Goal: Task Accomplishment & Management: Manage account settings

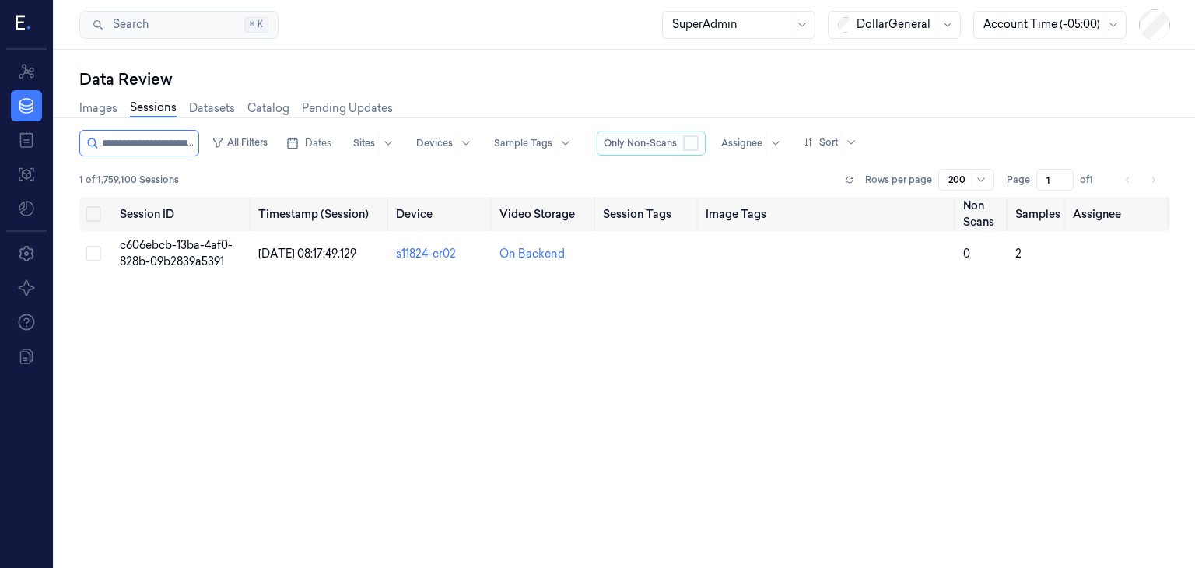
click at [699, 141] on button "button" at bounding box center [691, 143] width 16 height 16
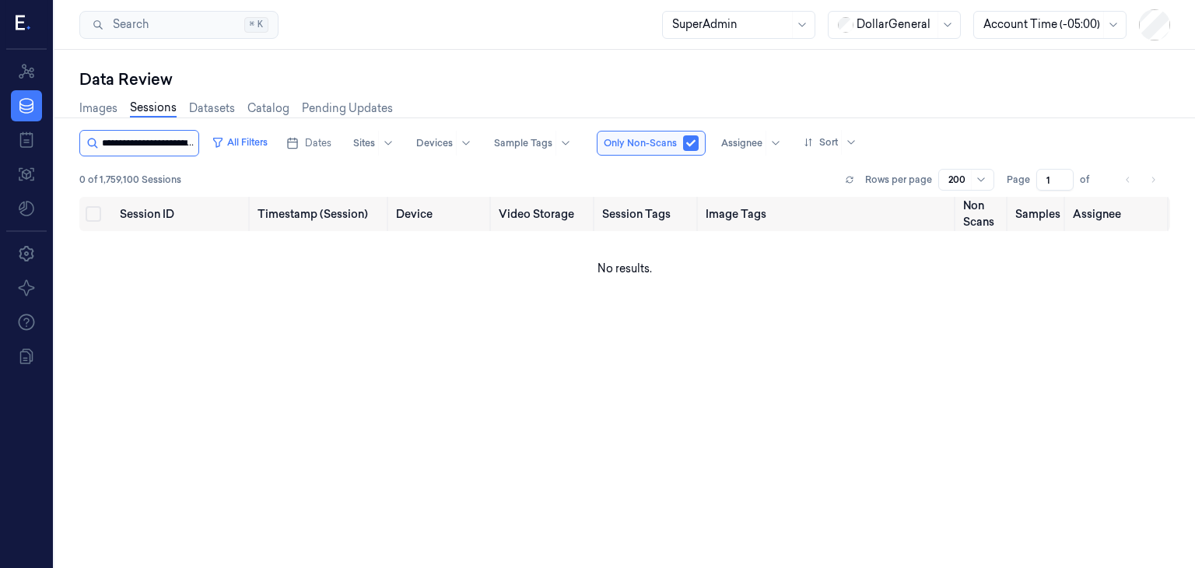
click at [170, 139] on input "string" at bounding box center [148, 143] width 93 height 25
click at [331, 147] on span "Dates" at bounding box center [318, 143] width 26 height 14
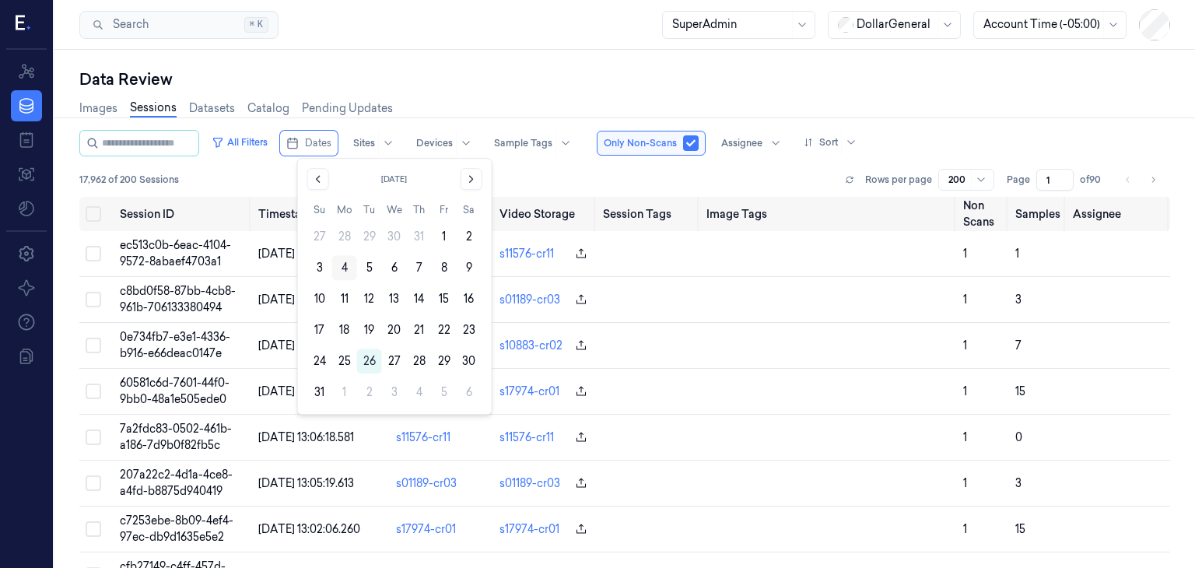
click at [345, 272] on button "4" at bounding box center [344, 267] width 25 height 25
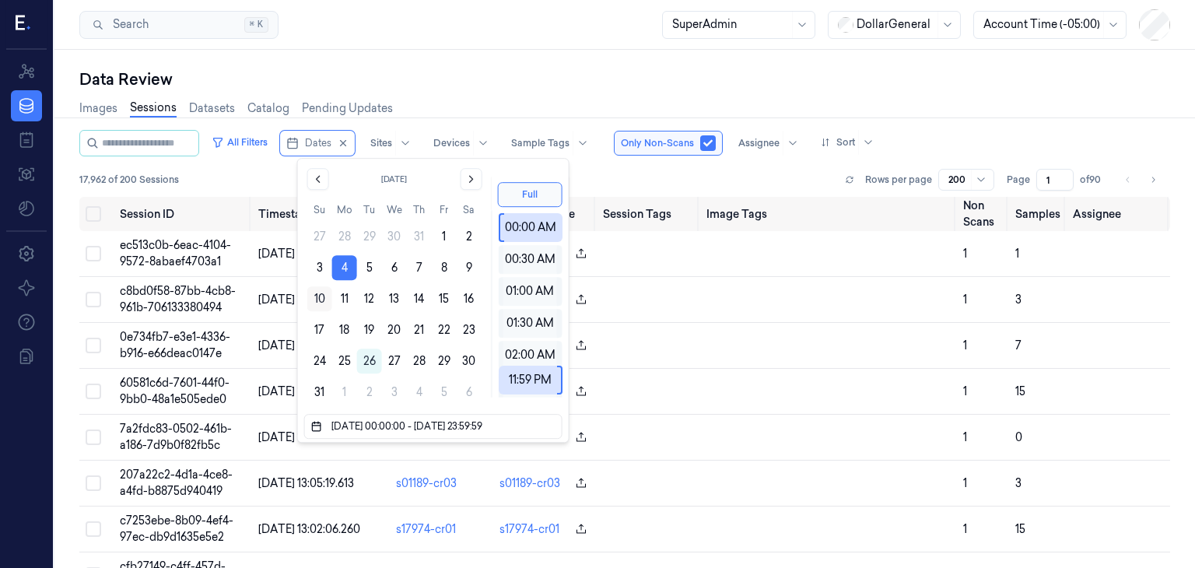
click at [321, 296] on button "10" at bounding box center [319, 298] width 25 height 25
type input "[DATE] 00:00:00 - [DATE] 23:59:59"
click at [600, 173] on div "17,962 of 200 Sessions Rows per page 200 Page 1 of 90" at bounding box center [624, 180] width 1091 height 22
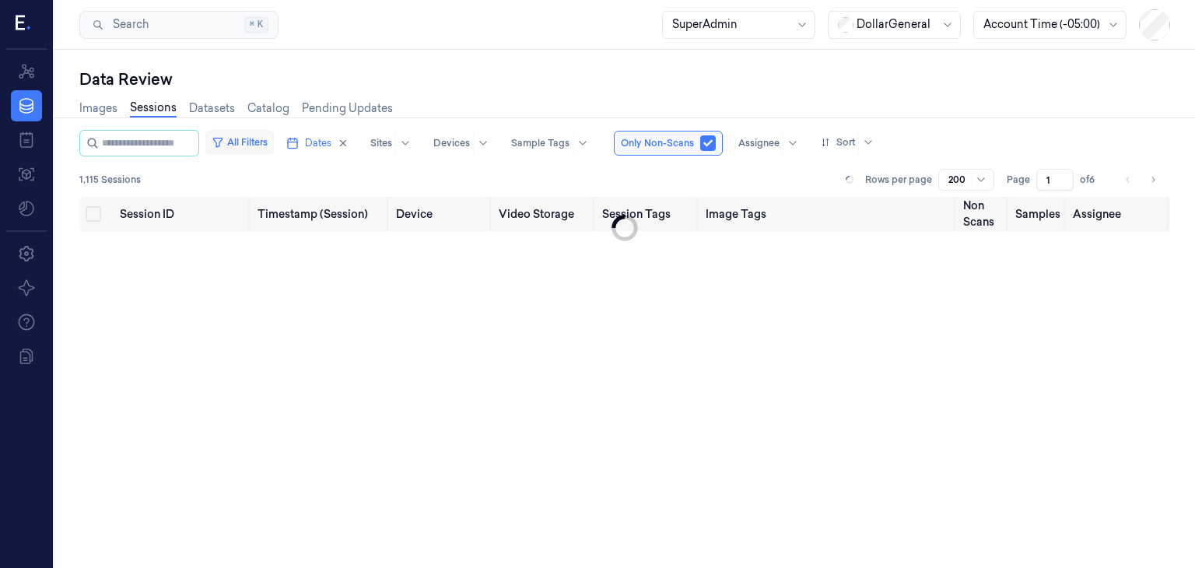
click at [255, 140] on button "All Filters" at bounding box center [239, 142] width 68 height 25
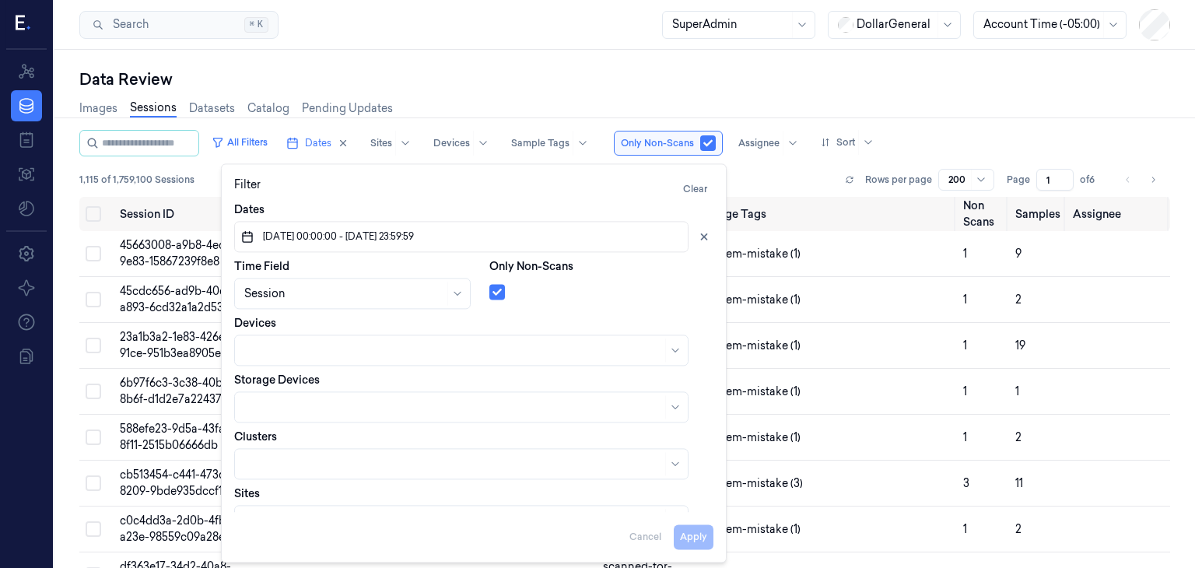
click at [772, 177] on div "1,115 of 1,759,100 Sessions Rows per page 200 Page 1 of 6" at bounding box center [624, 180] width 1091 height 22
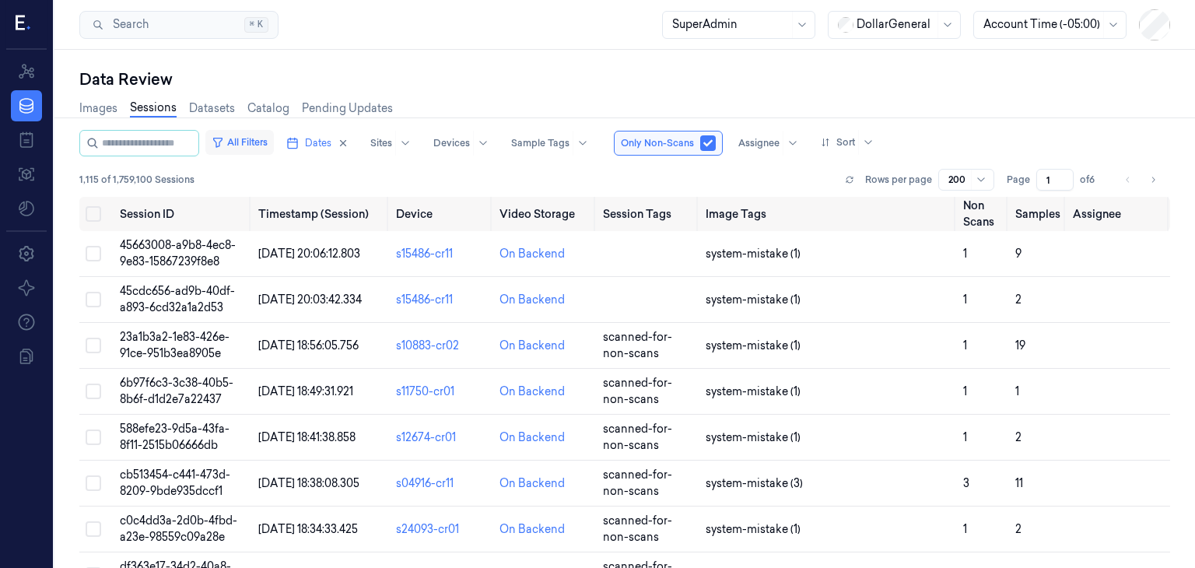
click at [274, 135] on button "All Filters" at bounding box center [239, 142] width 68 height 25
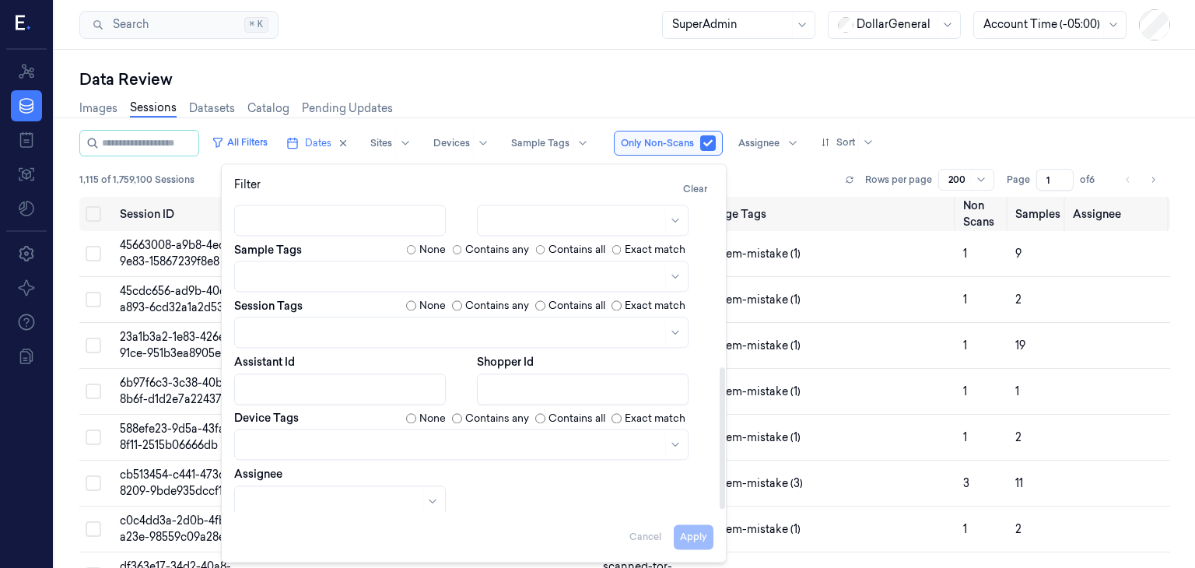
scroll to position [365, 0]
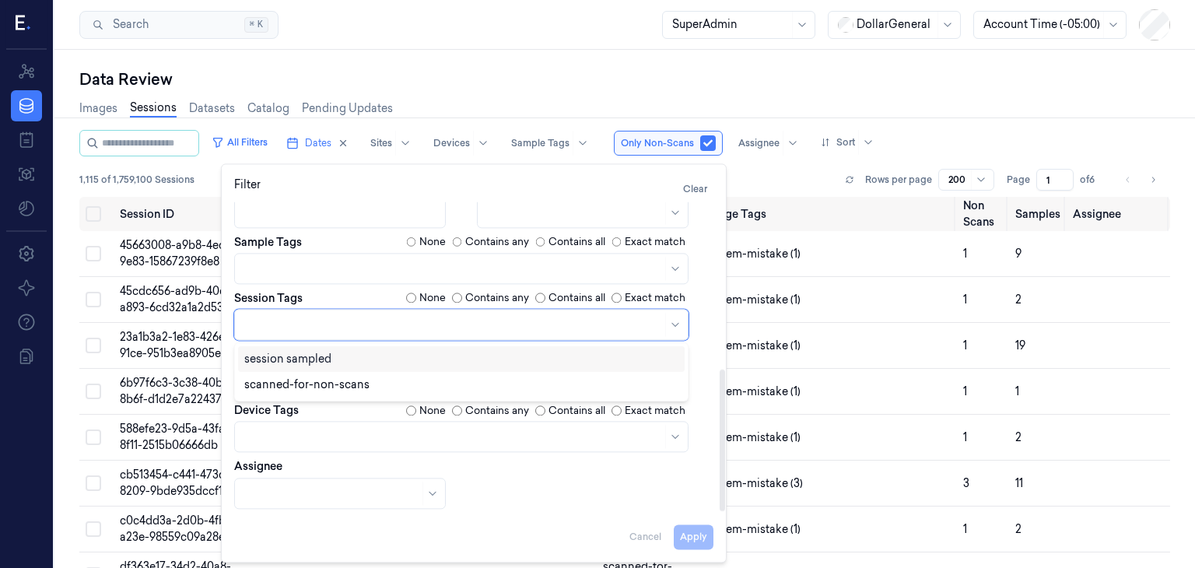
click at [376, 317] on div at bounding box center [453, 324] width 418 height 16
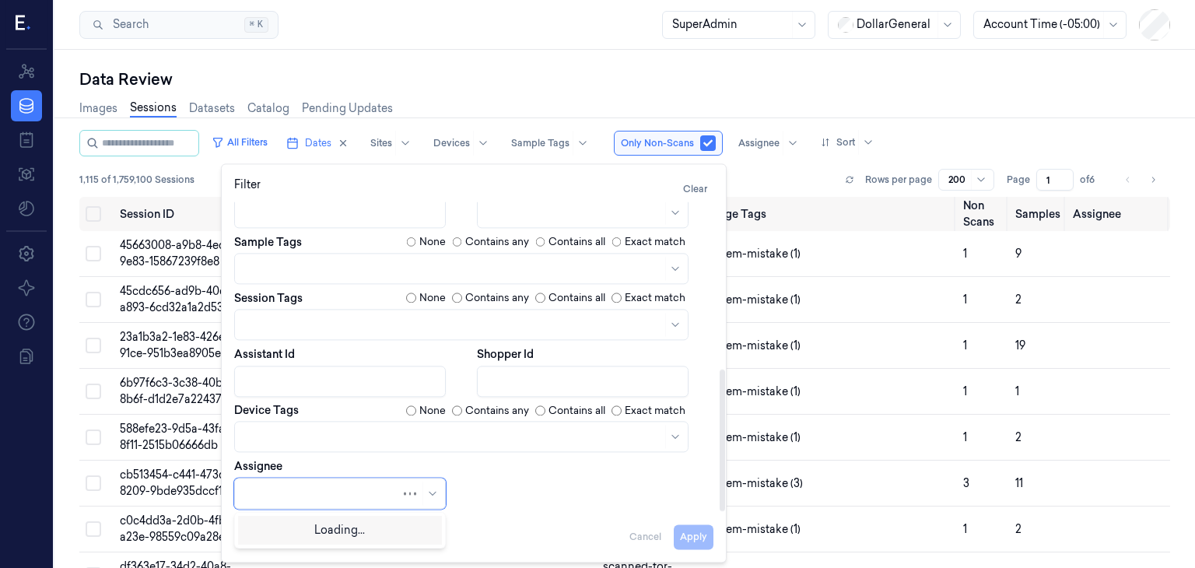
click at [420, 486] on div at bounding box center [340, 494] width 212 height 31
click at [503, 472] on div "Dates [DATE] 00:00:00 - [DATE] 23:59:59 Time Field Session Only Non-Scans Devic…" at bounding box center [473, 173] width 479 height 672
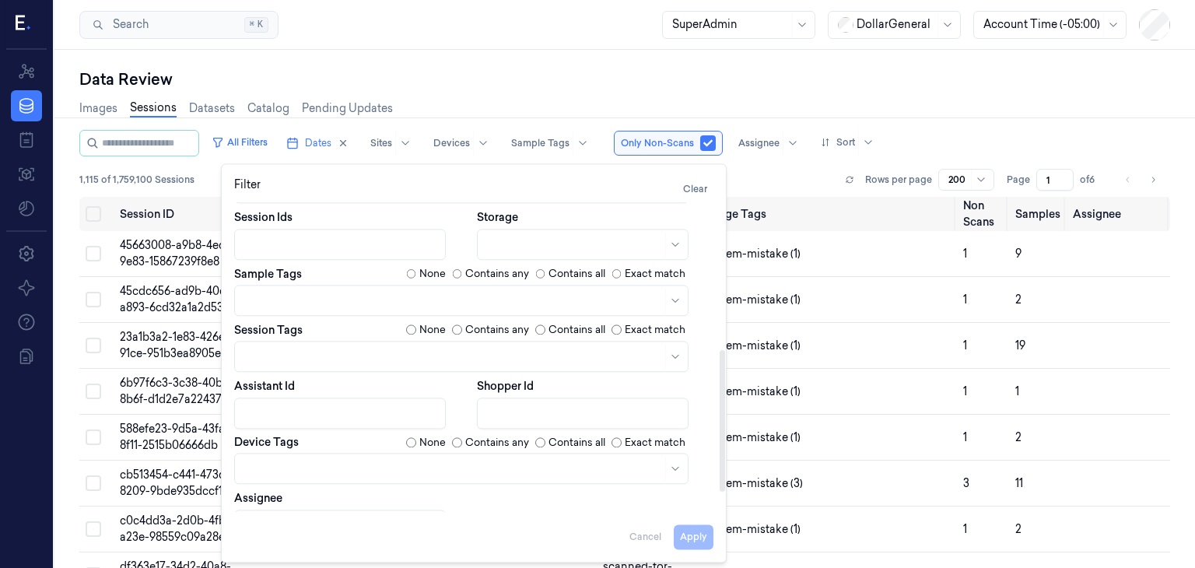
scroll to position [356, 0]
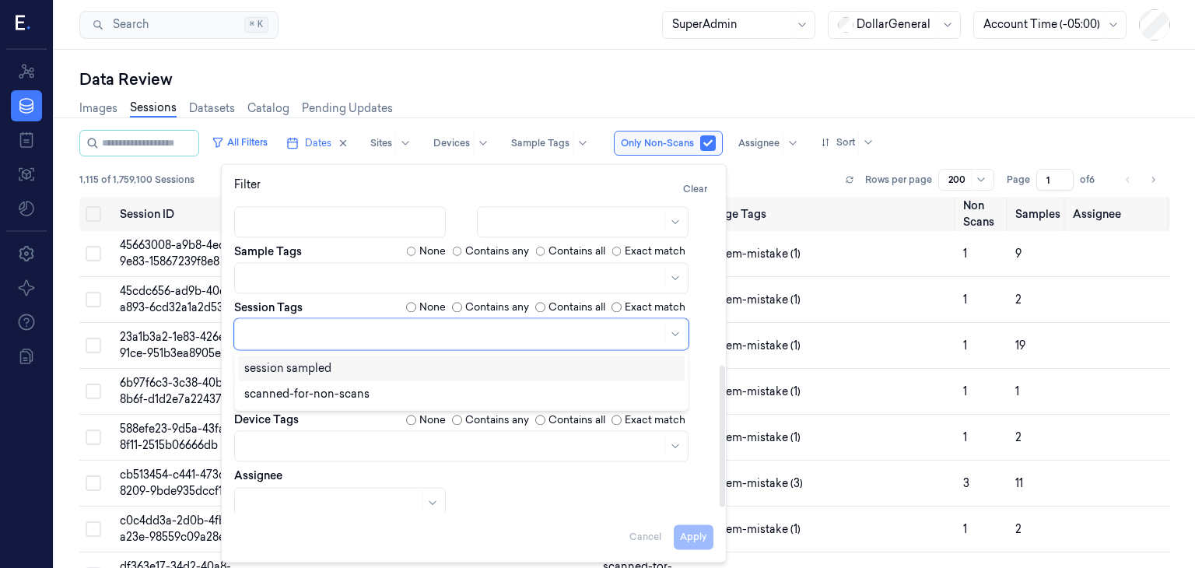
click at [567, 334] on div at bounding box center [453, 333] width 418 height 16
click at [584, 339] on div at bounding box center [453, 333] width 418 height 16
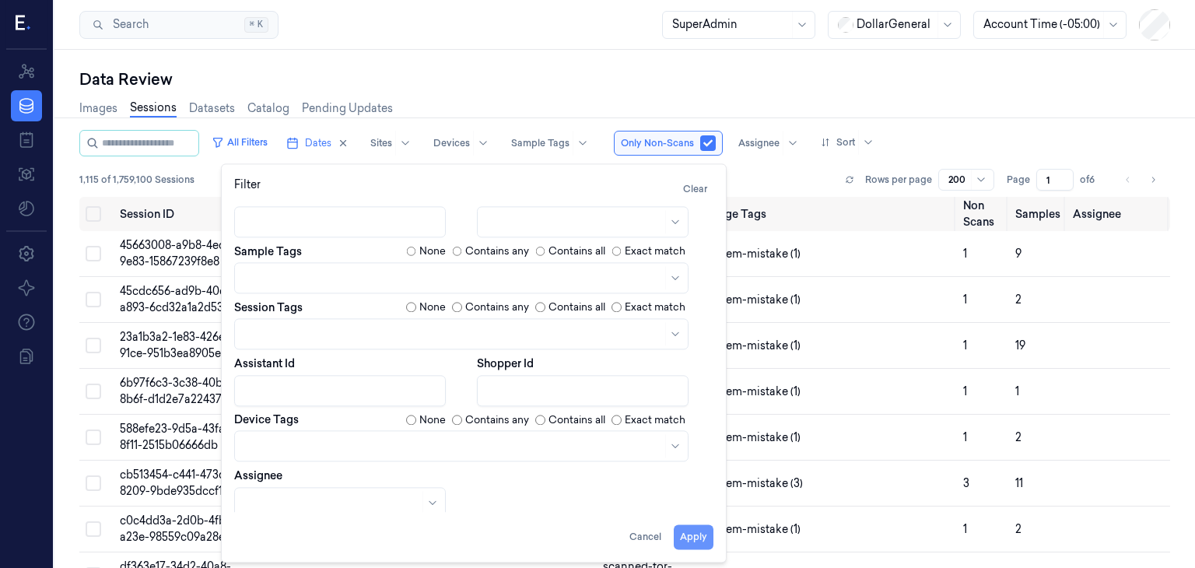
click at [687, 537] on button "Apply" at bounding box center [694, 536] width 40 height 25
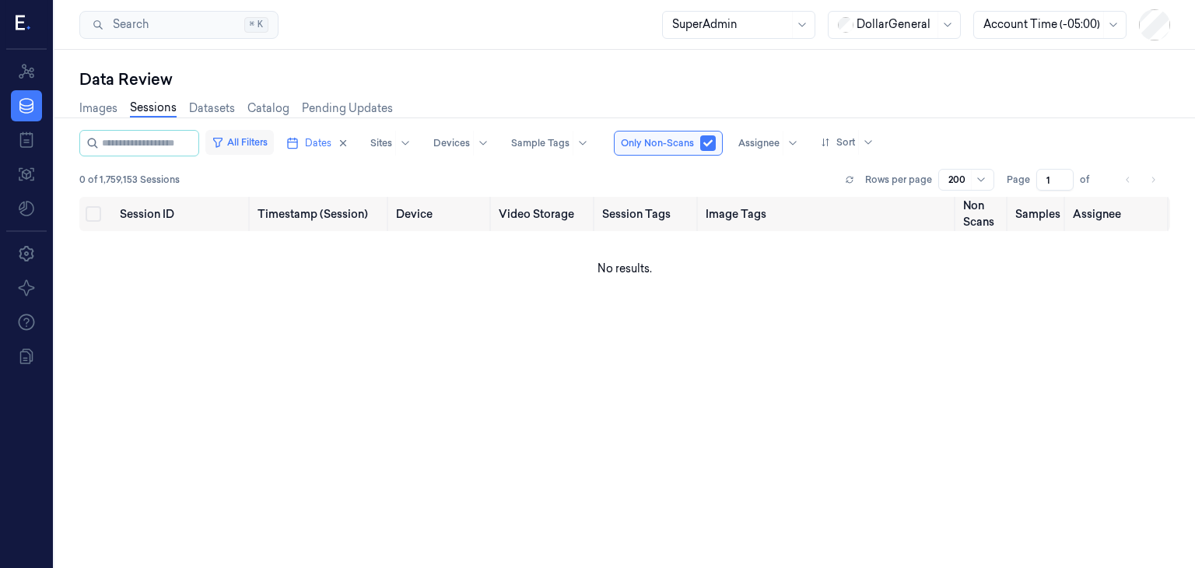
click at [274, 142] on button "All Filters" at bounding box center [239, 142] width 68 height 25
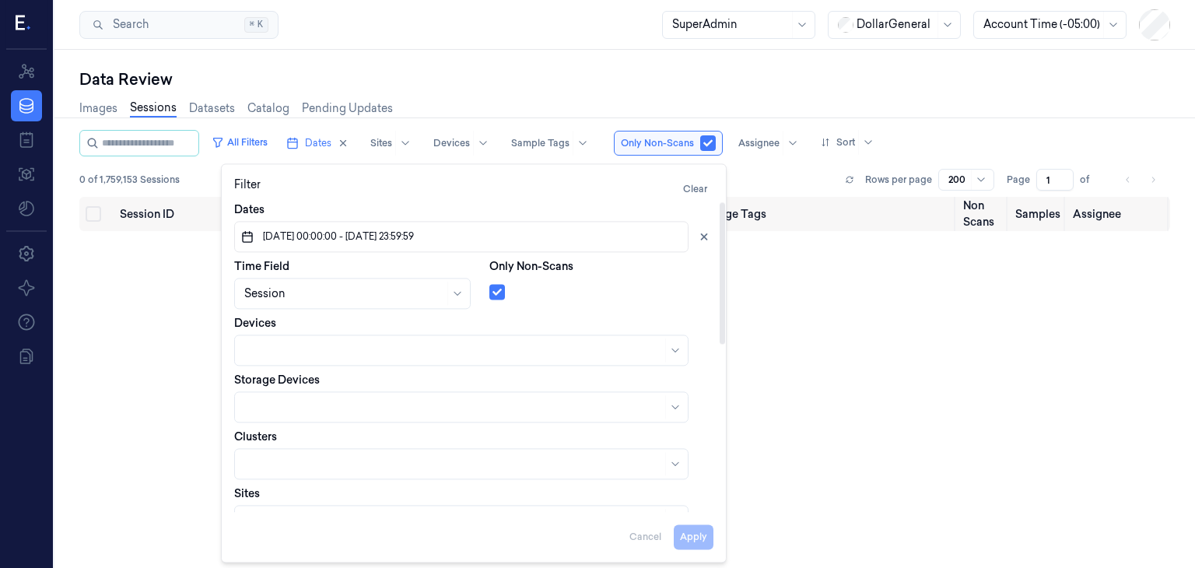
scroll to position [365, 0]
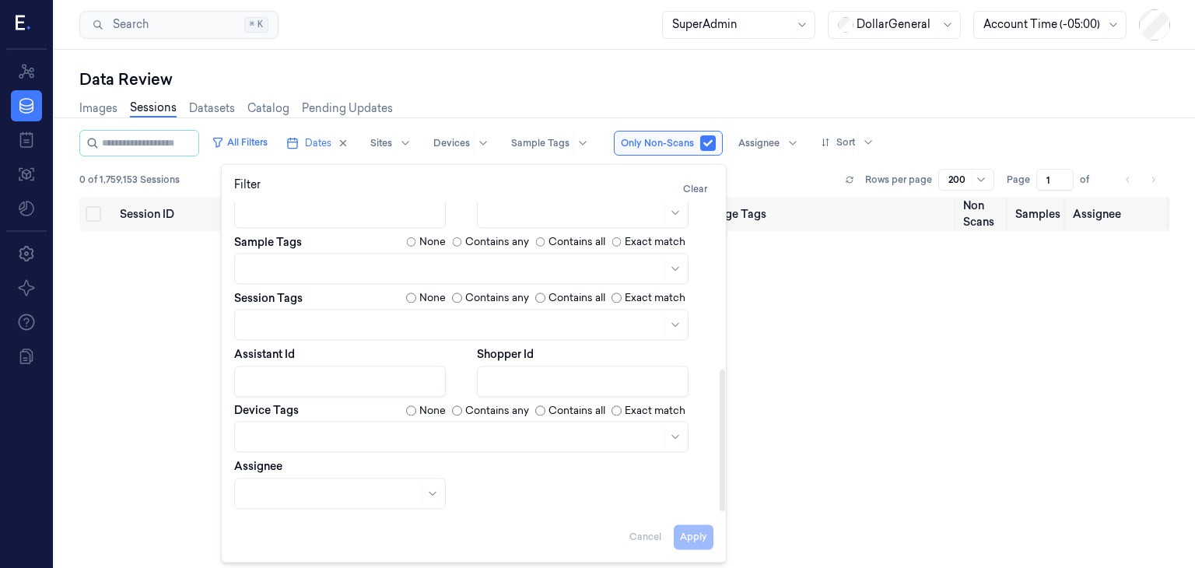
click at [463, 410] on div "Contains any" at bounding box center [490, 411] width 77 height 16
click at [694, 532] on button "Apply" at bounding box center [694, 536] width 40 height 25
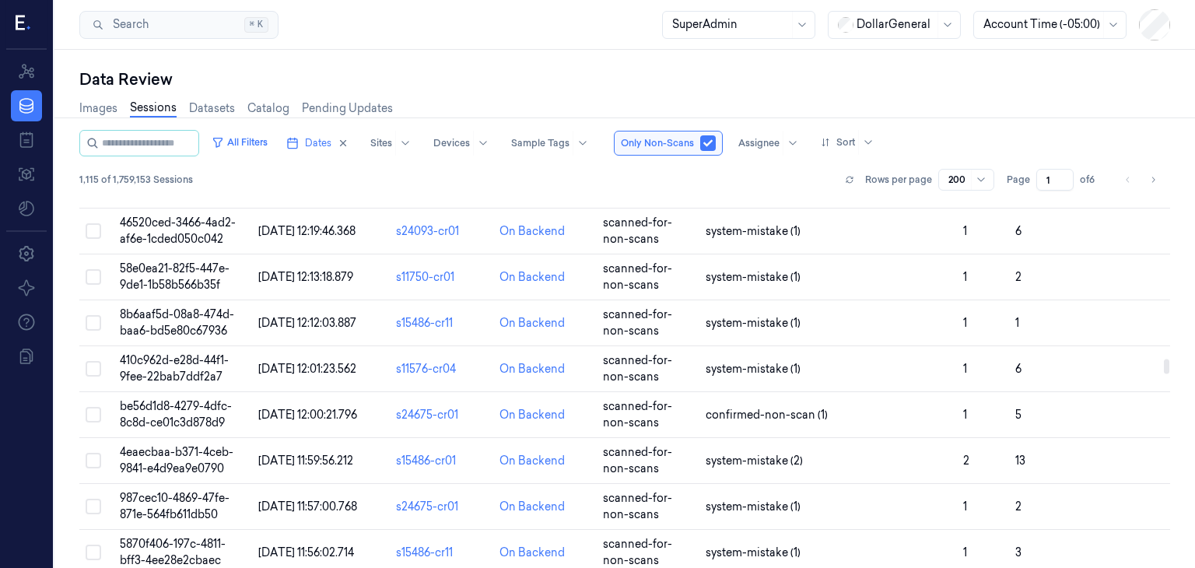
scroll to position [4018, 0]
click at [250, 140] on button "All Filters" at bounding box center [239, 142] width 68 height 25
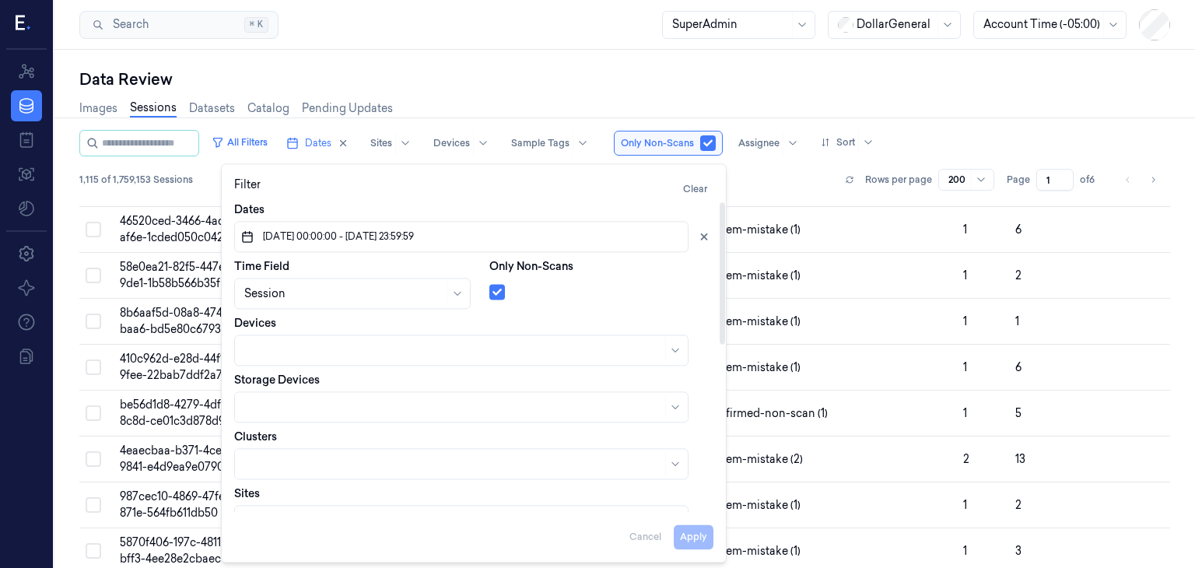
click at [414, 241] on span "[DATE] 00:00:00 - [DATE] 23:59:59" at bounding box center [337, 237] width 154 height 14
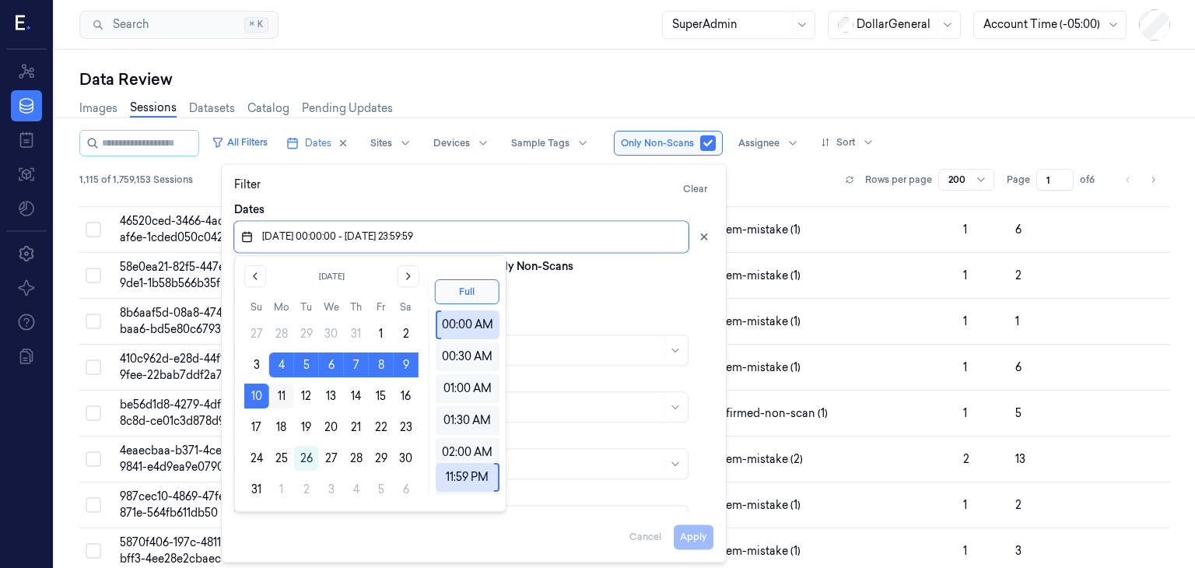
click at [279, 396] on button "11" at bounding box center [281, 396] width 25 height 25
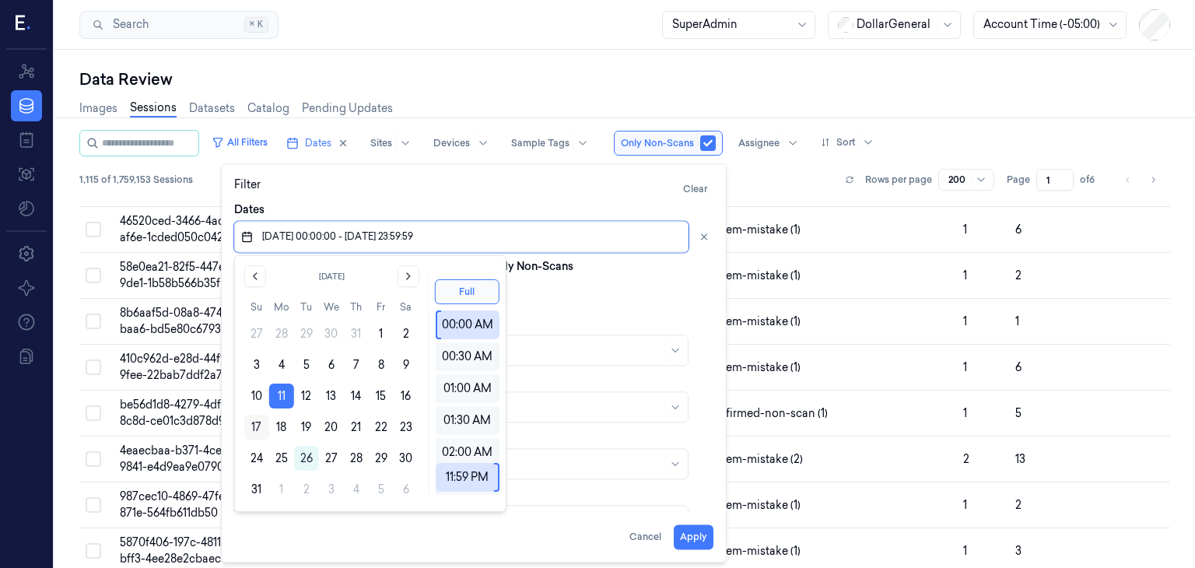
click at [251, 432] on button "17" at bounding box center [256, 427] width 25 height 25
type input "[DATE] 00:00:00 - [DATE] 23:59:59"
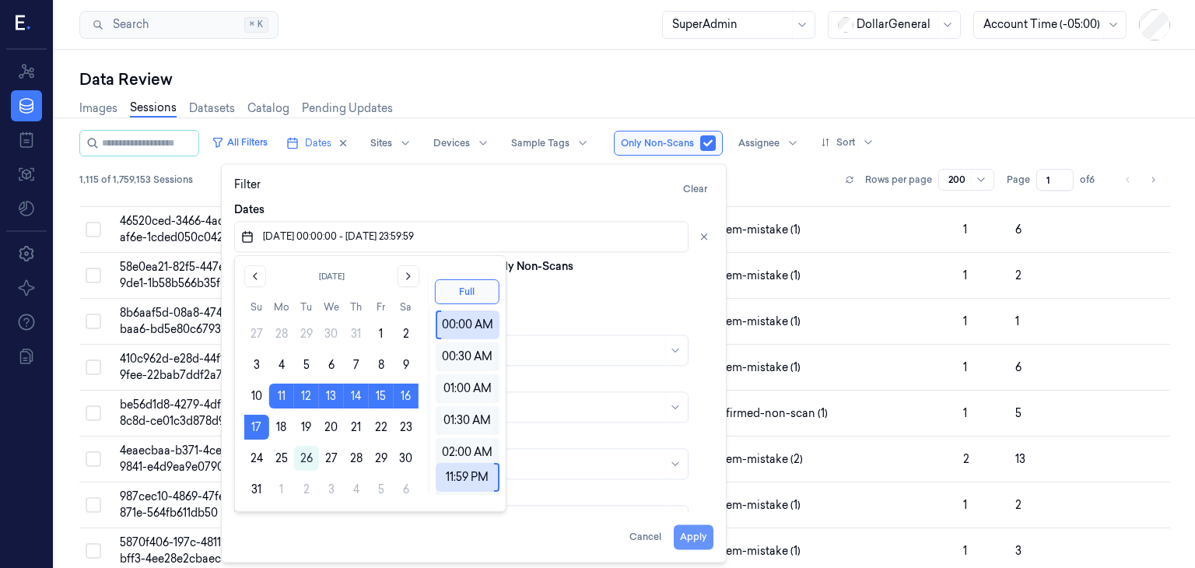
click at [694, 530] on button "Apply" at bounding box center [694, 536] width 40 height 25
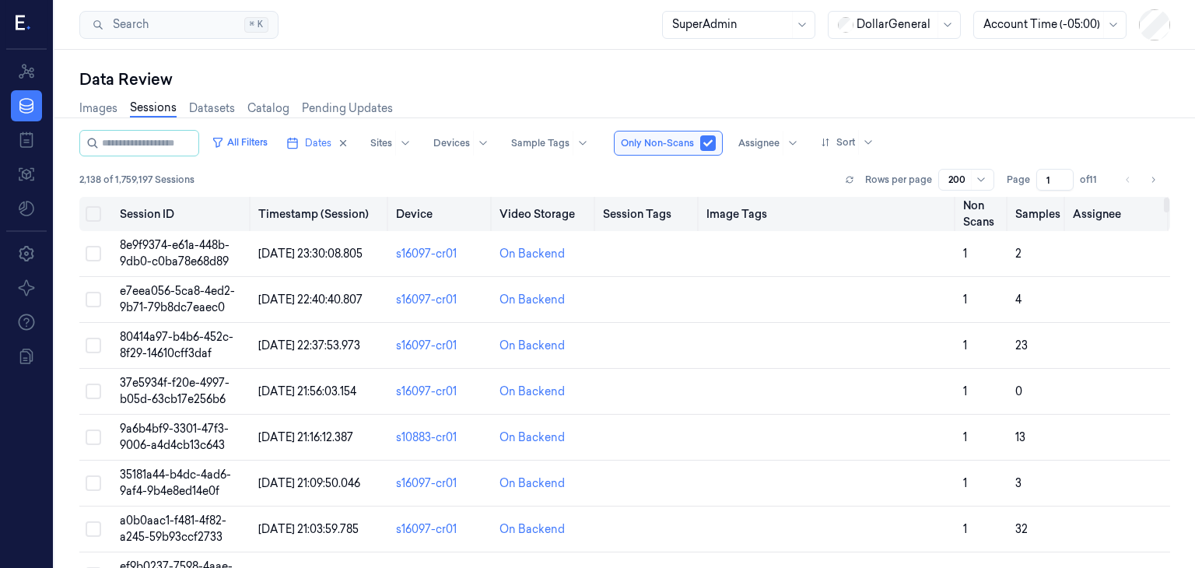
click at [95, 214] on button "Select all" at bounding box center [94, 214] width 16 height 16
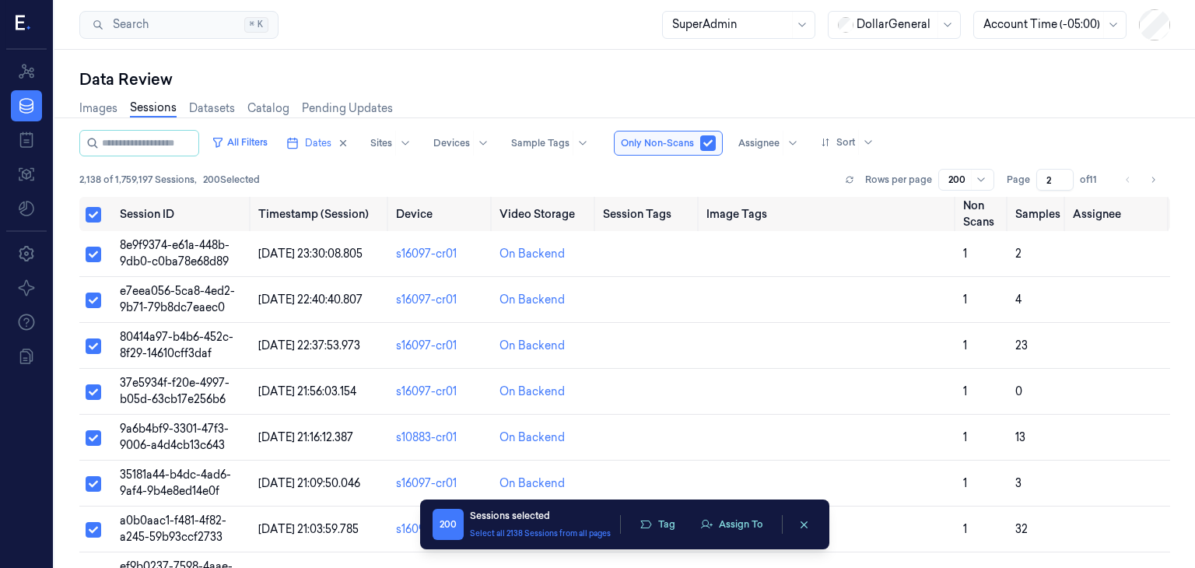
click at [1062, 178] on input "2" at bounding box center [1054, 180] width 37 height 22
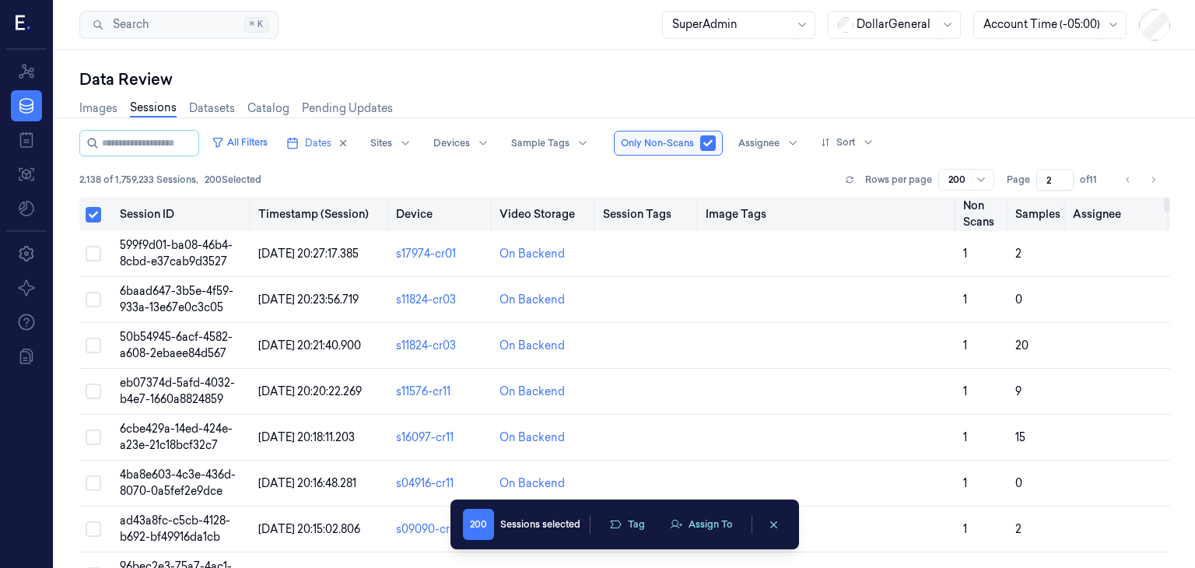
click at [94, 215] on button "Select all" at bounding box center [94, 215] width 16 height 16
click at [94, 215] on button "Select all" at bounding box center [94, 214] width 16 height 16
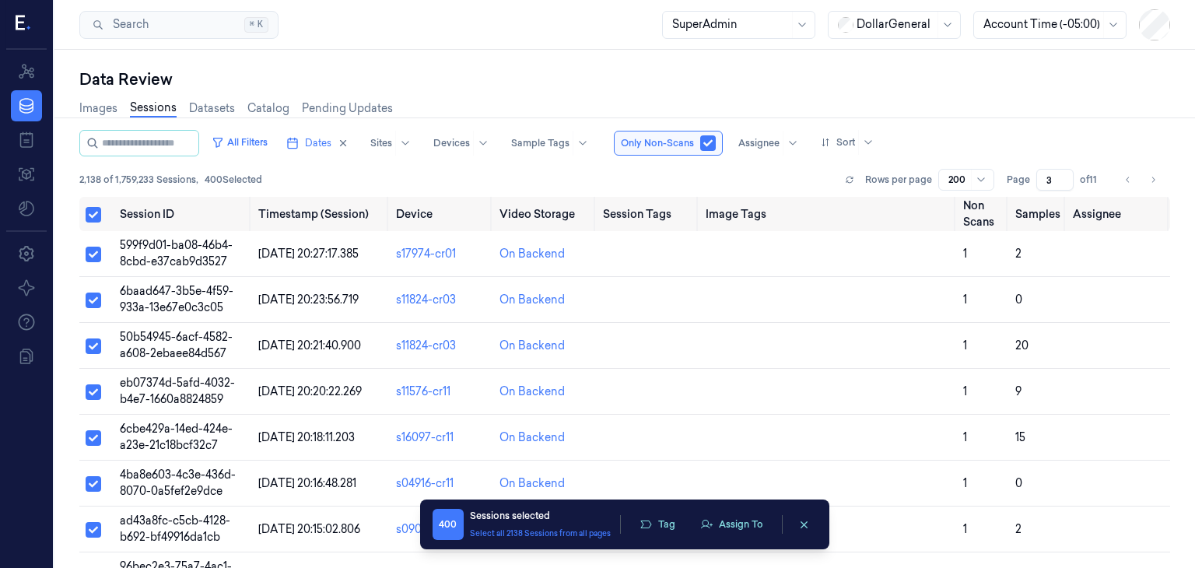
click at [1068, 175] on input "3" at bounding box center [1054, 180] width 37 height 22
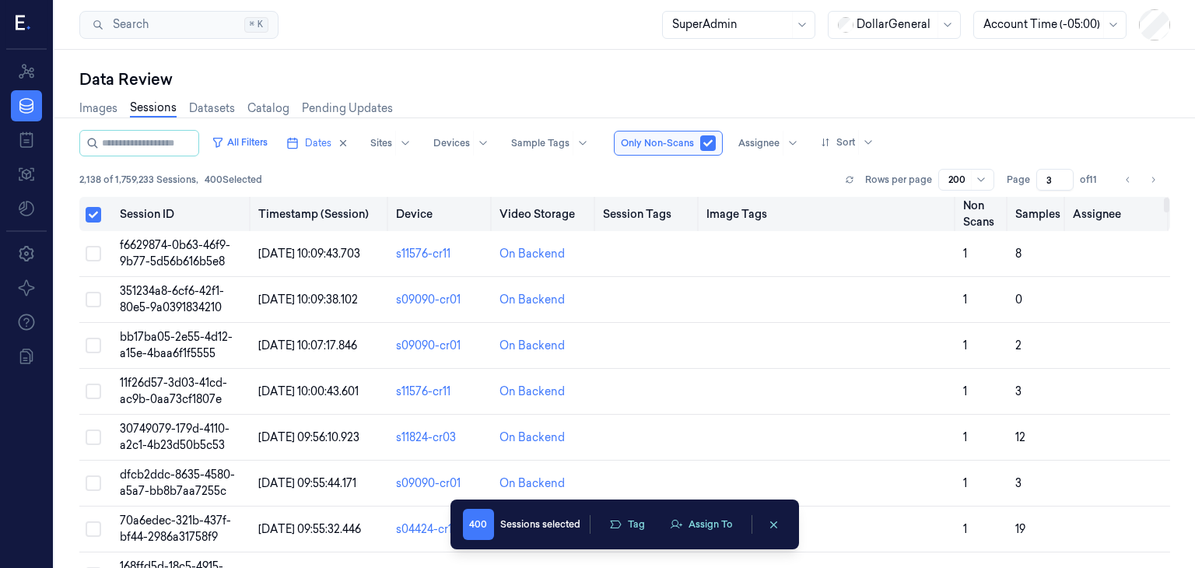
click at [91, 216] on button "Select all" at bounding box center [94, 215] width 16 height 16
click at [91, 216] on button "Select all" at bounding box center [94, 214] width 16 height 16
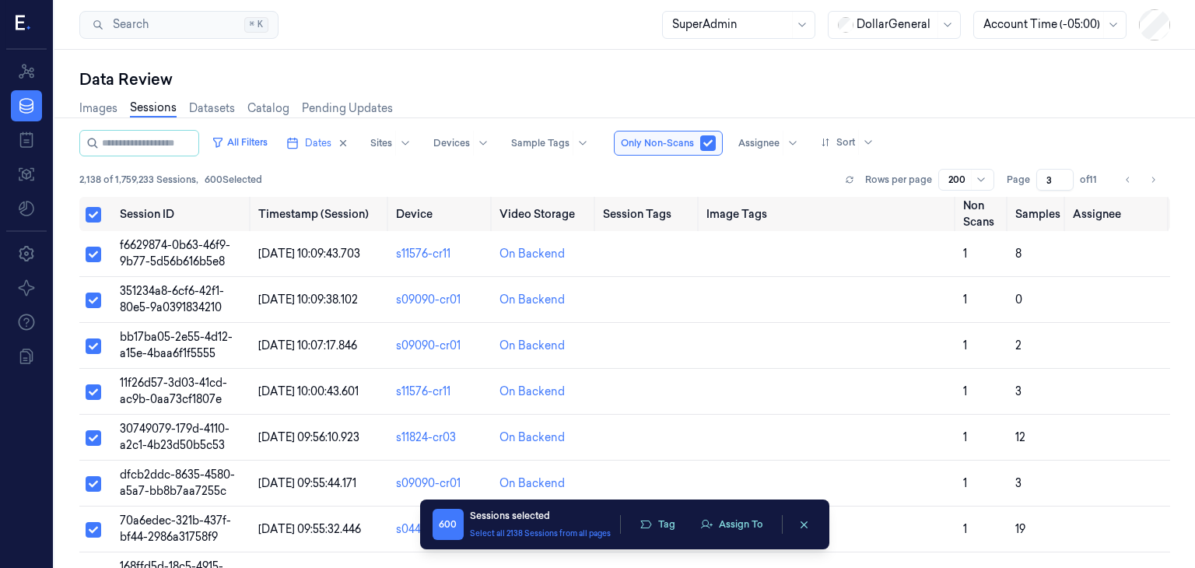
click at [793, 156] on div "All Filters Dates Sites Devices Sample Tags Only Non-Scans Assignee Sort 2,138 …" at bounding box center [624, 163] width 1091 height 67
click at [725, 520] on button "Assign To" at bounding box center [732, 524] width 82 height 23
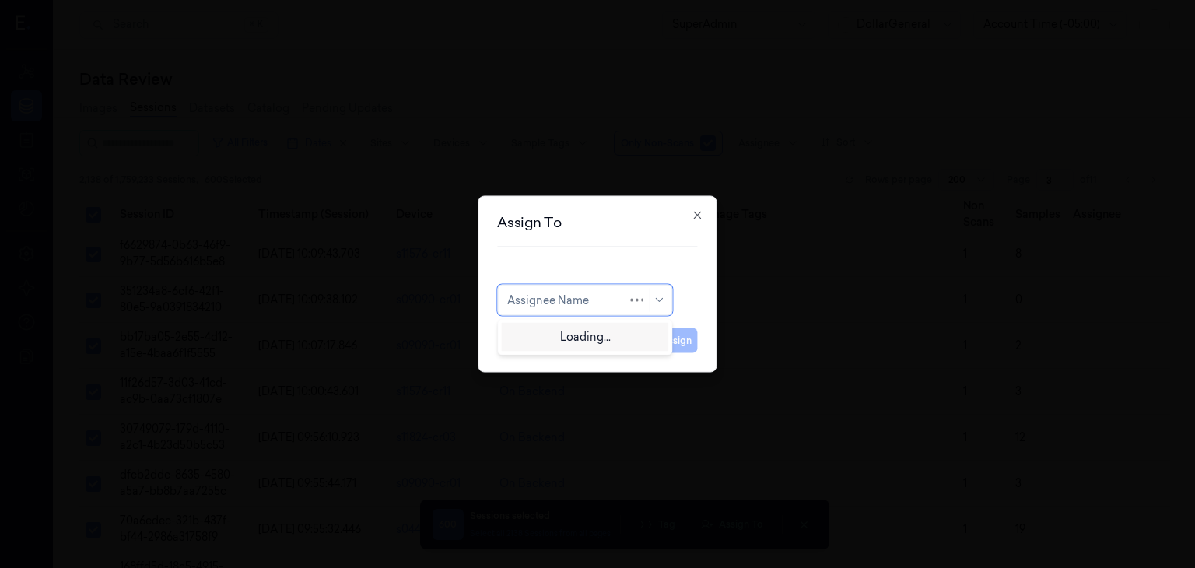
click at [597, 300] on div at bounding box center [567, 300] width 120 height 16
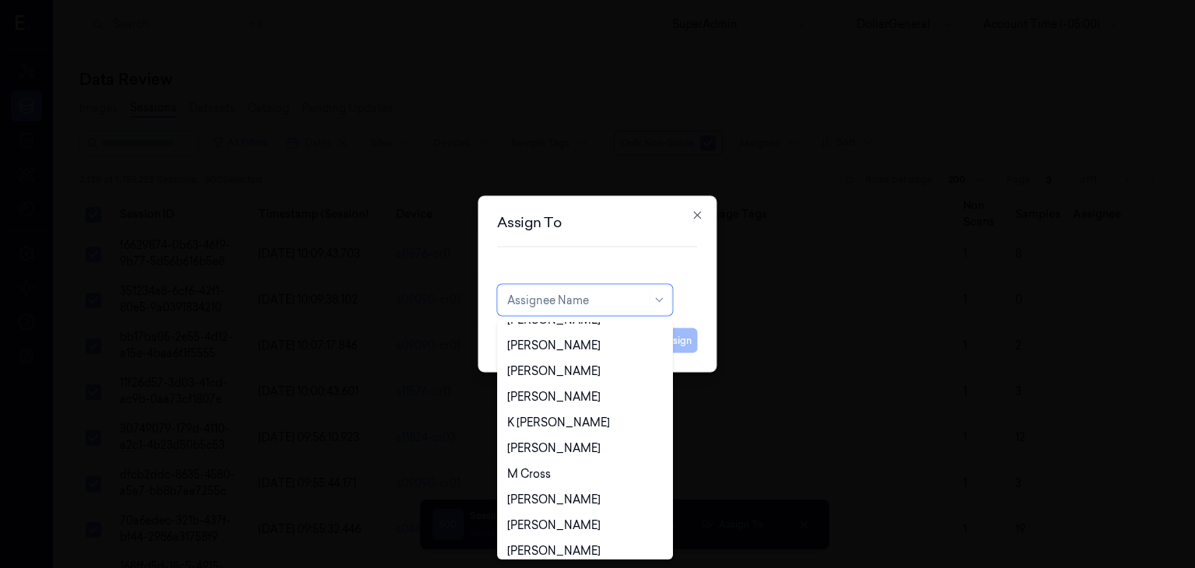
scroll to position [1307, 0]
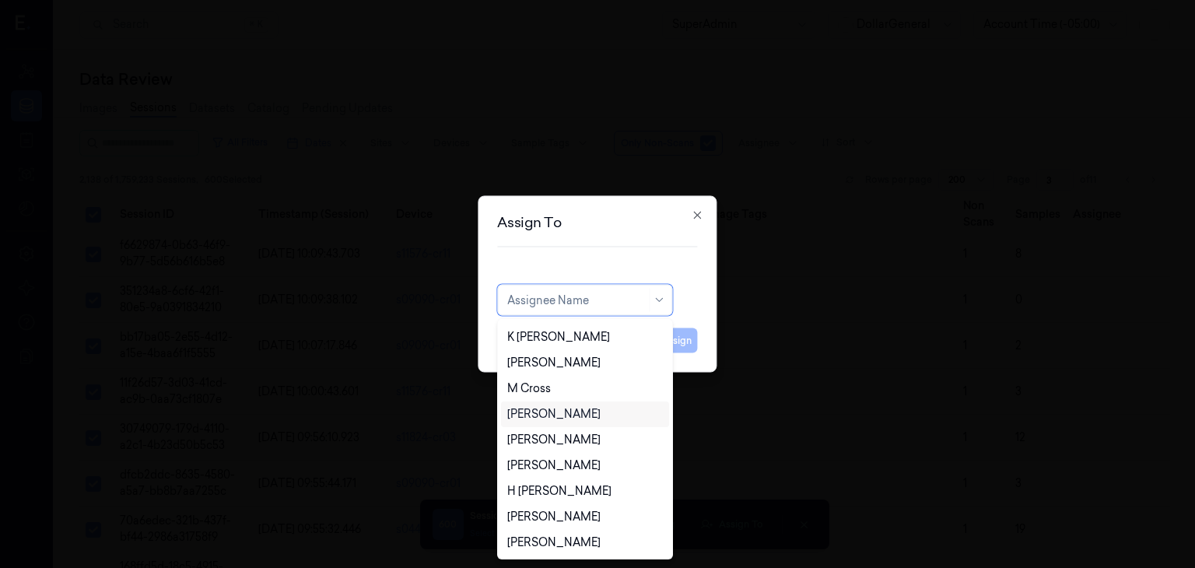
click at [582, 422] on div "[PERSON_NAME]" at bounding box center [553, 414] width 93 height 16
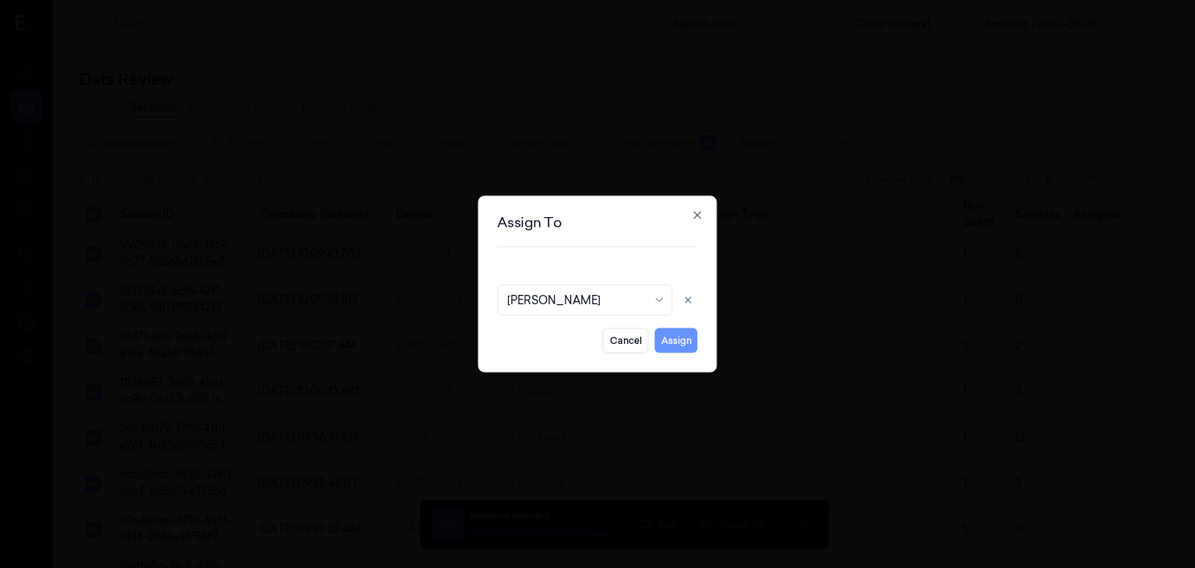
click at [674, 338] on button "Assign" at bounding box center [676, 340] width 43 height 25
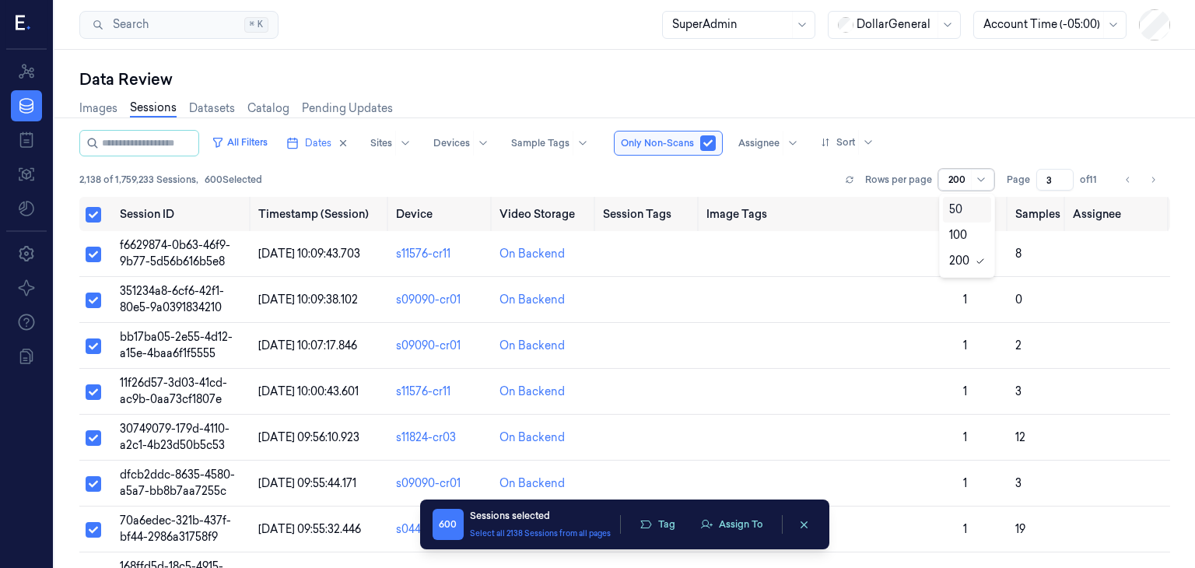
click at [959, 182] on div at bounding box center [957, 180] width 19 height 14
click at [100, 216] on button "Select all" at bounding box center [94, 215] width 16 height 16
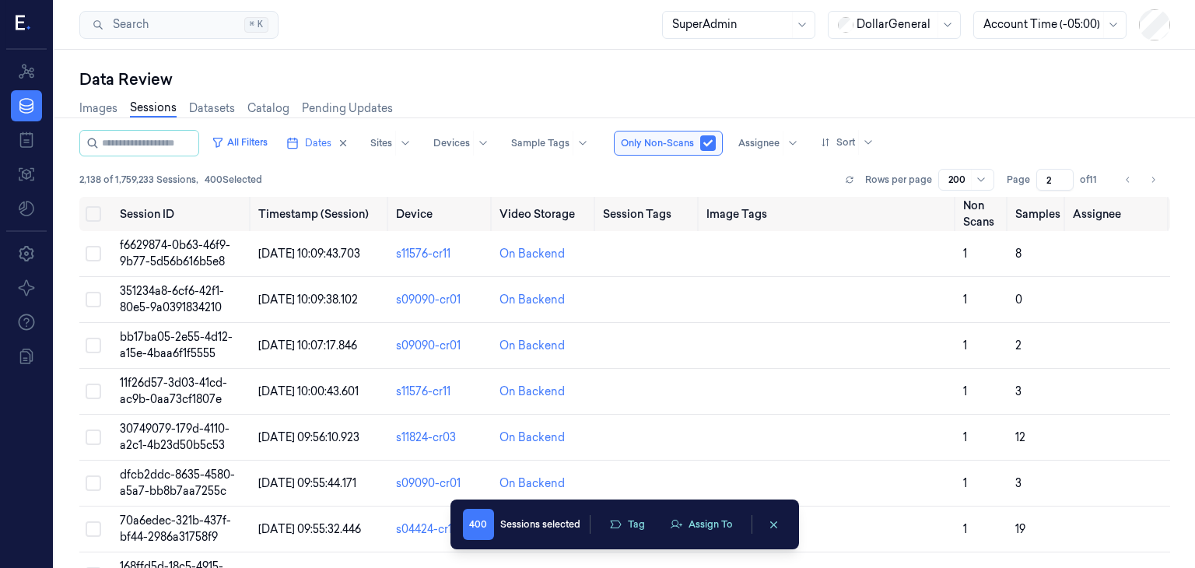
type input "2"
click at [1064, 181] on input "2" at bounding box center [1054, 180] width 37 height 22
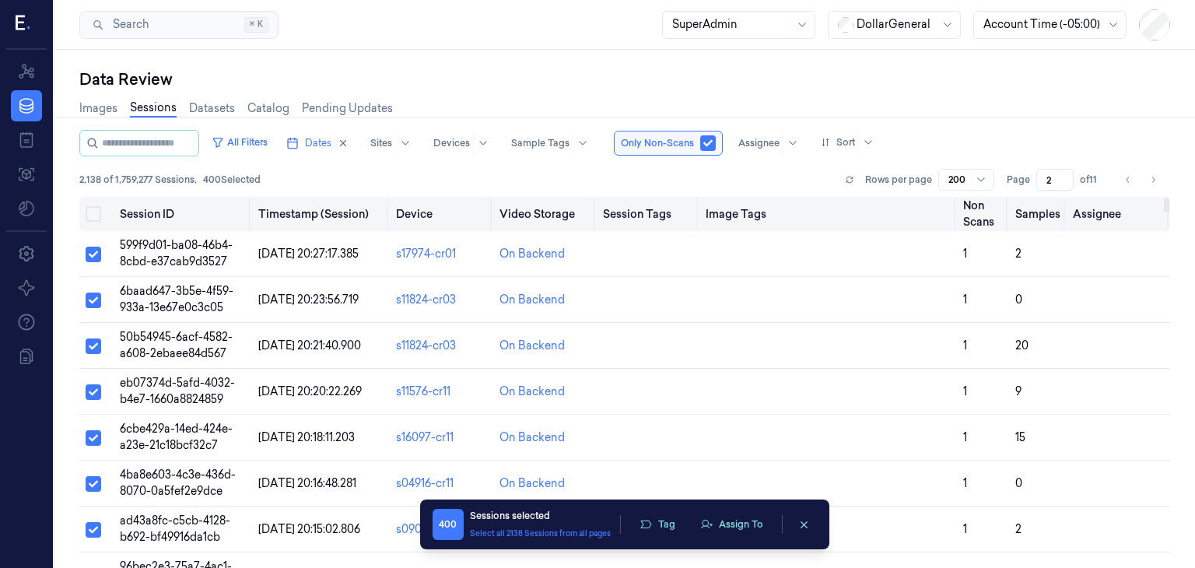
click at [97, 217] on button "Select all" at bounding box center [94, 214] width 16 height 16
click at [97, 217] on button "Select all" at bounding box center [94, 215] width 16 height 16
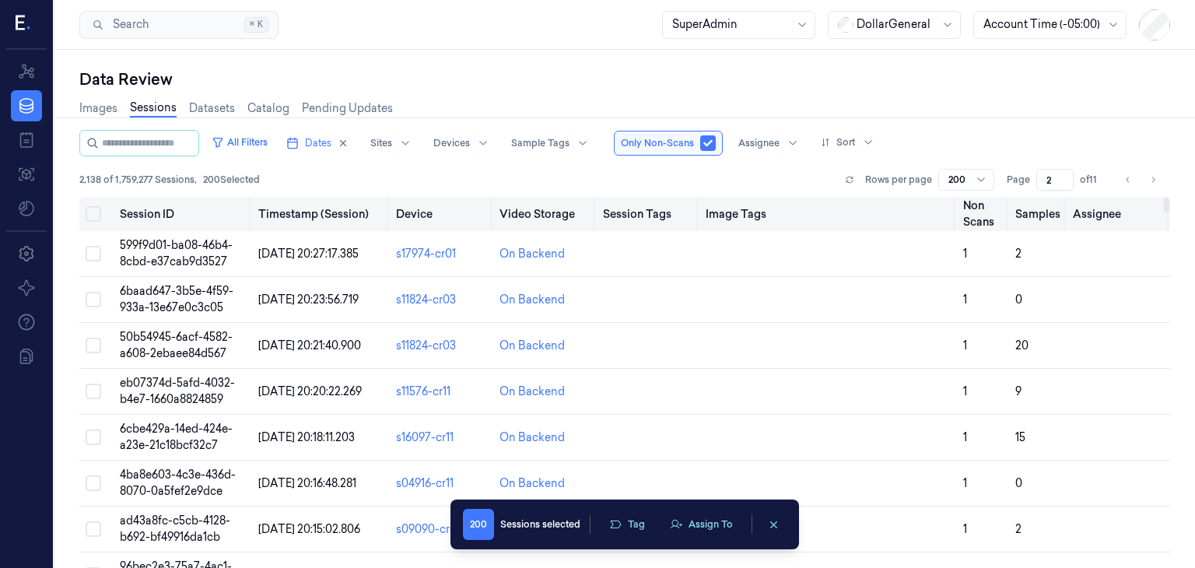
click at [97, 217] on button "Select all" at bounding box center [94, 214] width 16 height 16
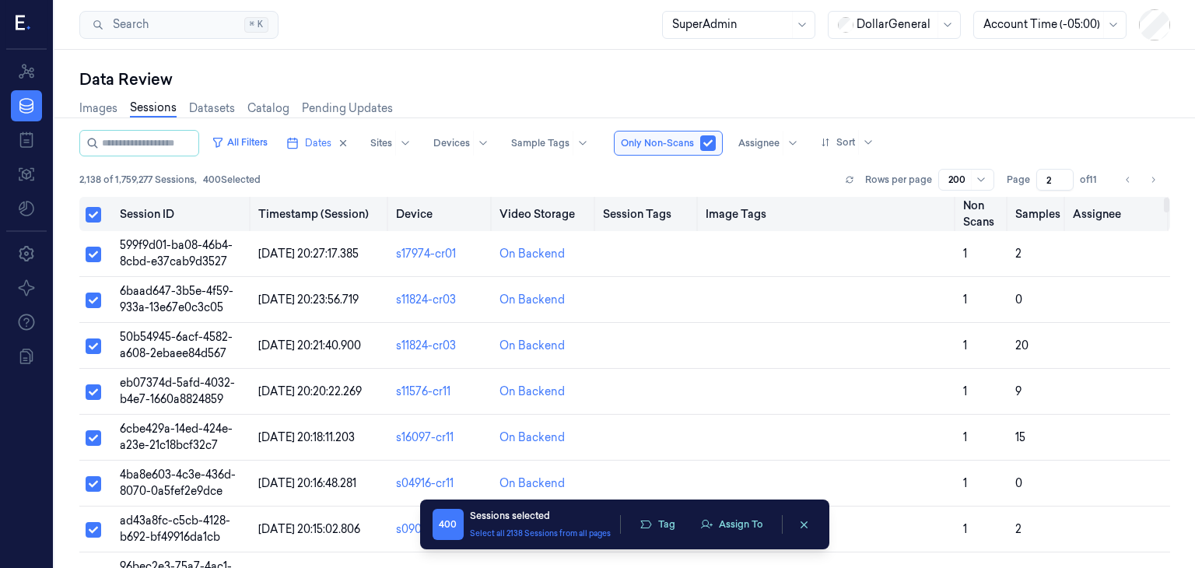
click at [97, 217] on button "Select all" at bounding box center [94, 215] width 16 height 16
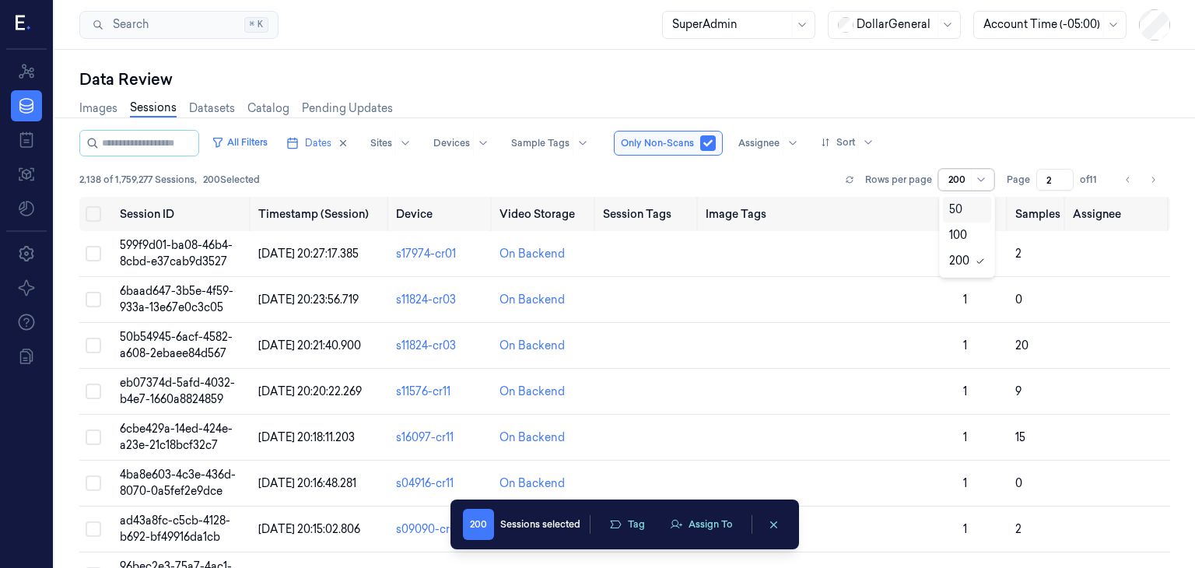
click at [989, 183] on div at bounding box center [983, 180] width 16 height 12
click at [787, 171] on div "2,138 of 1,759,277 Sessions , 200 Selected Rows per page 200 Page 2 of 11" at bounding box center [624, 180] width 1091 height 22
click at [700, 517] on button "Assign To" at bounding box center [702, 524] width 82 height 23
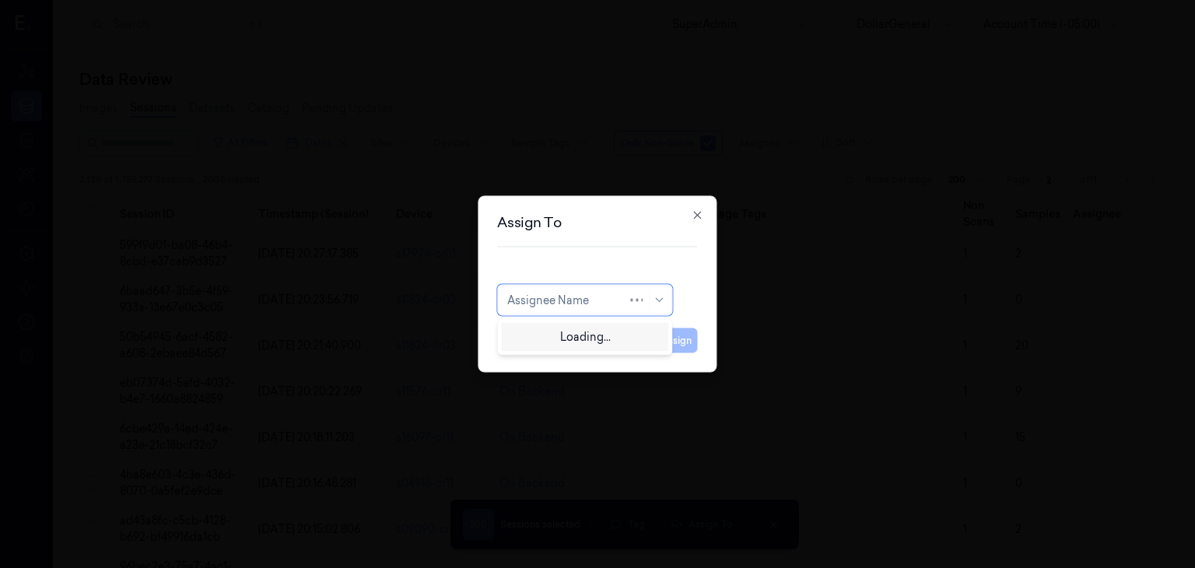
click at [604, 304] on div at bounding box center [567, 300] width 120 height 16
type input "o"
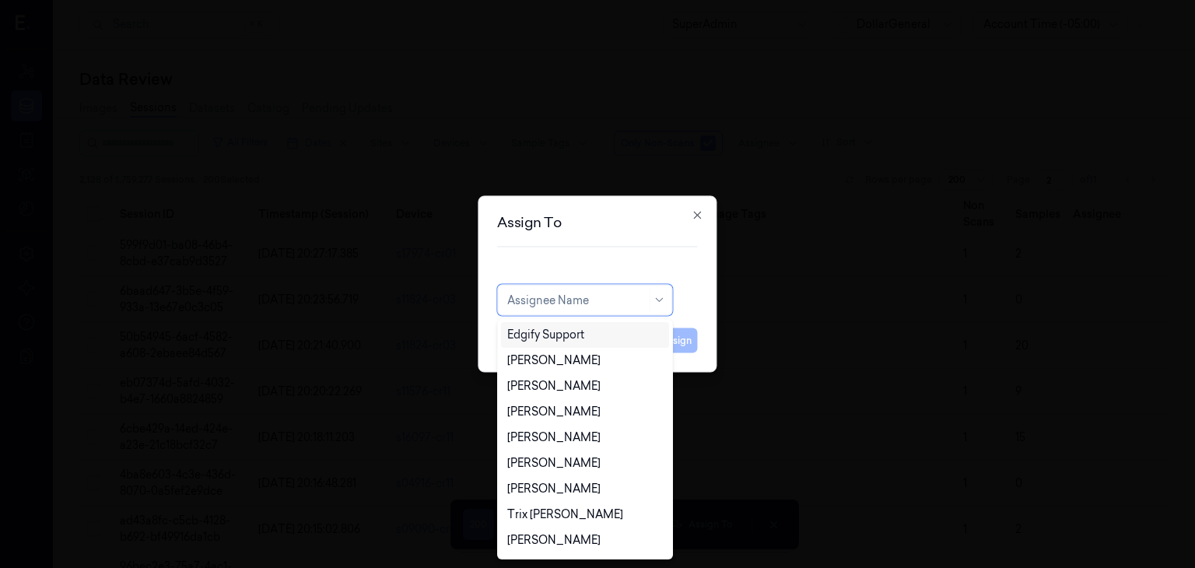
type input "O"
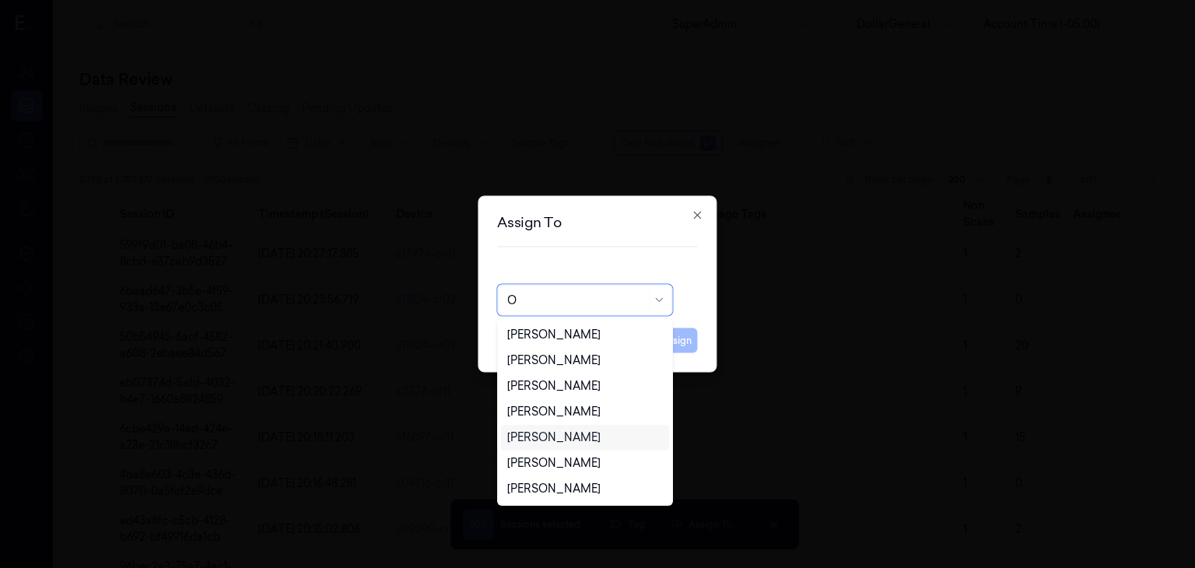
click at [588, 443] on div "[PERSON_NAME]" at bounding box center [553, 438] width 93 height 16
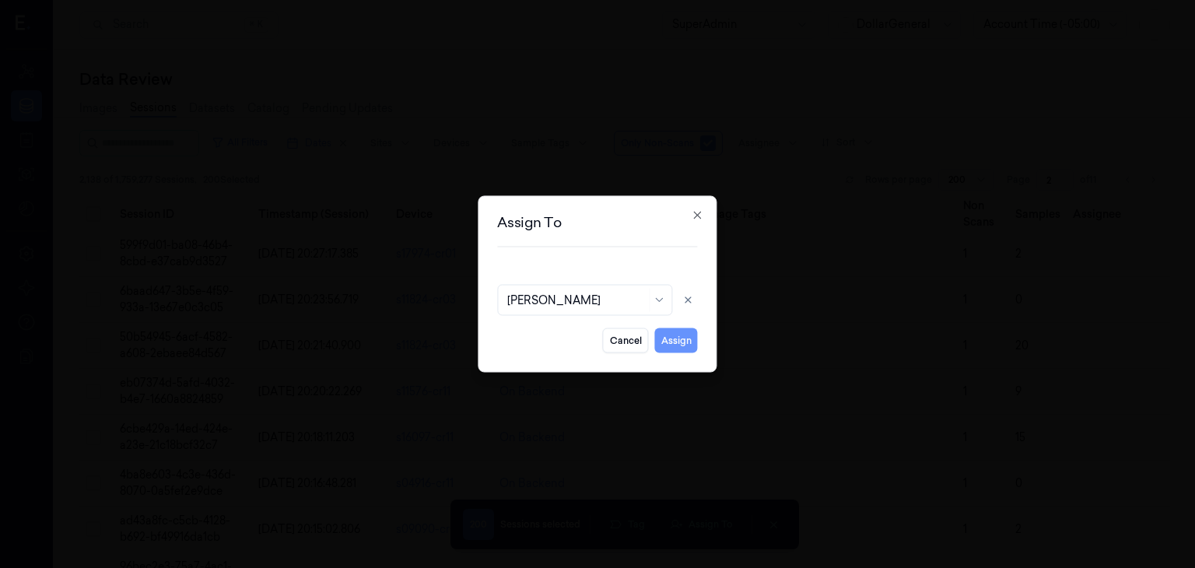
click at [688, 343] on button "Assign" at bounding box center [676, 340] width 43 height 25
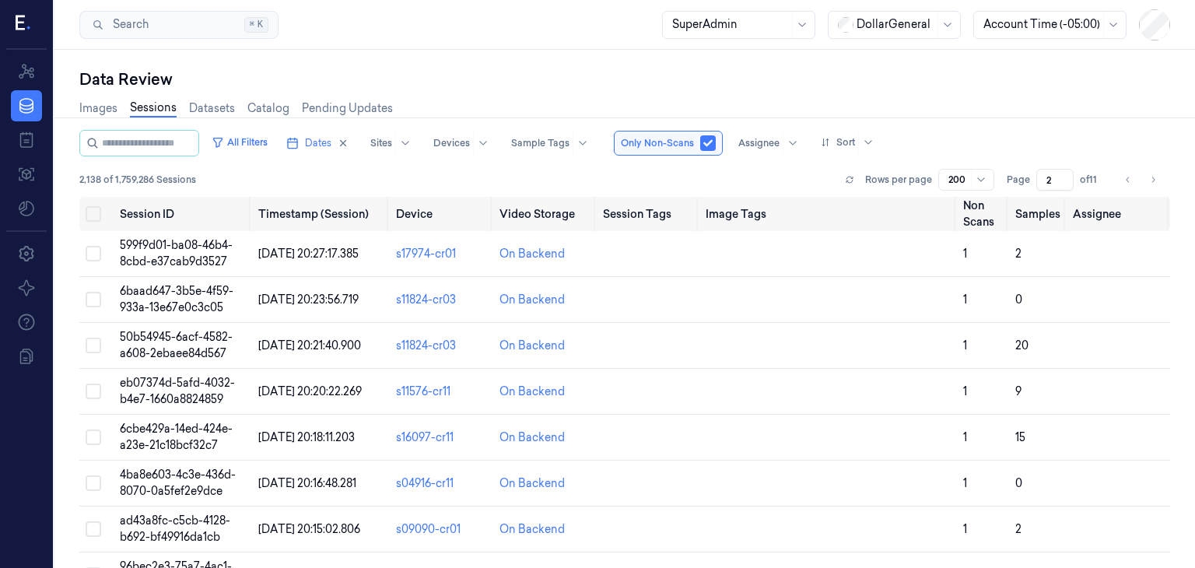
click at [626, 184] on div "2,138 of 1,759,286 Sessions Rows per page 200 Page 2 of 11" at bounding box center [624, 180] width 1091 height 22
click at [90, 212] on button "Select all" at bounding box center [94, 214] width 16 height 16
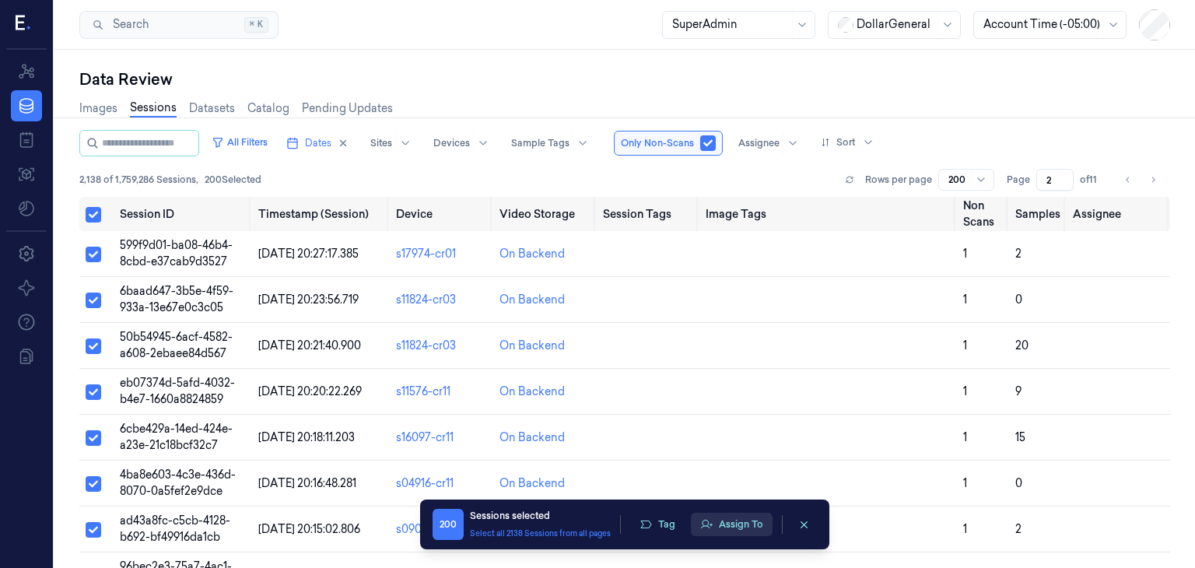
click at [736, 519] on button "Assign To" at bounding box center [732, 524] width 82 height 23
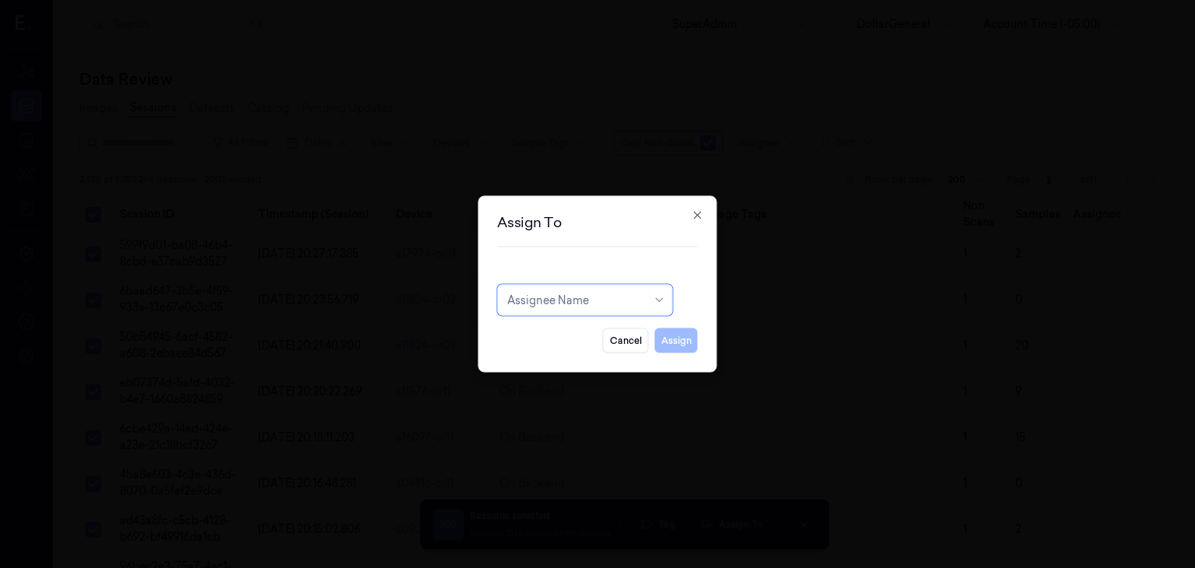
click at [605, 301] on div at bounding box center [576, 300] width 139 height 16
type input "O"
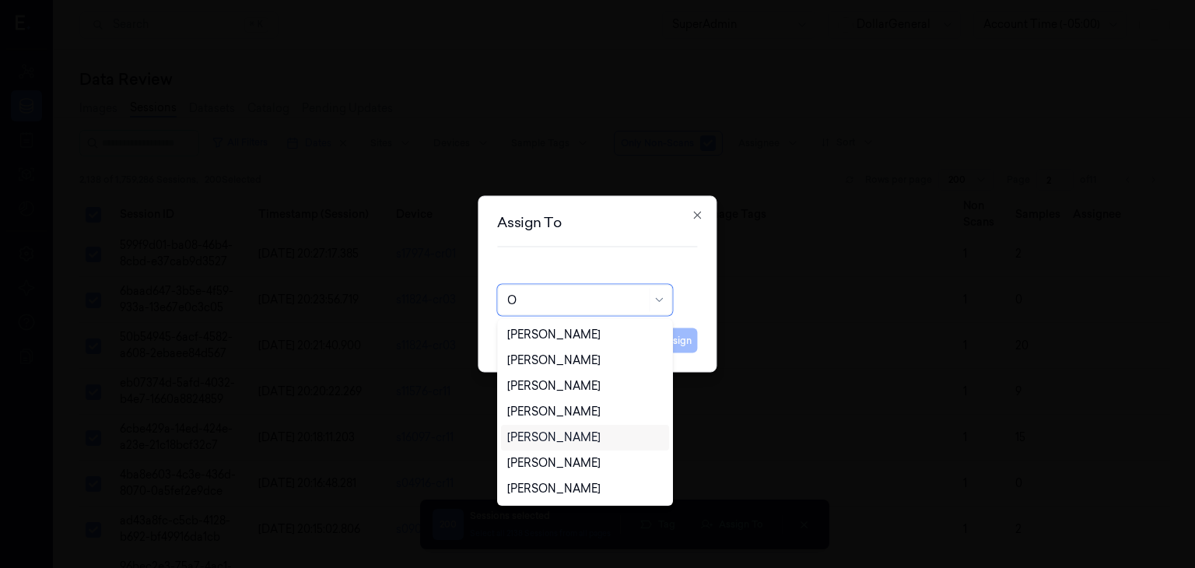
click at [566, 443] on div "[PERSON_NAME]" at bounding box center [553, 438] width 93 height 16
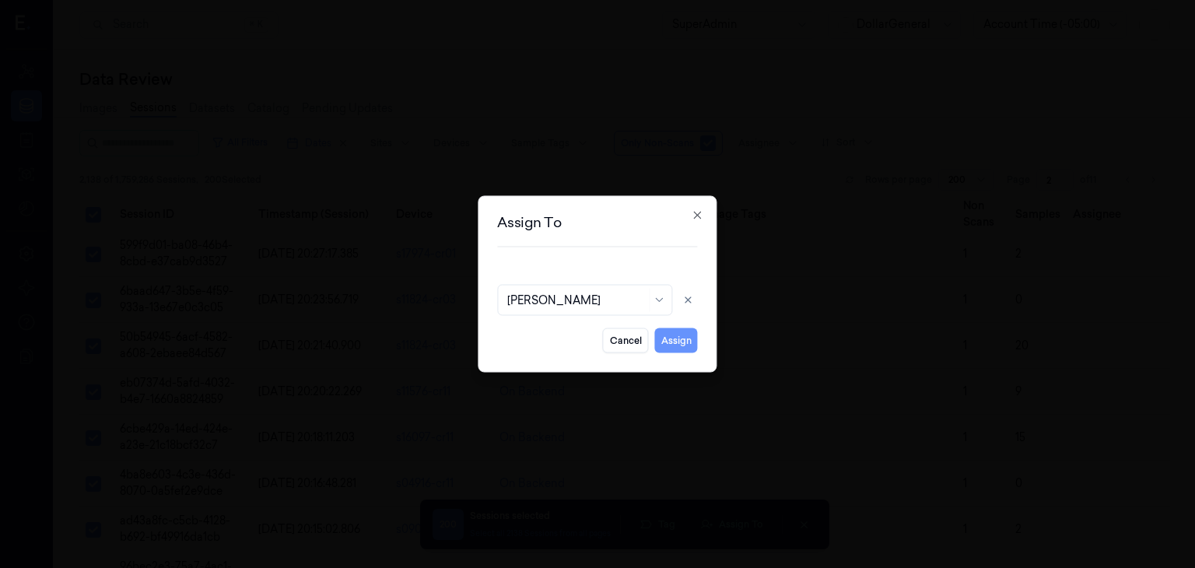
click at [685, 351] on button "Assign" at bounding box center [676, 340] width 43 height 25
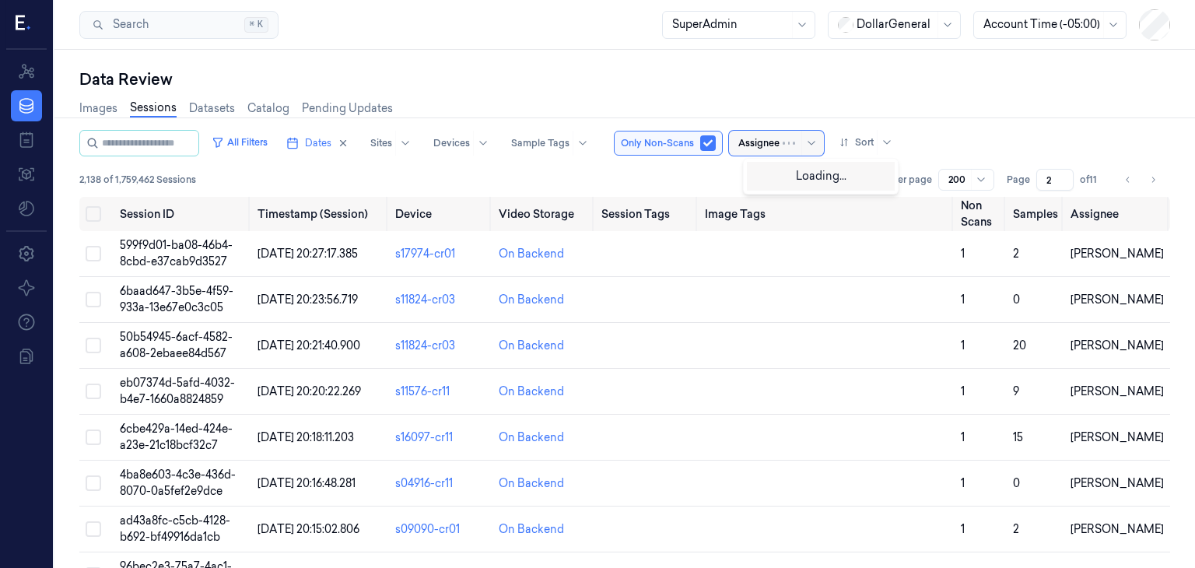
click at [769, 152] on div "Assignee" at bounding box center [758, 143] width 41 height 25
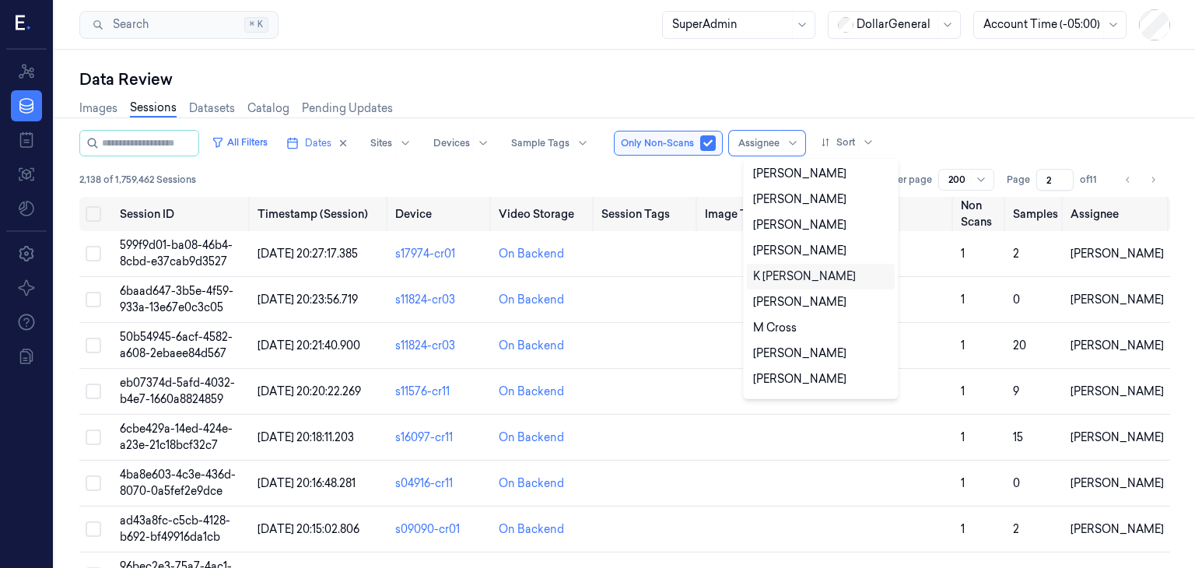
scroll to position [1230, 0]
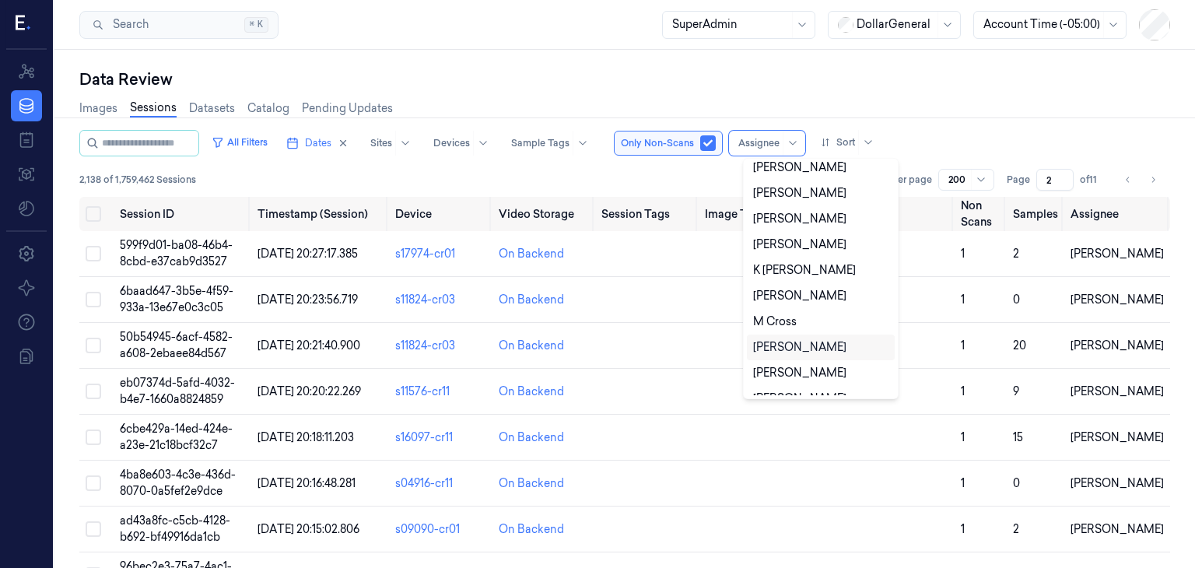
click at [812, 339] on div "[PERSON_NAME]" at bounding box center [799, 347] width 93 height 16
type input "1"
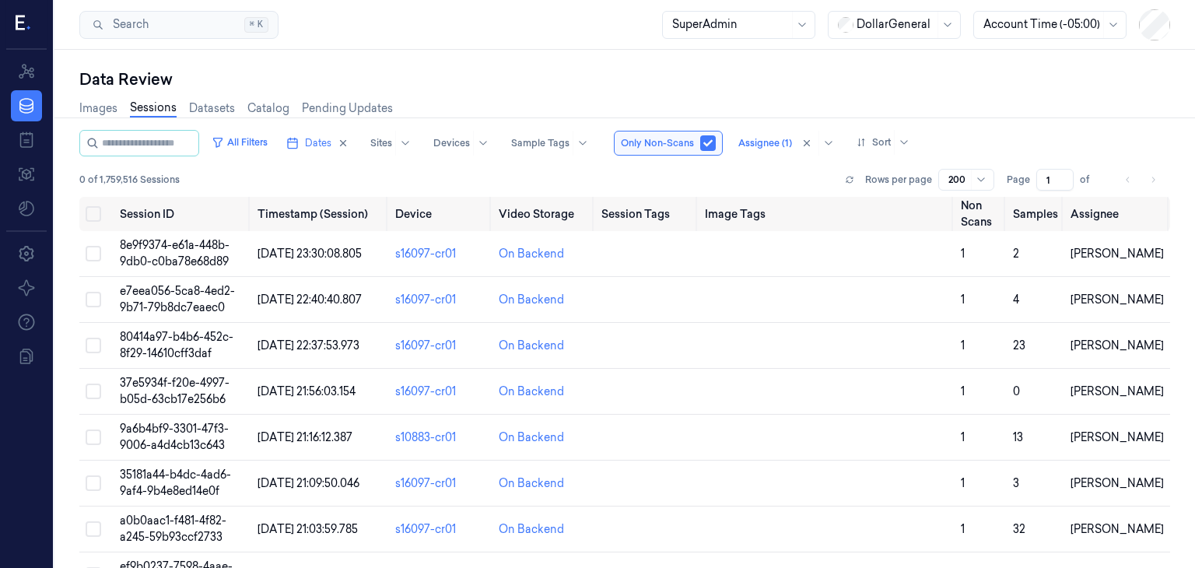
click at [980, 128] on div "Images Sessions Datasets Catalog Pending Updates" at bounding box center [624, 110] width 1091 height 40
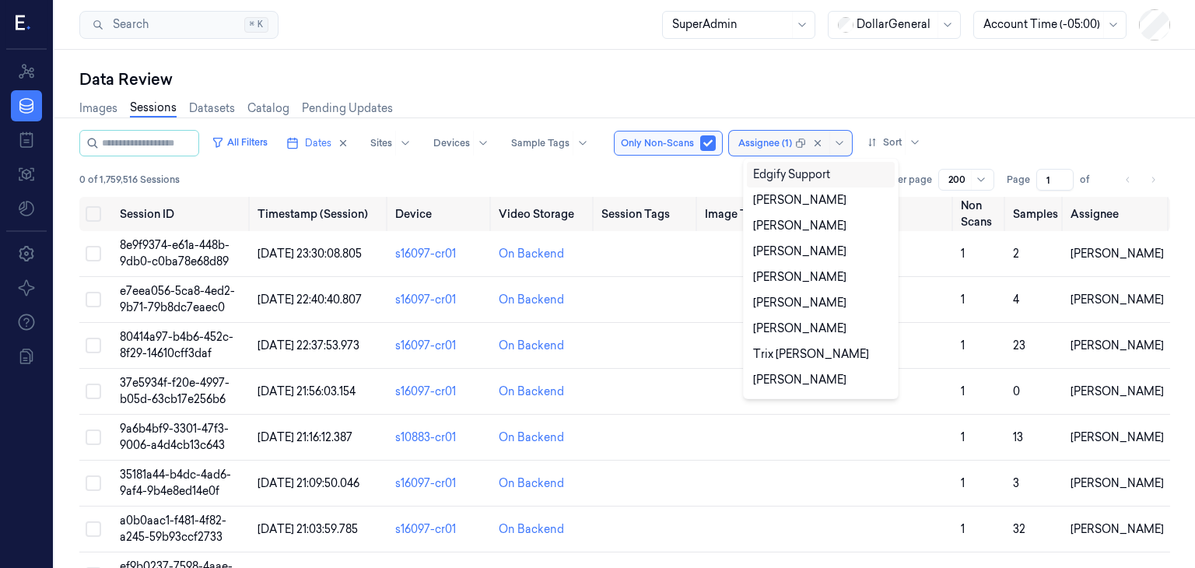
click at [792, 149] on div at bounding box center [765, 143] width 54 height 14
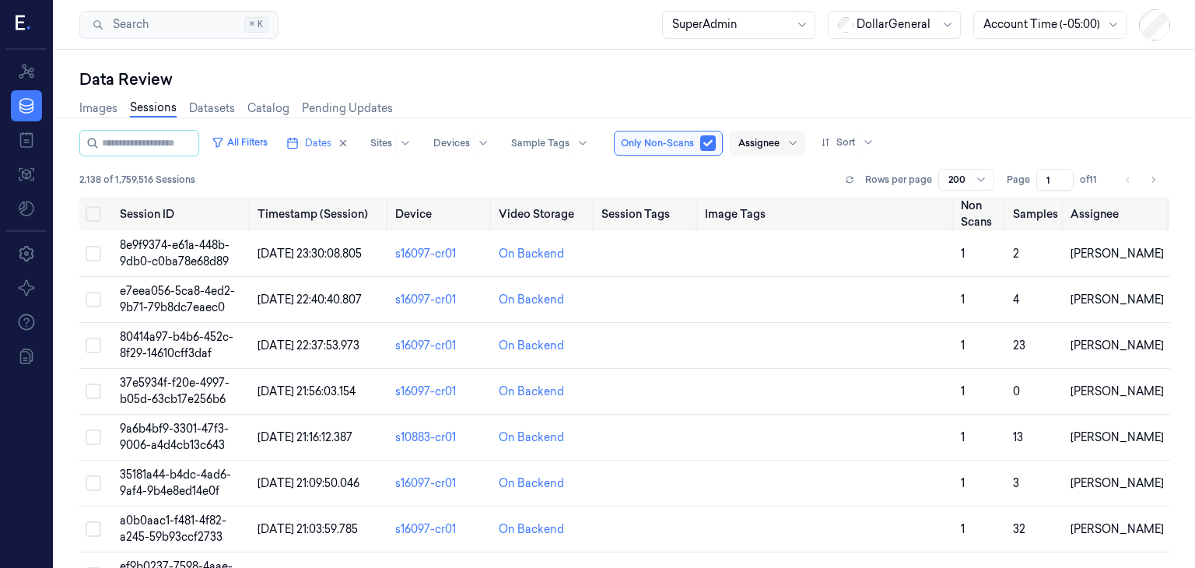
click at [344, 183] on div "2,138 of 1,759,516 Sessions Rows per page 200 Page 1 of 11" at bounding box center [624, 180] width 1091 height 22
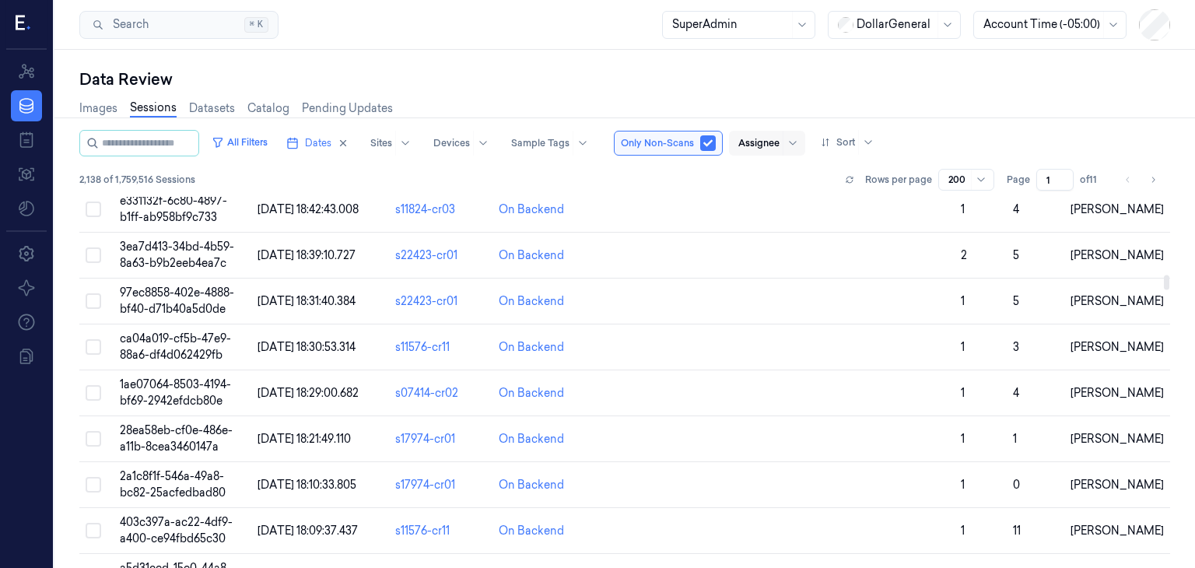
scroll to position [2236, 0]
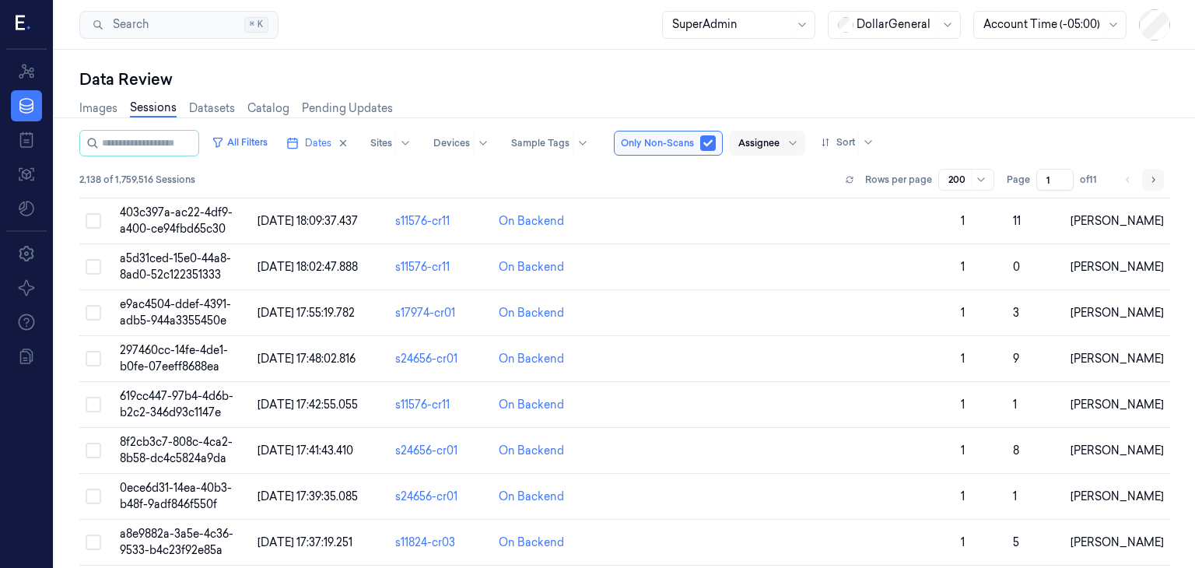
click at [1150, 175] on icon "Go to next page" at bounding box center [1152, 180] width 9 height 12
type input "2"
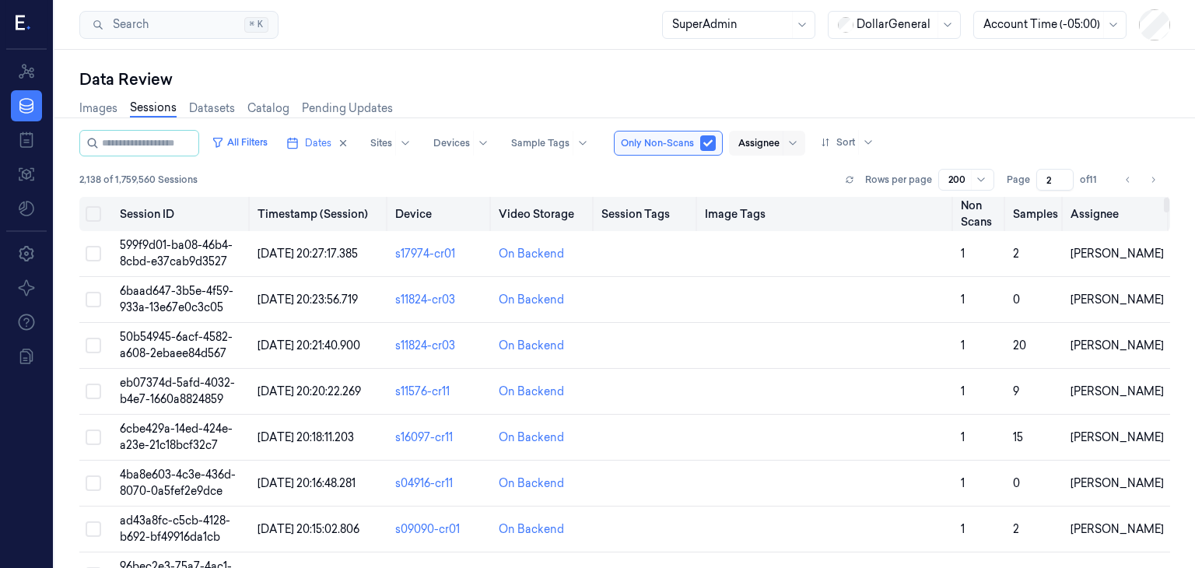
click at [100, 218] on button "Select all" at bounding box center [94, 214] width 16 height 16
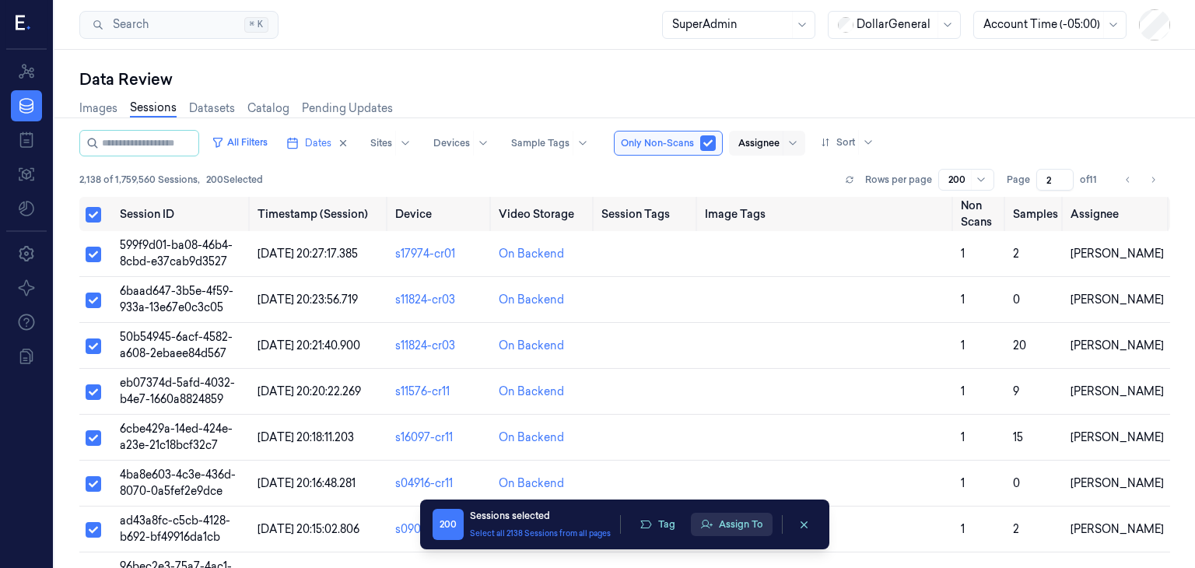
click at [731, 524] on button "Assign To" at bounding box center [732, 524] width 82 height 23
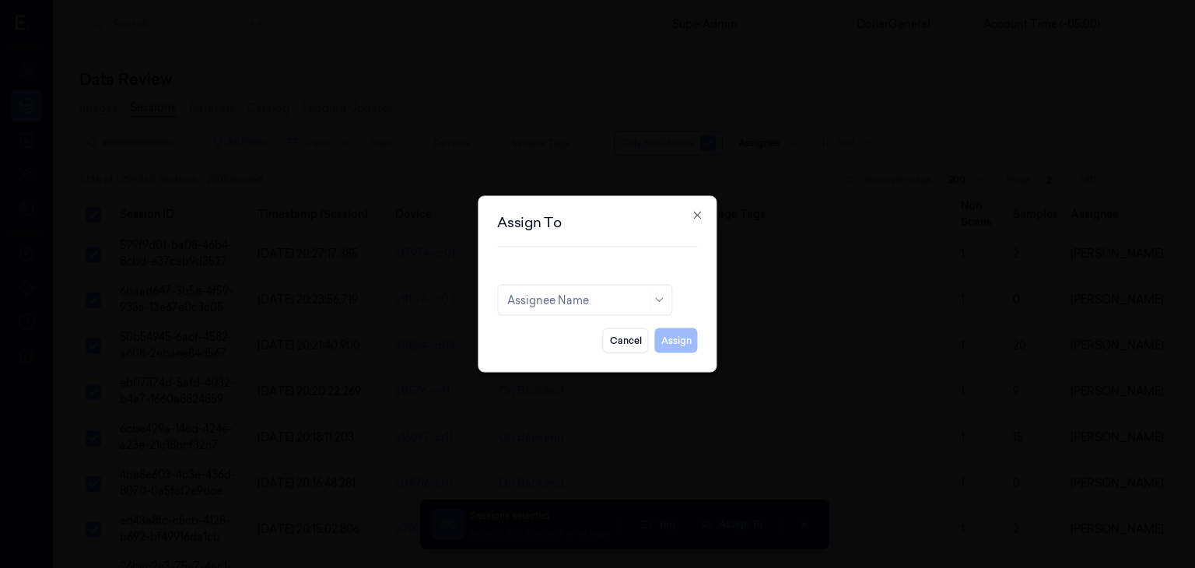
click at [677, 341] on div "Cancel Assign" at bounding box center [597, 340] width 200 height 25
click at [636, 347] on button "Cancel" at bounding box center [626, 340] width 46 height 25
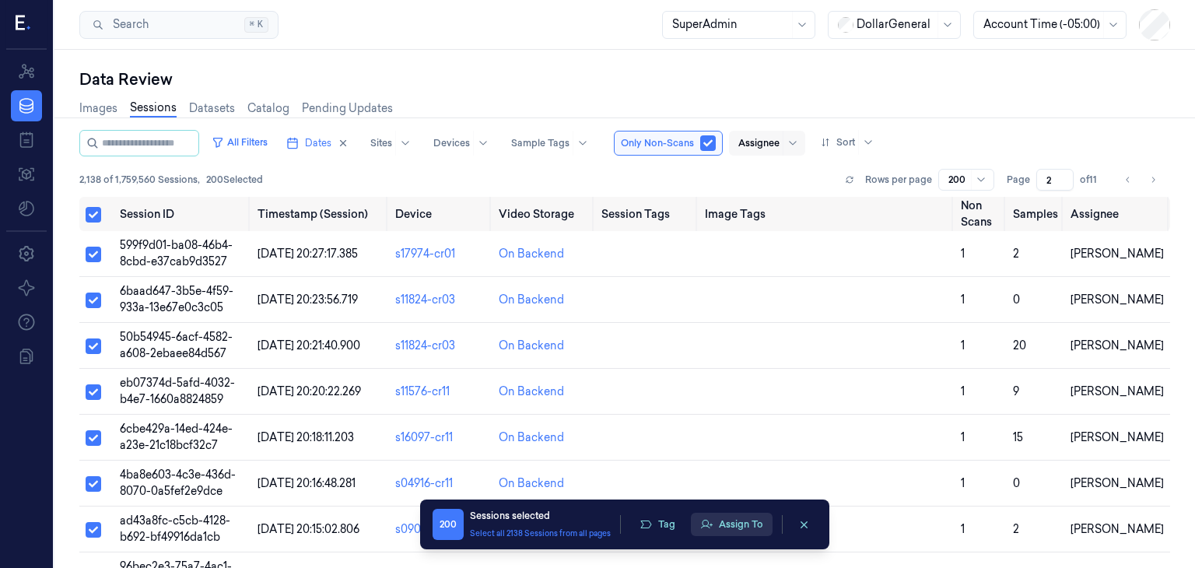
click at [753, 521] on button "Assign To" at bounding box center [732, 524] width 82 height 23
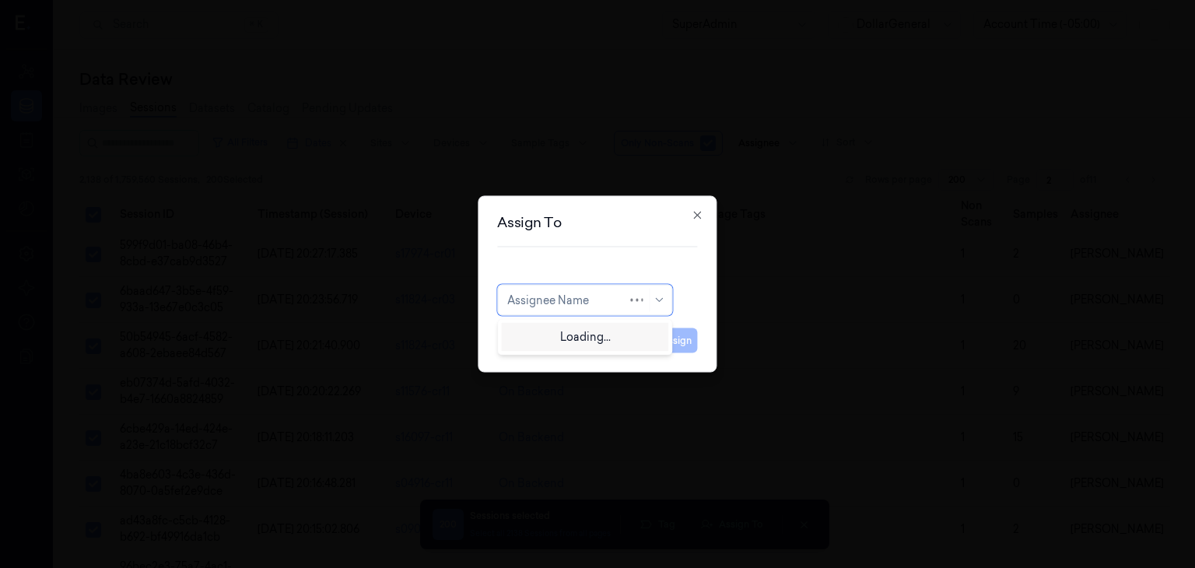
click at [613, 300] on div at bounding box center [567, 300] width 120 height 16
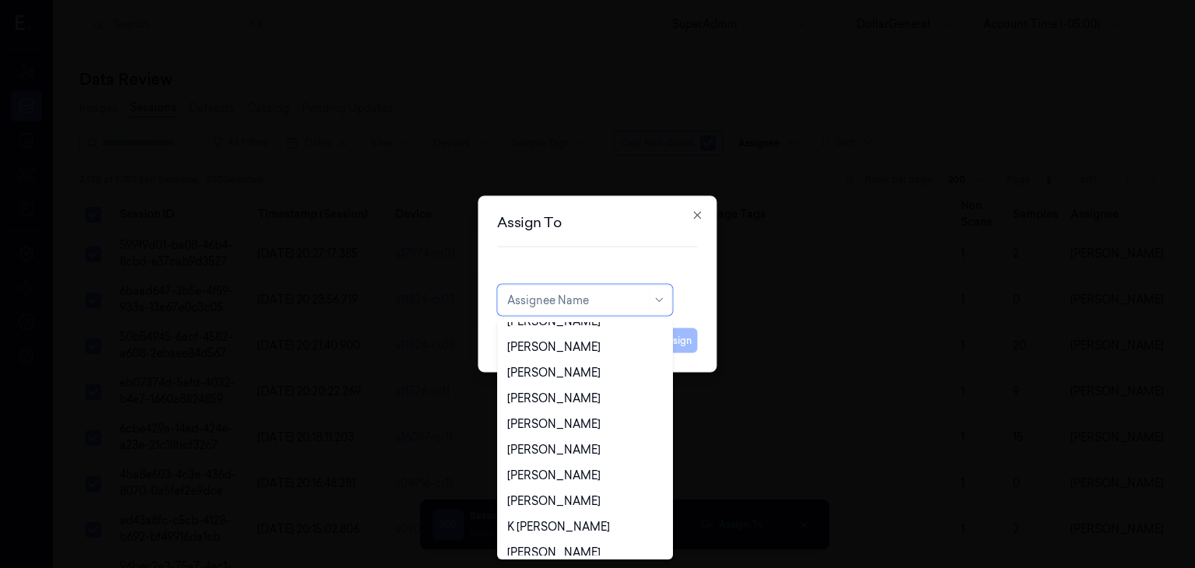
scroll to position [1141, 0]
type input "m"
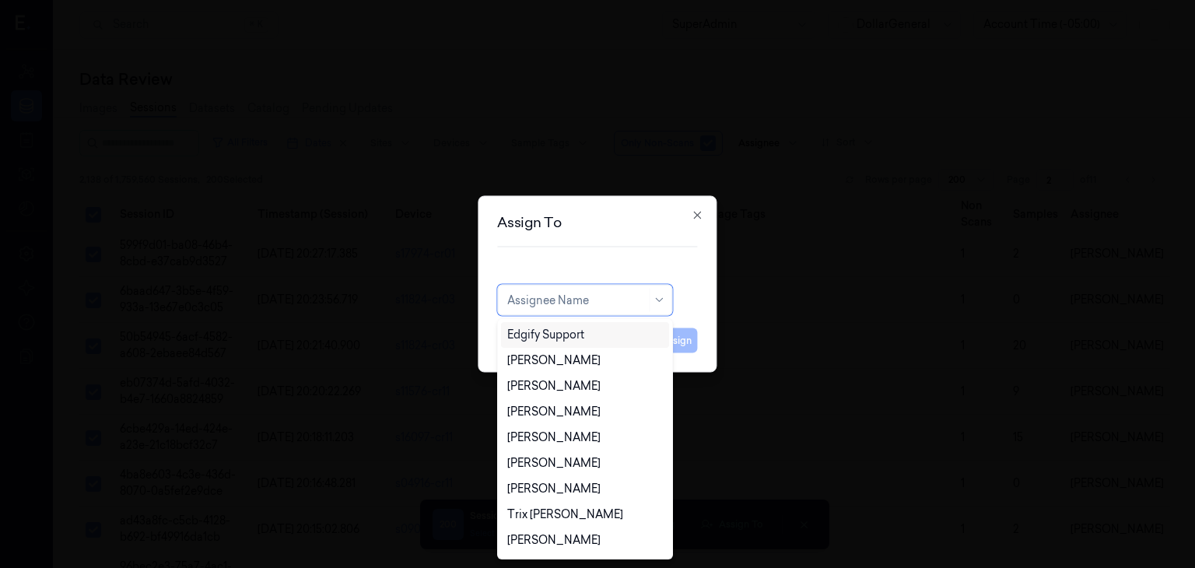
type input "n"
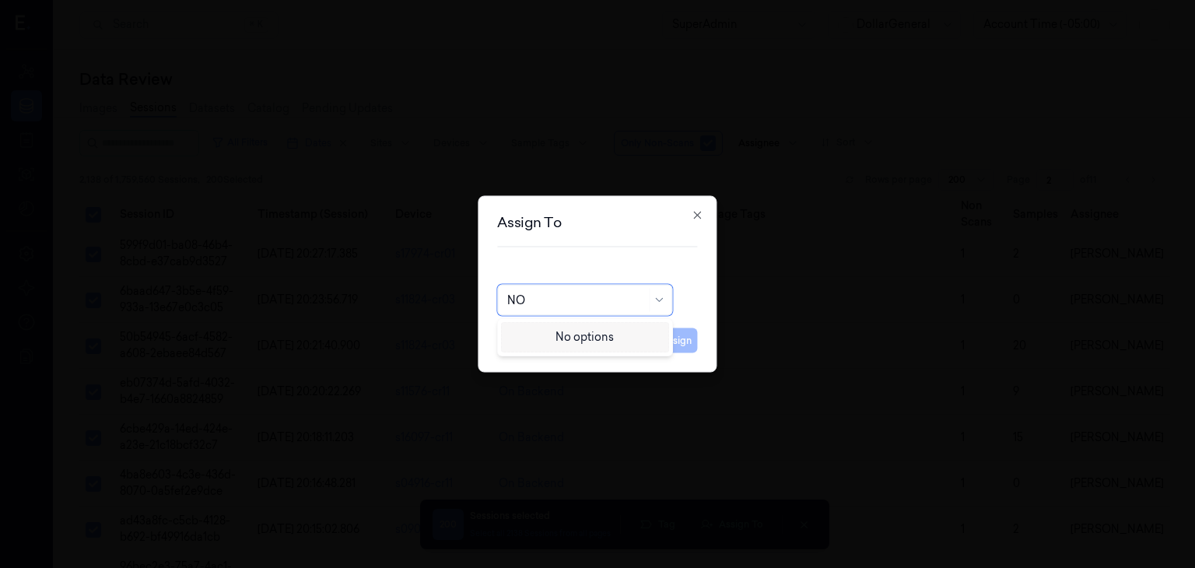
type input "N"
drag, startPoint x: 691, startPoint y: 237, endPoint x: 691, endPoint y: 219, distance: 17.9
click at [691, 219] on div "Assign To" at bounding box center [597, 232] width 200 height 32
click at [698, 214] on icon "button" at bounding box center [697, 215] width 7 height 7
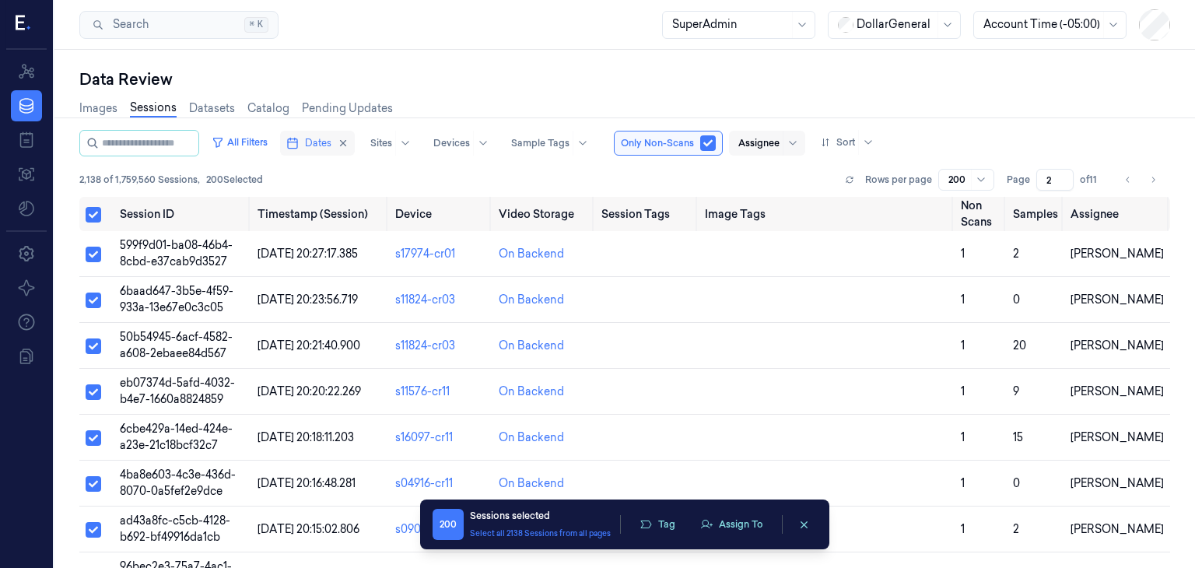
click at [321, 143] on span "Dates" at bounding box center [318, 143] width 26 height 14
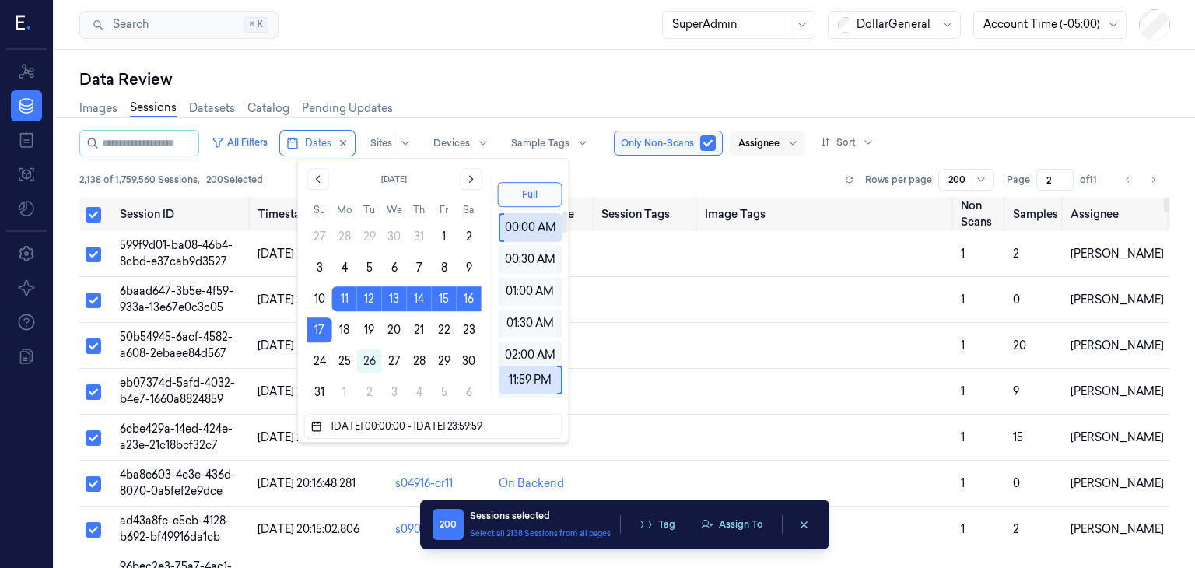
click at [657, 175] on div "2,138 of 1,759,560 Sessions , 200 Selected Rows per page 200 Page 2 of 11" at bounding box center [624, 180] width 1091 height 22
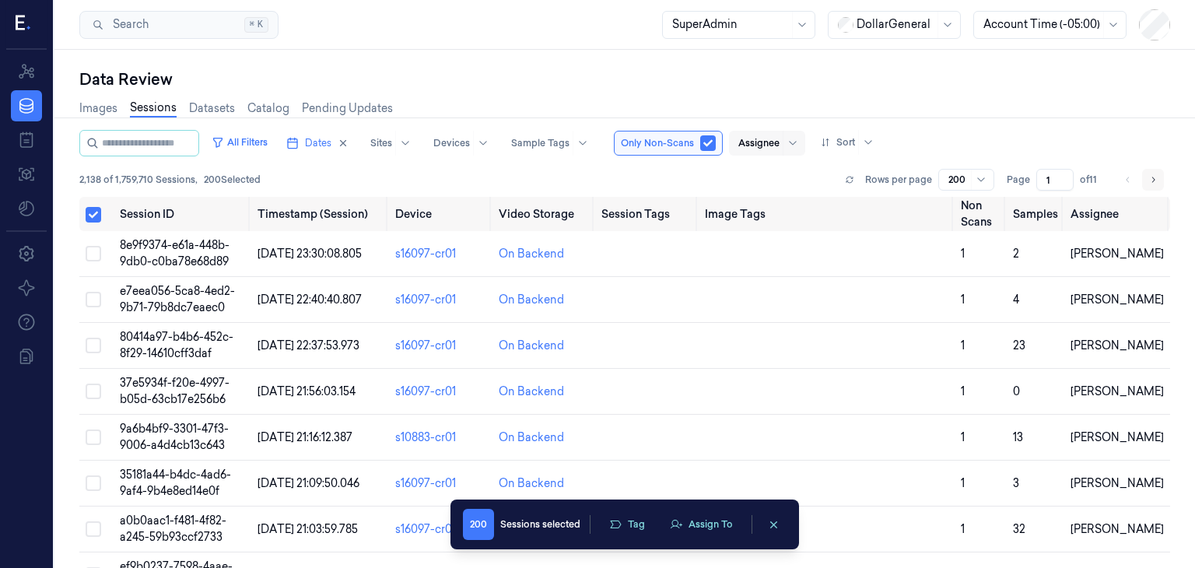
click at [1152, 178] on icon "Go to next page" at bounding box center [1152, 180] width 9 height 12
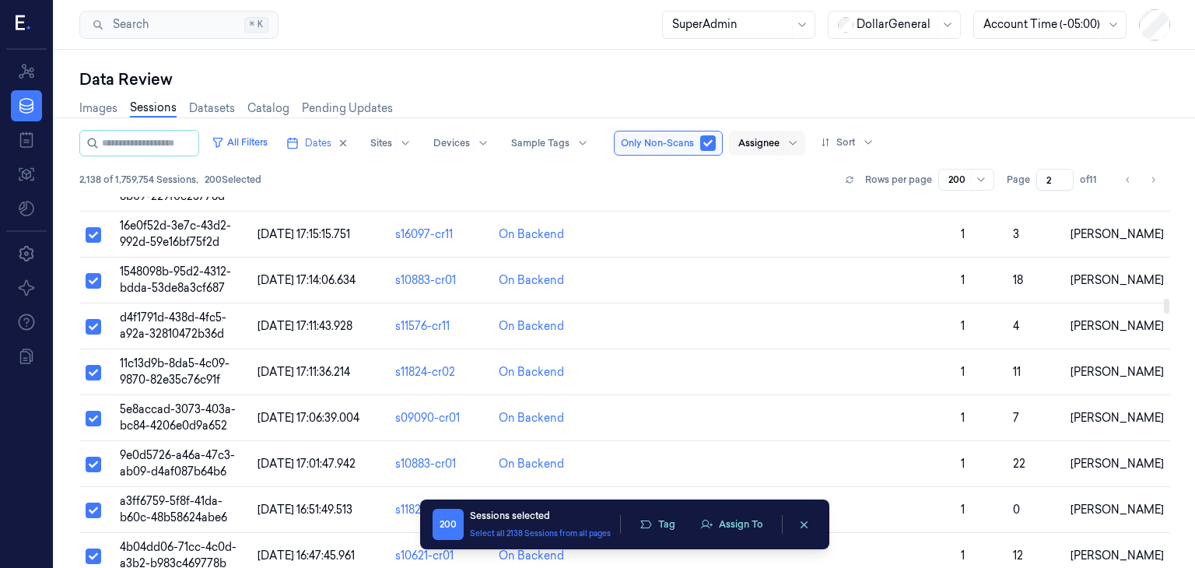
scroll to position [3130, 0]
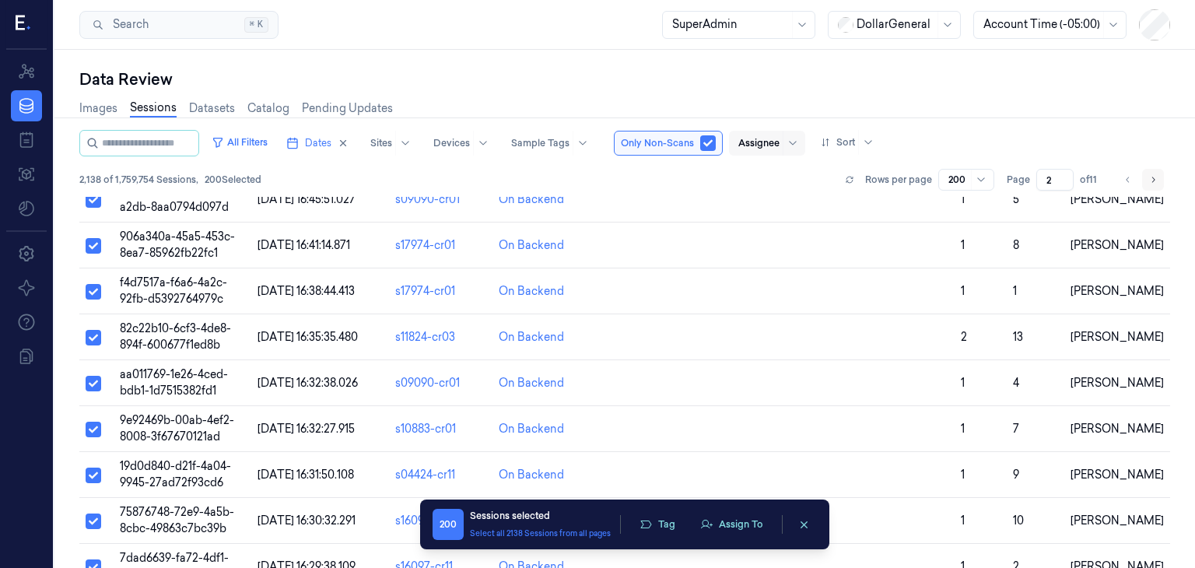
click at [1144, 177] on button "Go to next page" at bounding box center [1153, 180] width 22 height 22
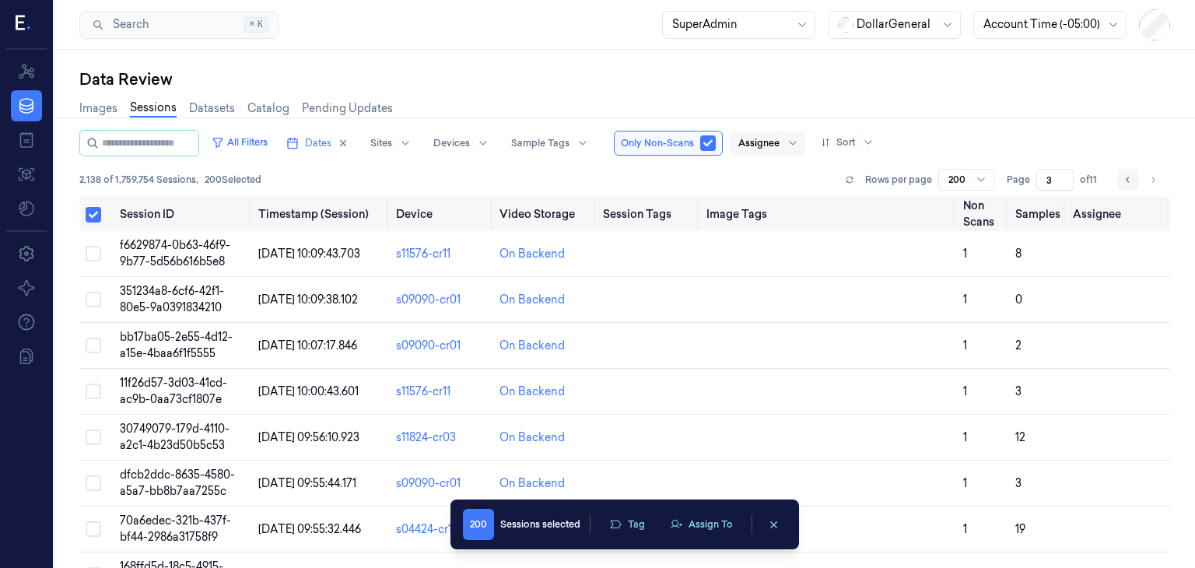
click at [1127, 181] on icon "Go to previous page" at bounding box center [1128, 180] width 9 height 12
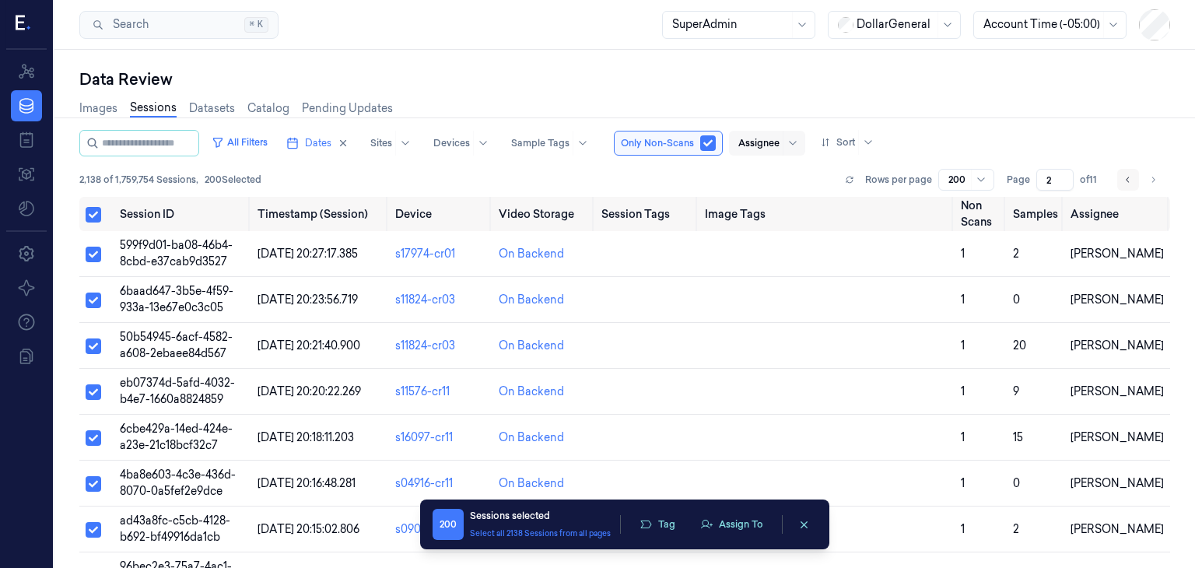
click at [1121, 181] on button "Go to previous page" at bounding box center [1128, 180] width 22 height 22
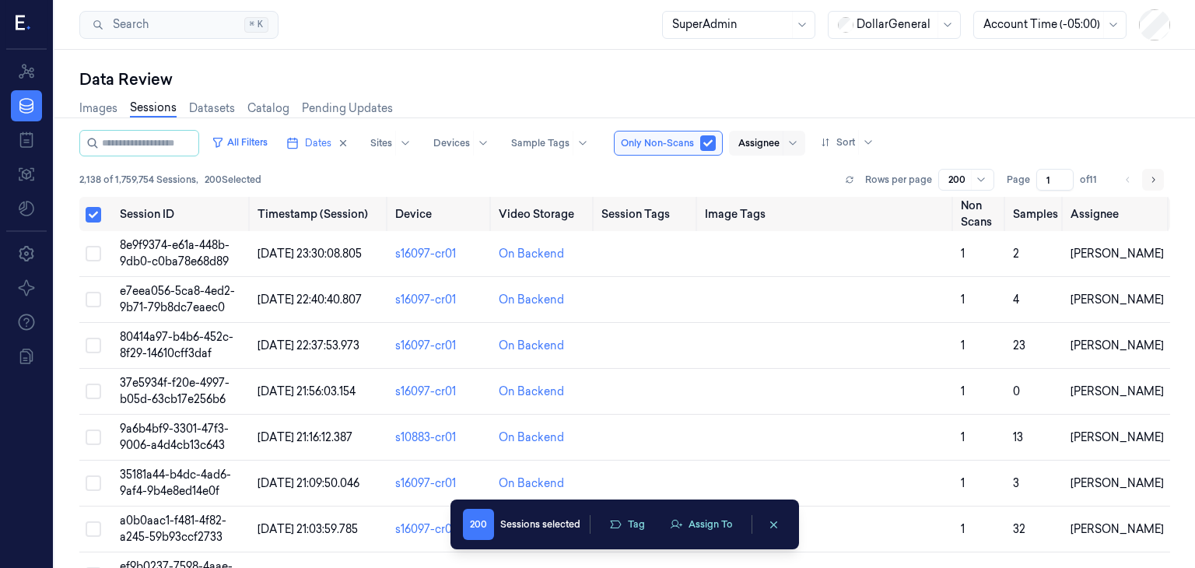
click at [1152, 174] on icon "Go to next page" at bounding box center [1152, 180] width 9 height 12
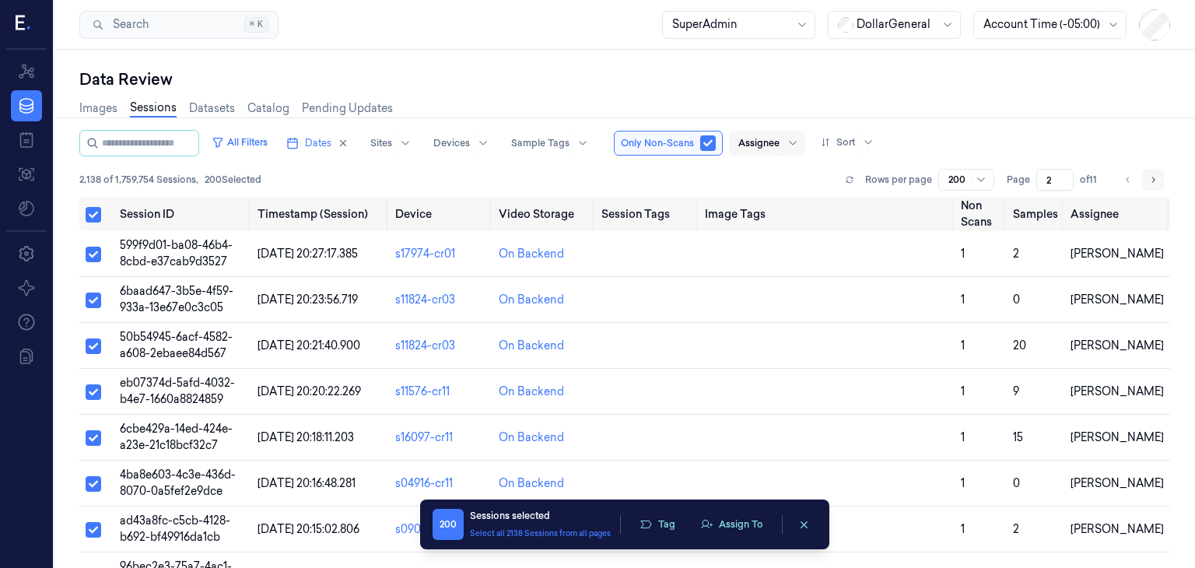
click at [1152, 174] on icon "Go to next page" at bounding box center [1152, 180] width 9 height 12
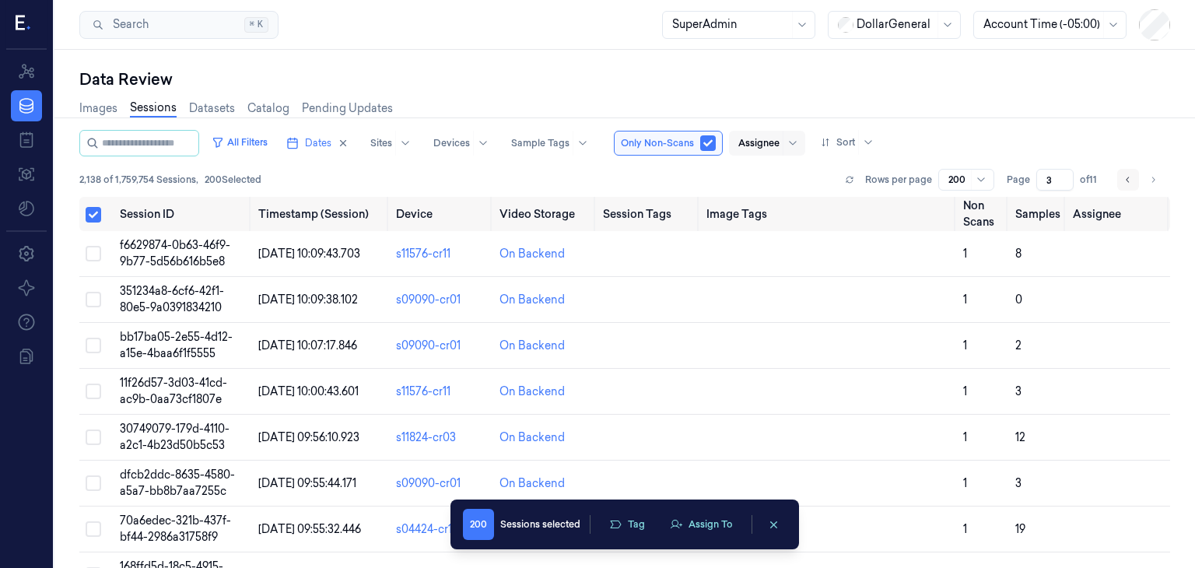
click at [1121, 177] on button "Go to previous page" at bounding box center [1128, 180] width 22 height 22
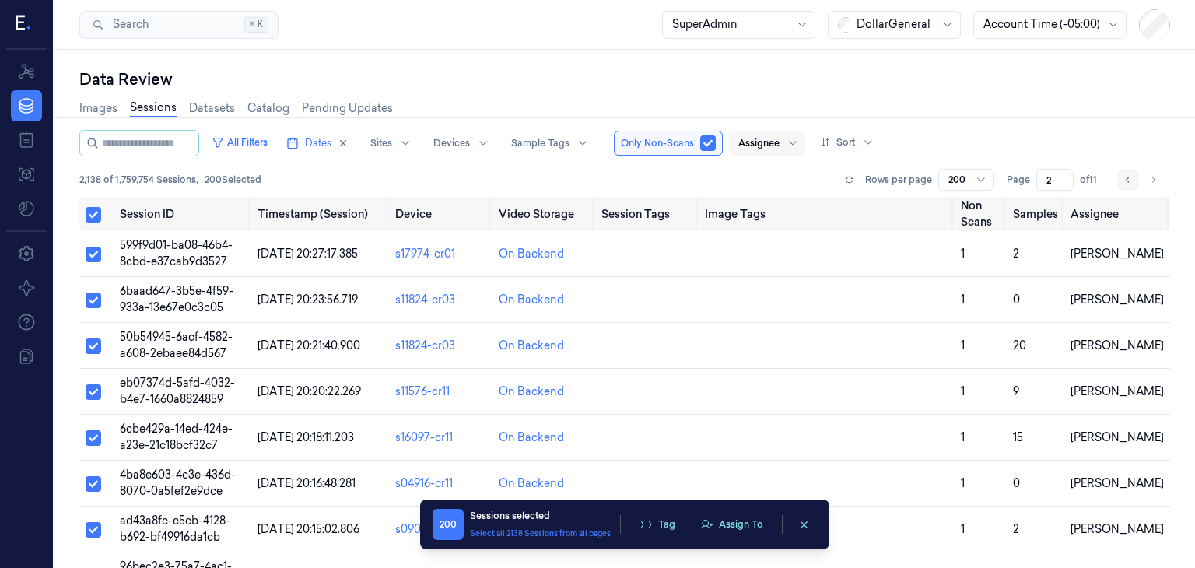
click at [1121, 177] on button "Go to previous page" at bounding box center [1128, 180] width 22 height 22
type input "1"
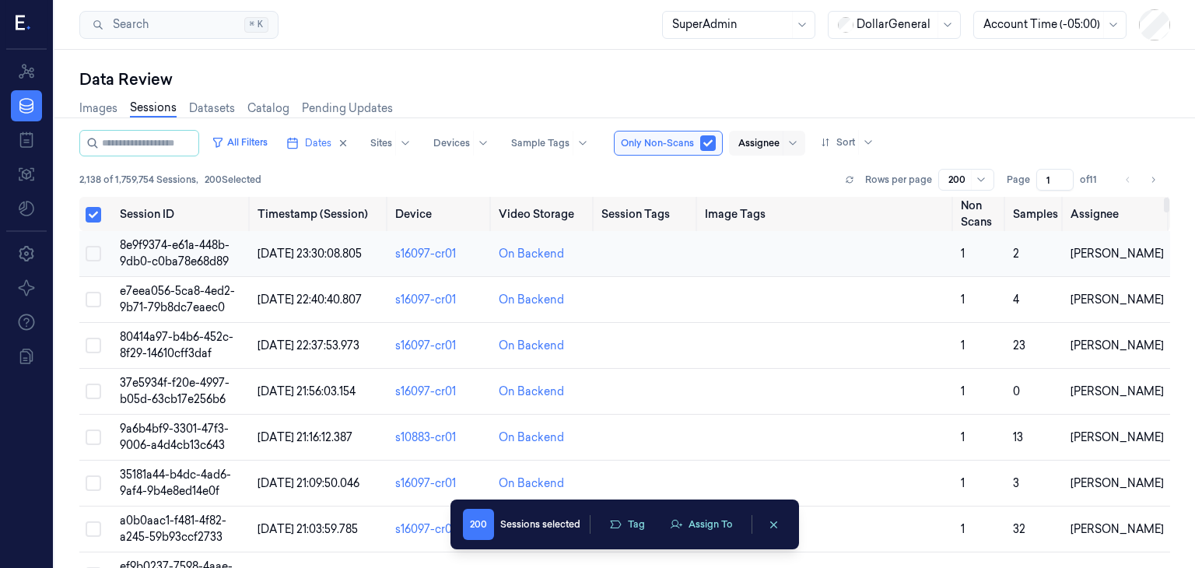
click at [233, 257] on td "8e9f9374-e61a-448b-9db0-c0ba78e68d89" at bounding box center [183, 254] width 138 height 46
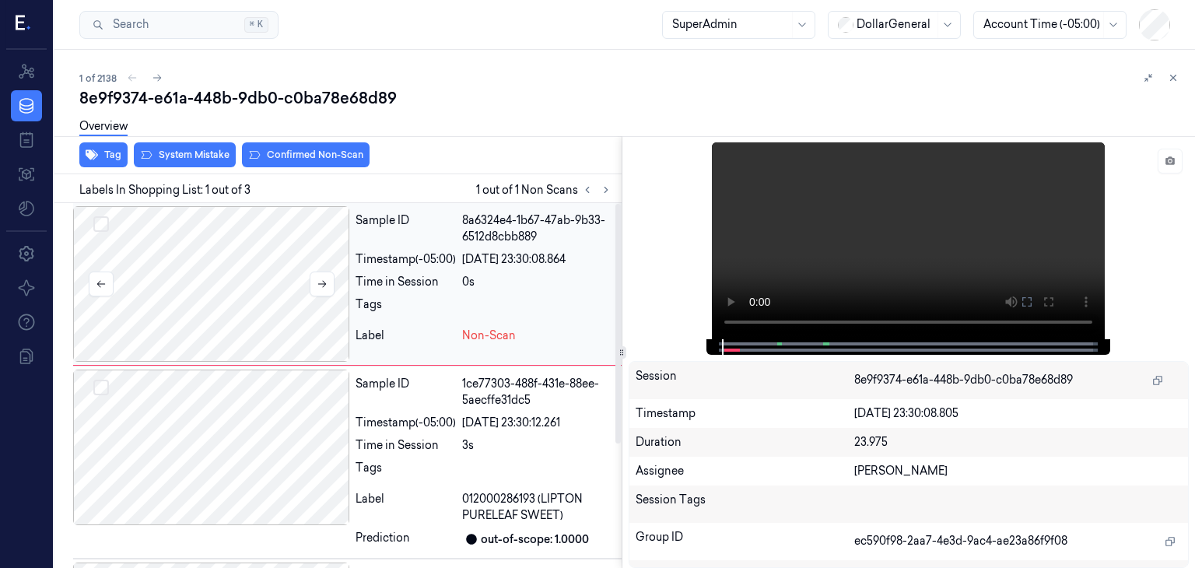
click at [289, 225] on div at bounding box center [211, 284] width 276 height 156
click at [25, 107] on icon at bounding box center [26, 105] width 19 height 19
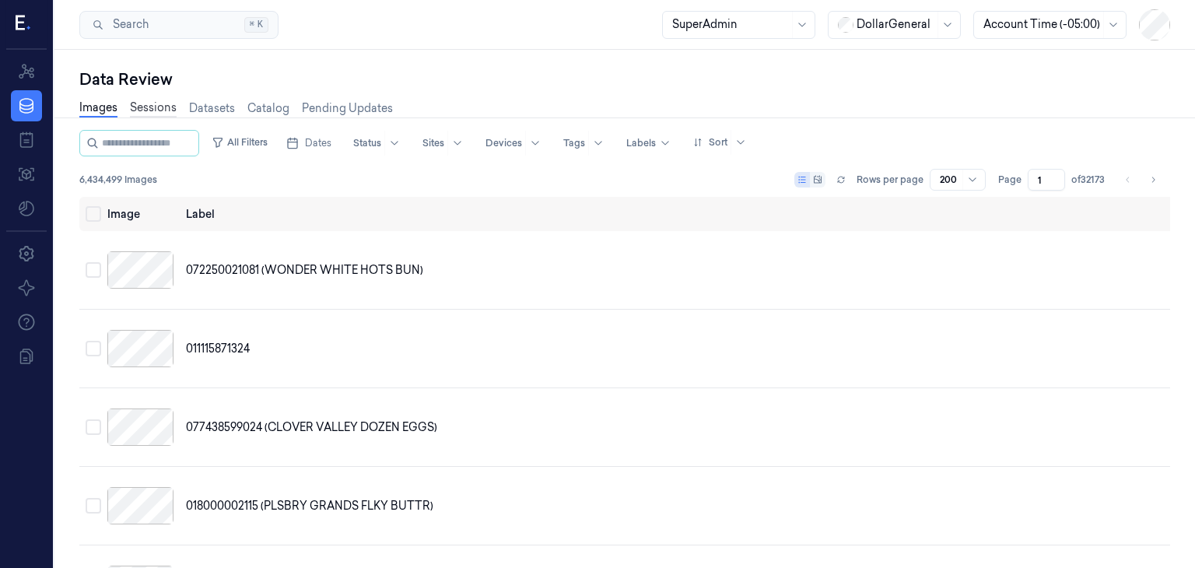
click at [170, 110] on link "Sessions" at bounding box center [153, 109] width 47 height 18
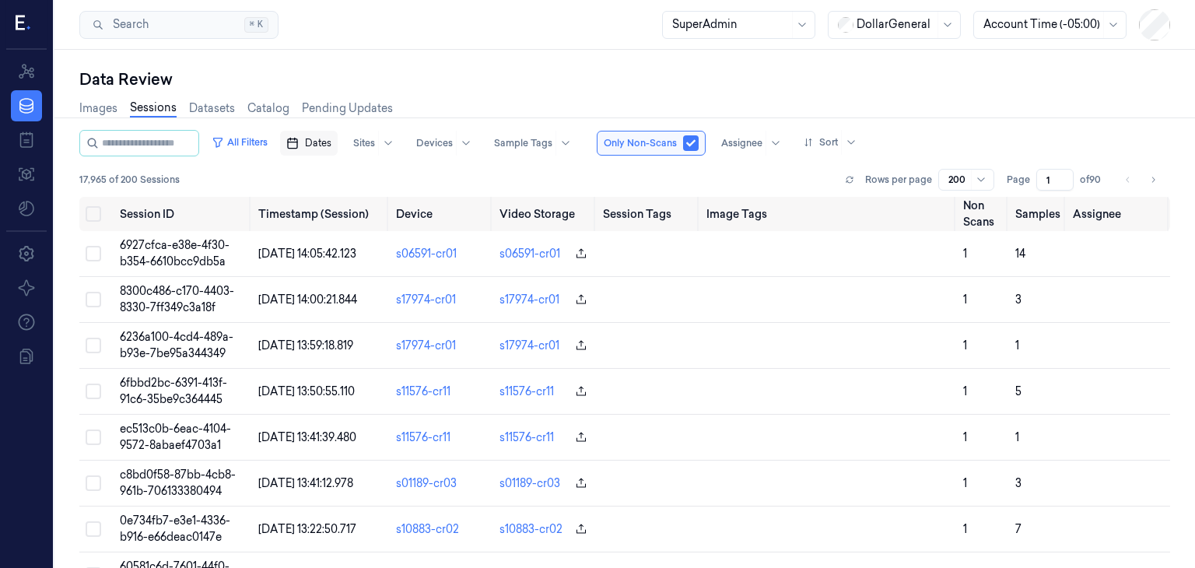
click at [299, 142] on icon "button" at bounding box center [292, 143] width 12 height 12
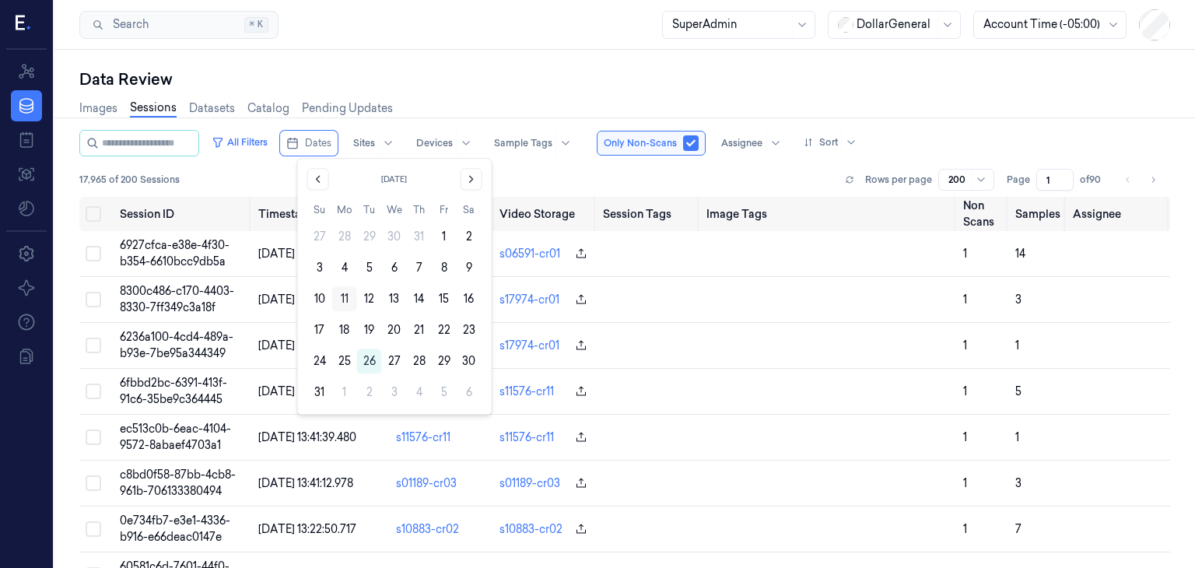
click at [339, 300] on button "11" at bounding box center [344, 298] width 25 height 25
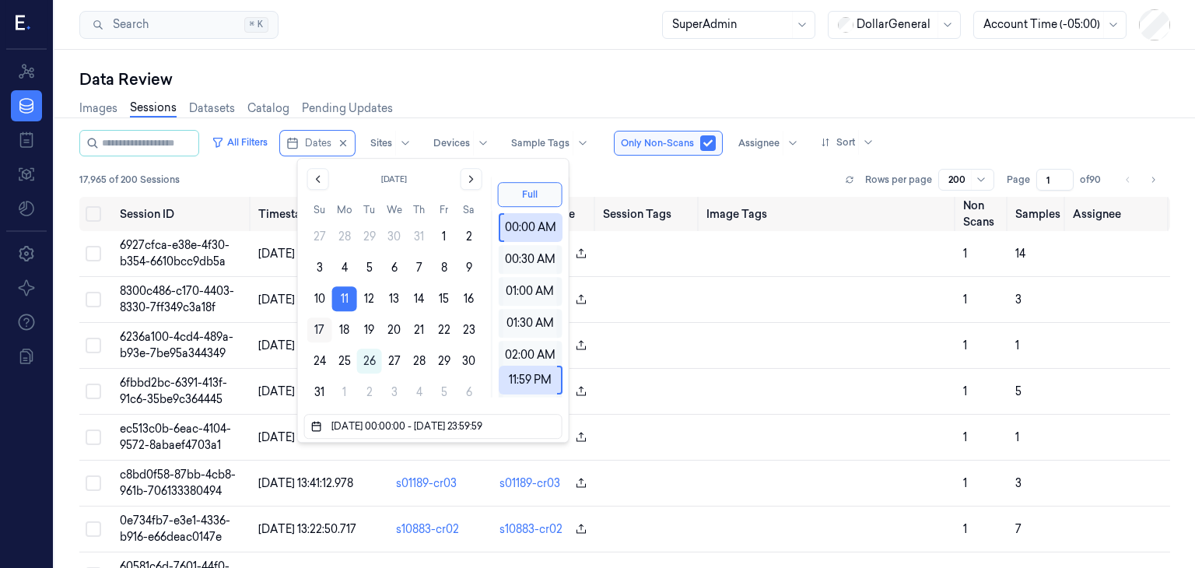
click at [314, 335] on button "17" at bounding box center [319, 329] width 25 height 25
type input "[DATE] 00:00:00 - [DATE] 23:59:59"
click at [623, 177] on div "17,965 of 200 Sessions Rows per page 200 Page 1 of 90" at bounding box center [624, 180] width 1091 height 22
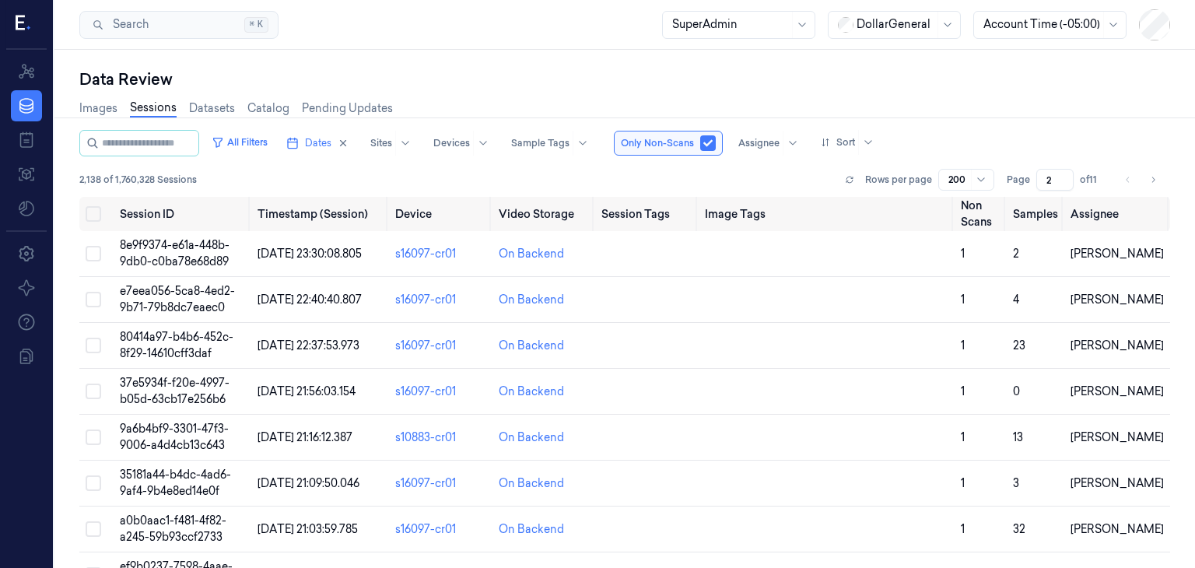
click at [1063, 174] on input "2" at bounding box center [1054, 180] width 37 height 22
type input "3"
click at [1063, 174] on input "3" at bounding box center [1054, 180] width 37 height 22
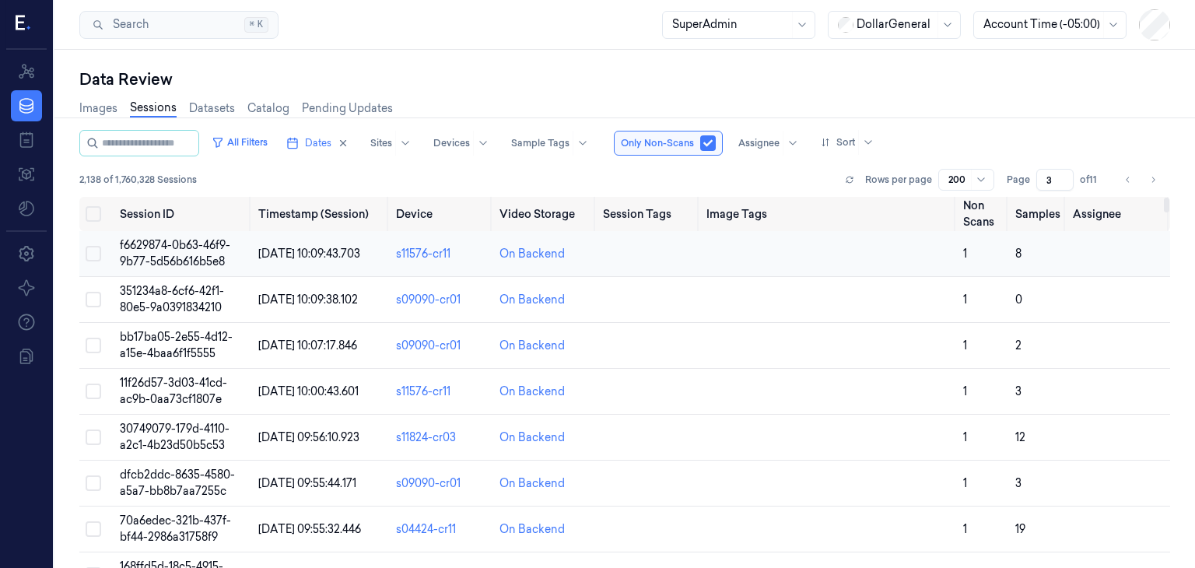
click at [212, 254] on span "f6629874-0b63-46f9-9b77-5d56b616b5e8" at bounding box center [175, 253] width 110 height 30
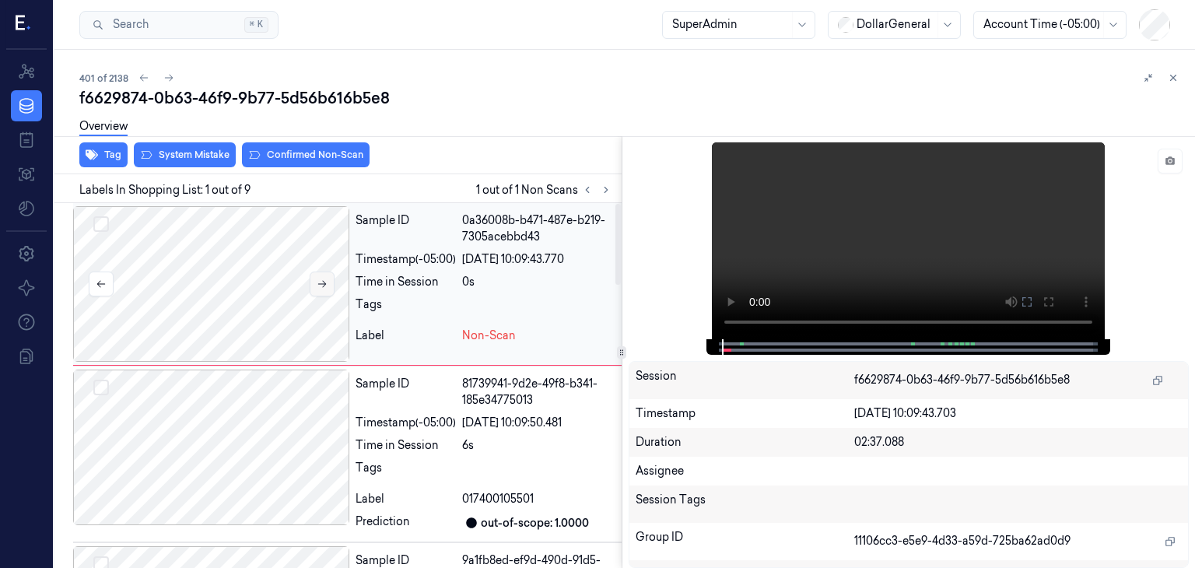
click at [319, 284] on icon at bounding box center [322, 284] width 11 height 11
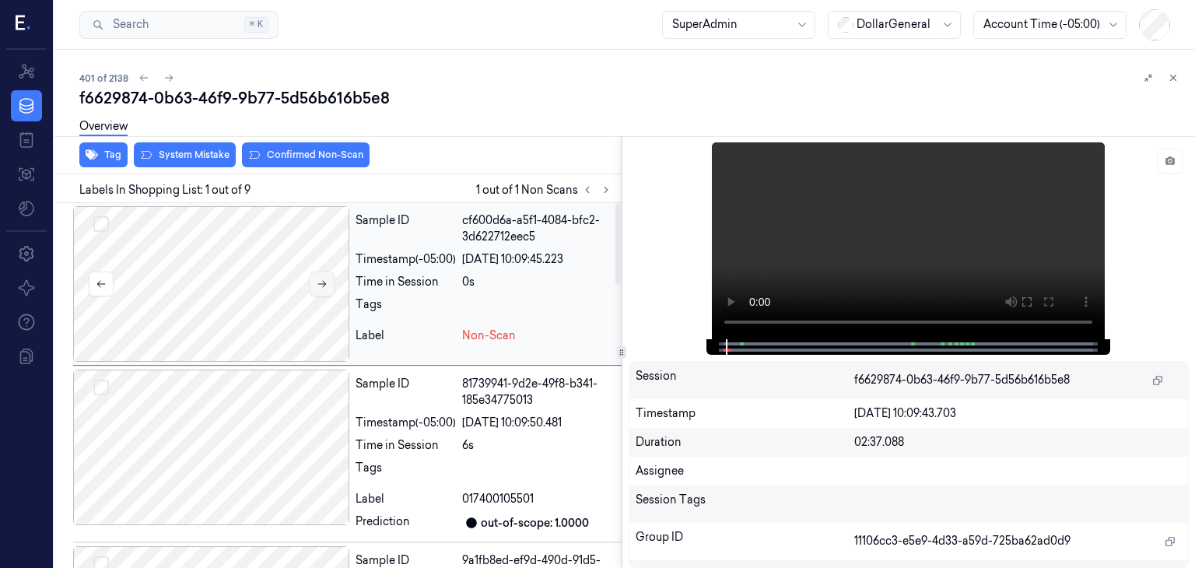
click at [324, 284] on icon at bounding box center [322, 284] width 11 height 11
drag, startPoint x: 722, startPoint y: 342, endPoint x: 703, endPoint y: 343, distance: 19.5
click at [703, 343] on div "Session f6629874-0b63-46f9-9b77-5d56b616b5e8 Timestamp [DATE] 10:09:43.703 Dura…" at bounding box center [908, 352] width 573 height 432
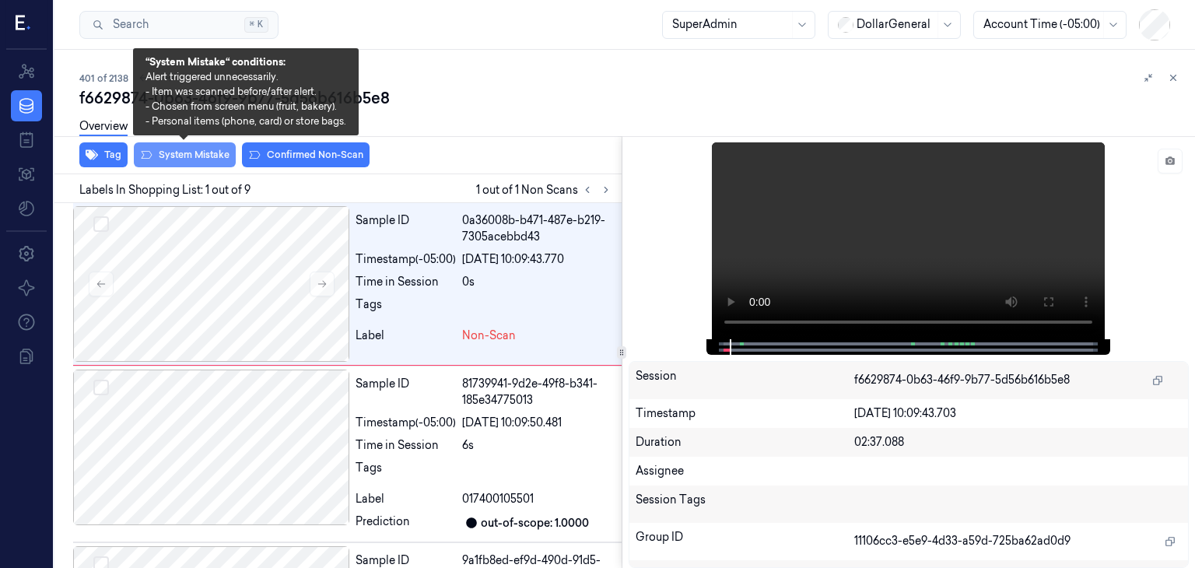
click at [199, 157] on button "System Mistake" at bounding box center [185, 154] width 102 height 25
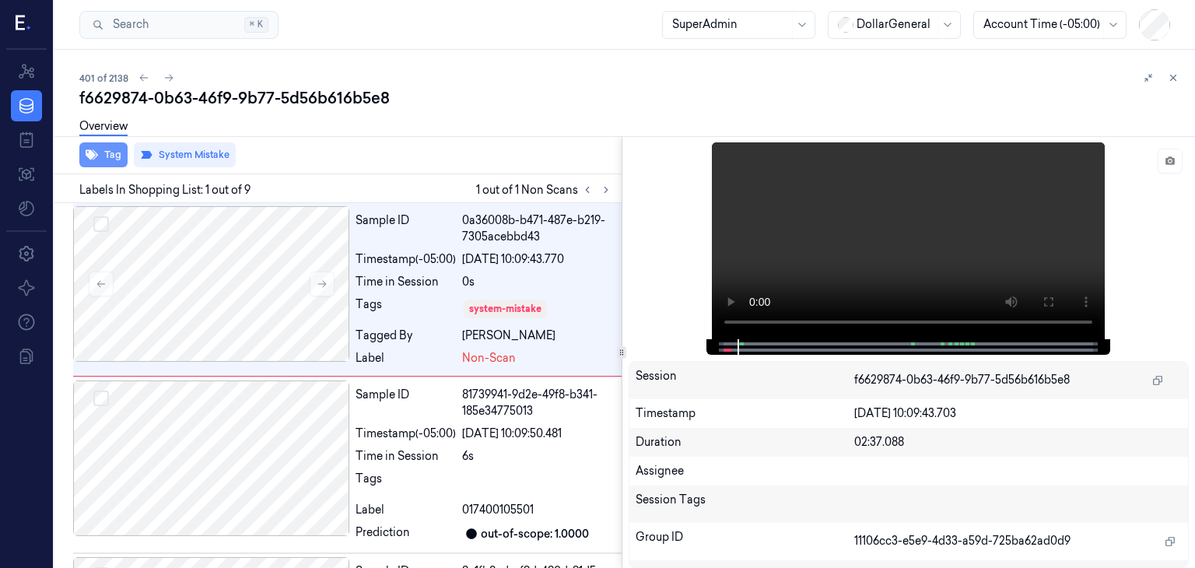
click at [114, 160] on button "Tag" at bounding box center [103, 154] width 48 height 25
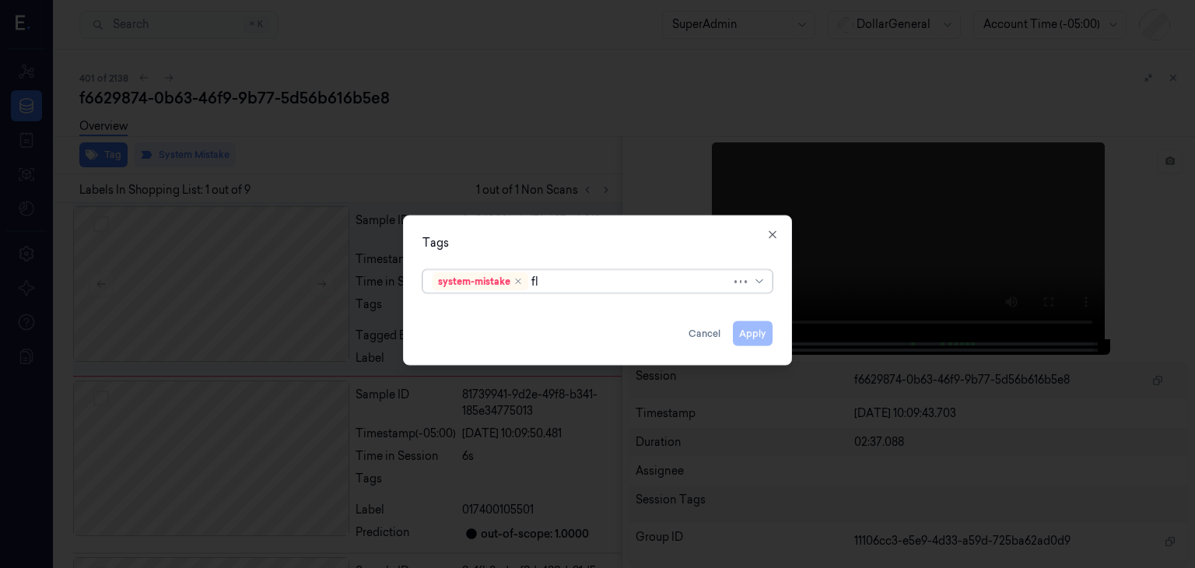
type input "flo"
click at [598, 310] on div "flooid bug" at bounding box center [598, 312] width 330 height 16
click at [689, 242] on div "Tags" at bounding box center [598, 243] width 350 height 16
click at [741, 335] on button "Apply" at bounding box center [753, 333] width 40 height 25
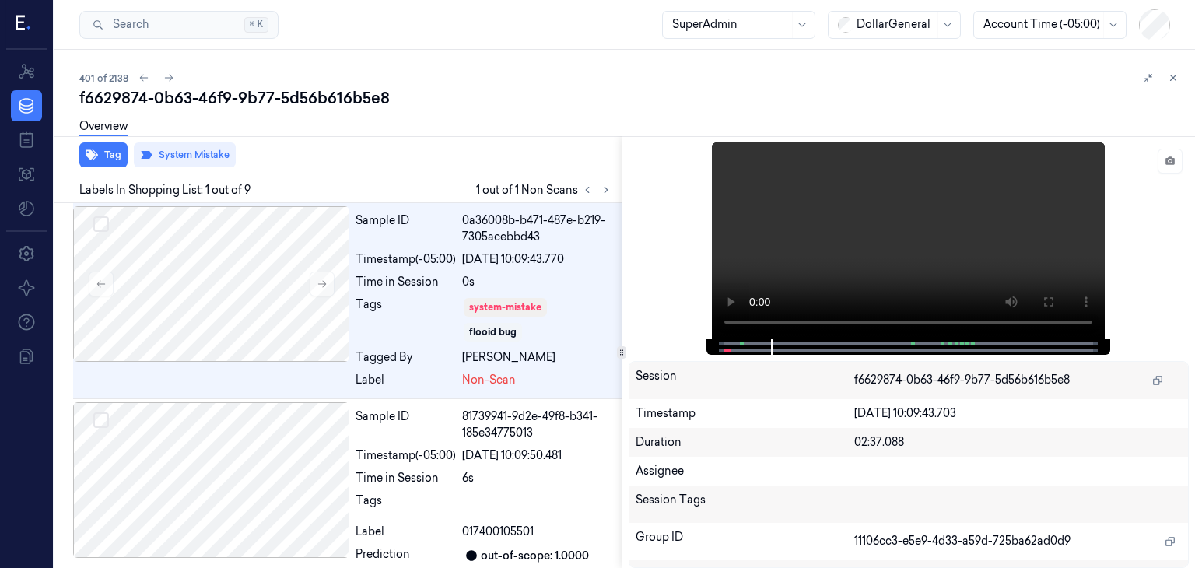
click at [565, 95] on div "f6629874-0b63-46f9-9b77-5d56b616b5e8" at bounding box center [630, 98] width 1103 height 22
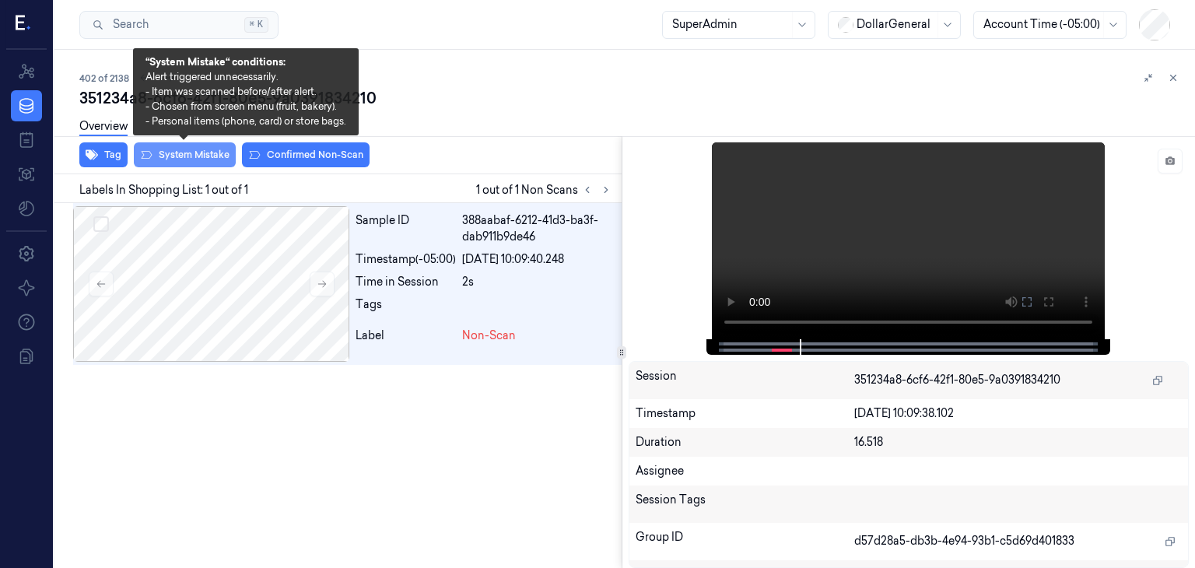
click at [170, 153] on button "System Mistake" at bounding box center [185, 154] width 102 height 25
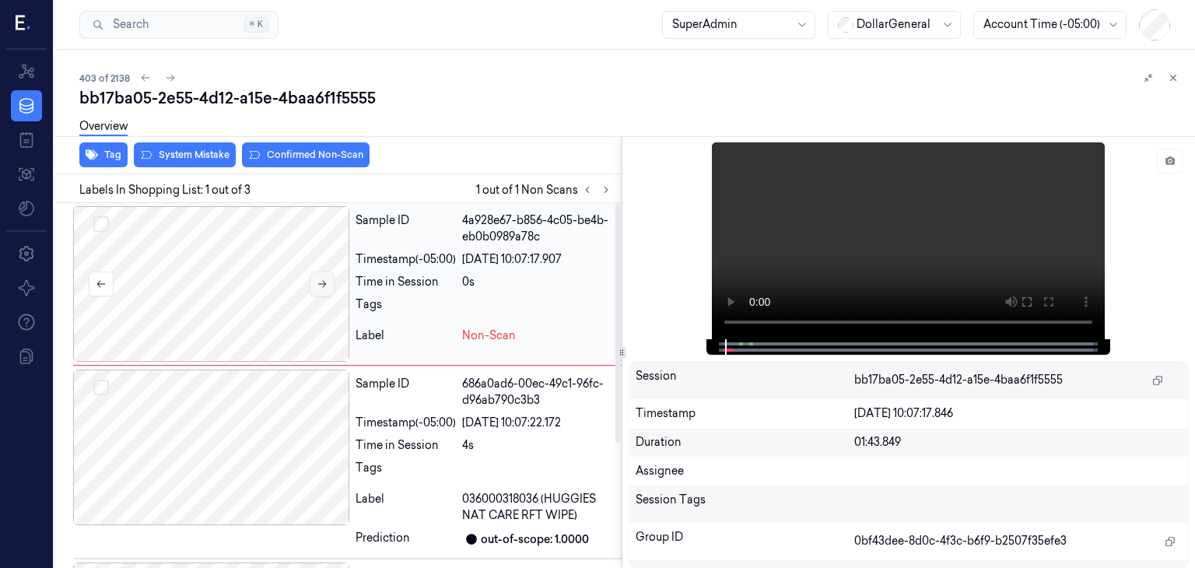
click at [314, 280] on button at bounding box center [322, 284] width 25 height 25
click at [606, 186] on icon at bounding box center [606, 189] width 11 height 11
click at [1169, 163] on icon at bounding box center [1170, 160] width 9 height 9
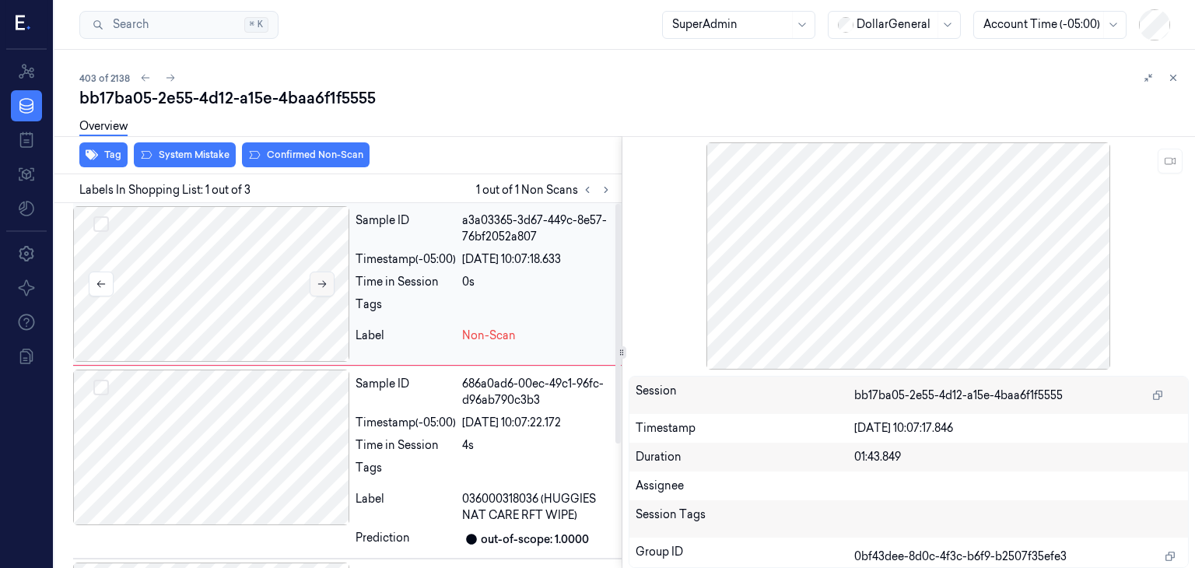
click at [328, 275] on button at bounding box center [322, 284] width 25 height 25
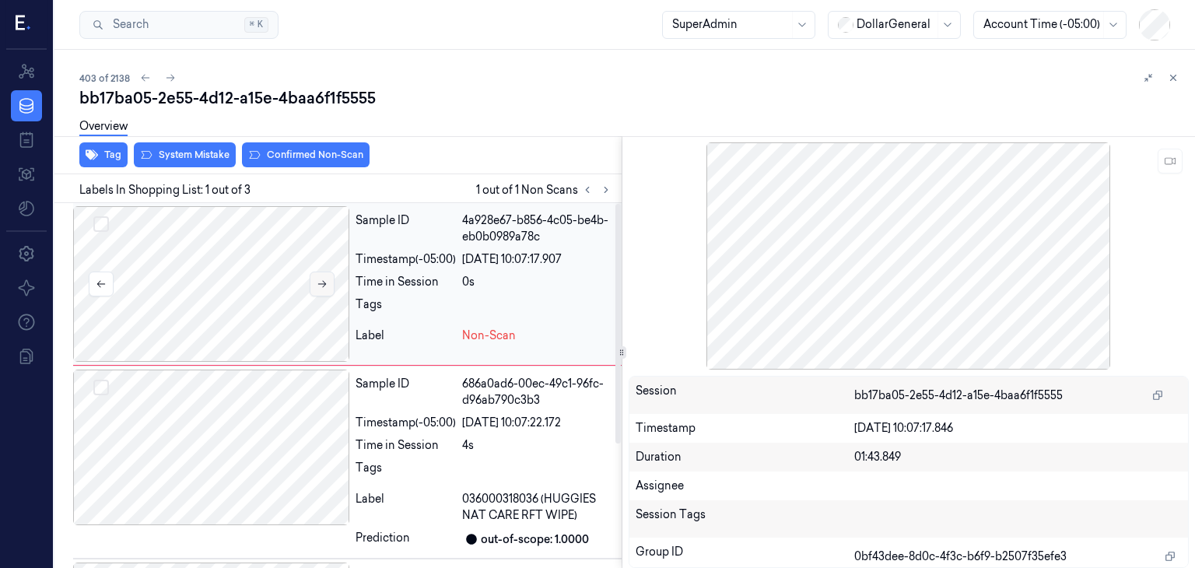
click at [328, 275] on button at bounding box center [322, 284] width 25 height 25
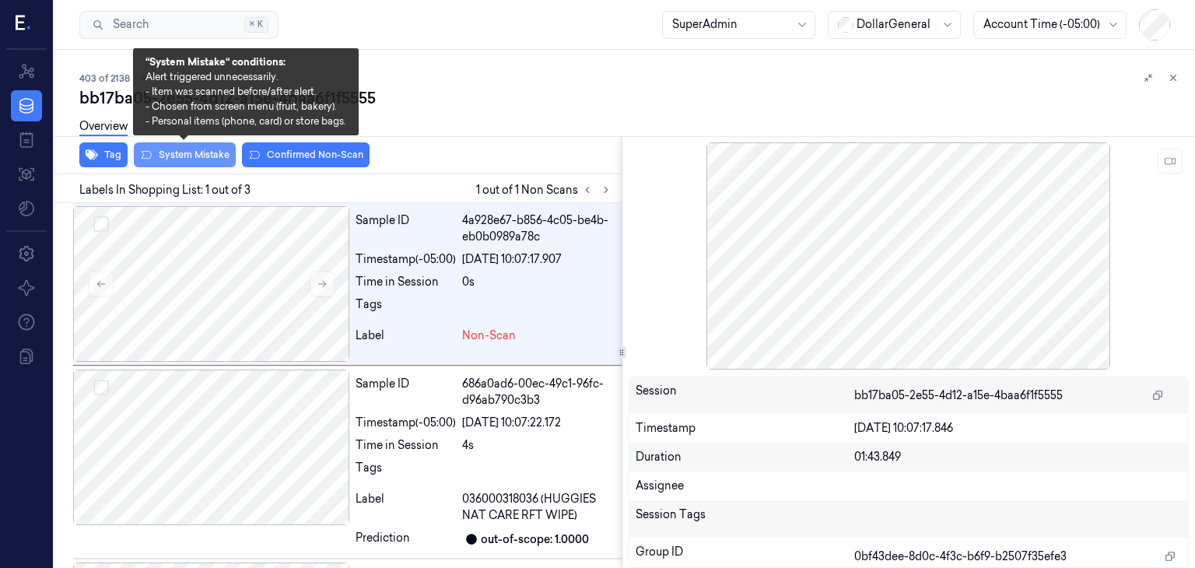
click at [193, 153] on button "System Mistake" at bounding box center [185, 154] width 102 height 25
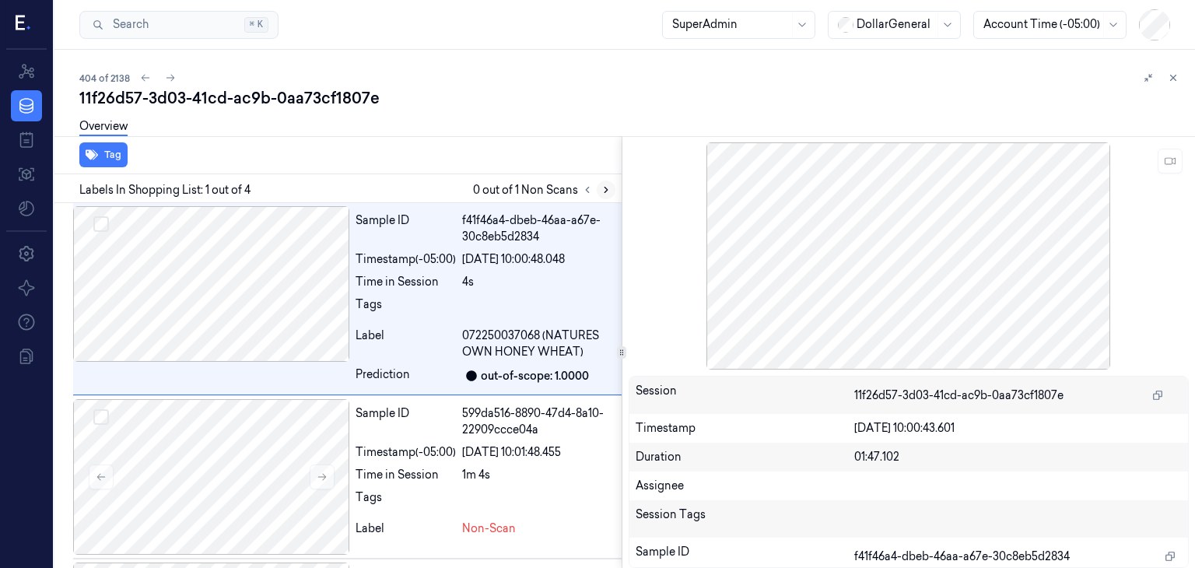
click at [601, 190] on icon at bounding box center [606, 189] width 11 height 11
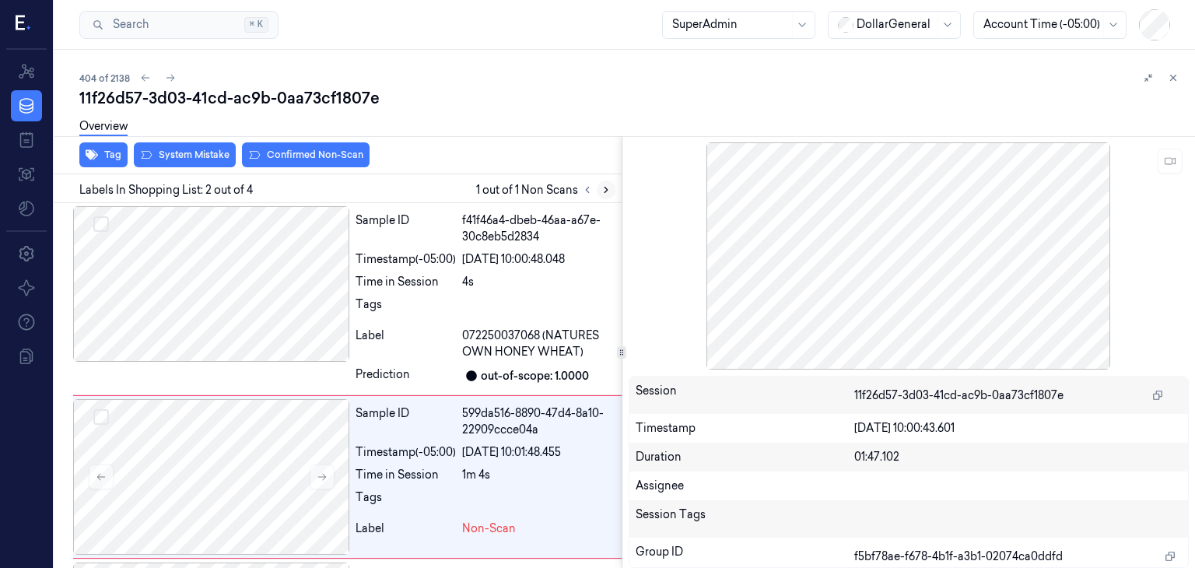
scroll to position [90, 0]
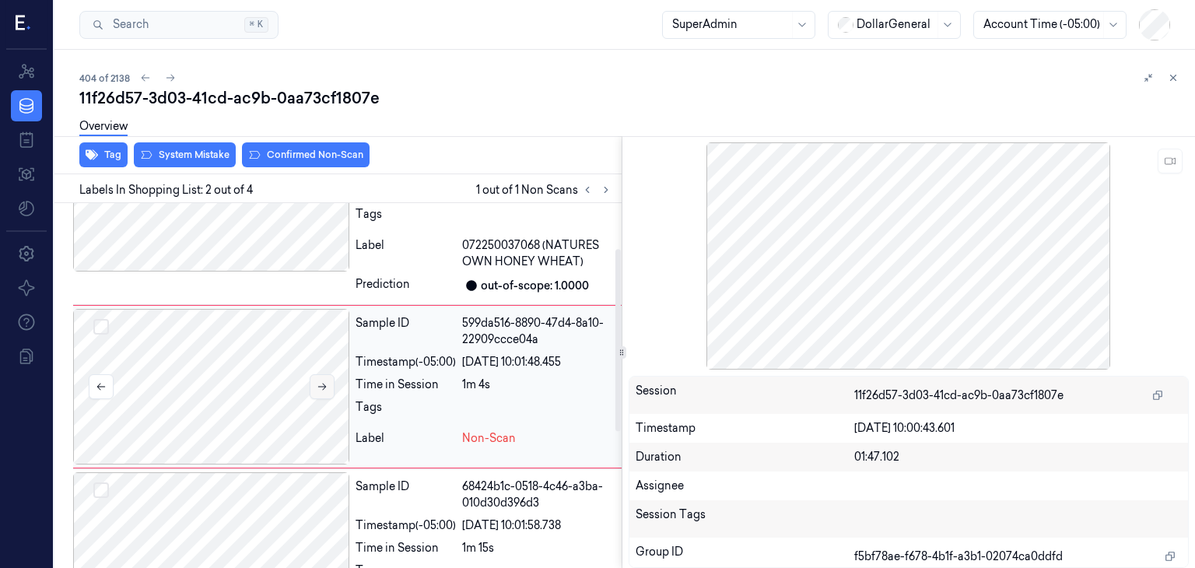
click at [323, 377] on button at bounding box center [322, 386] width 25 height 25
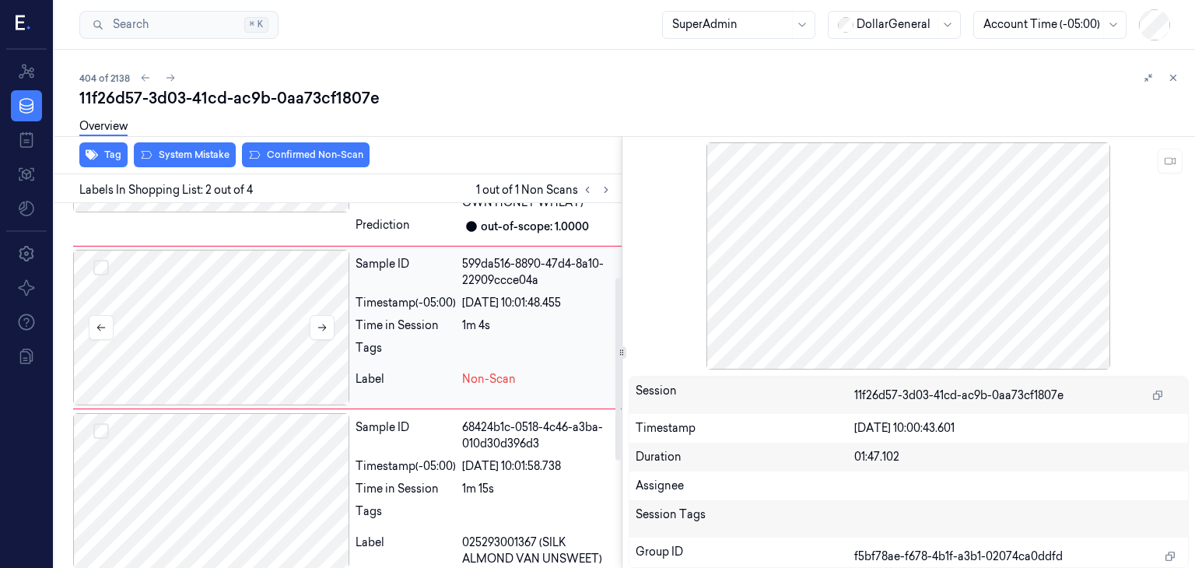
scroll to position [141, 0]
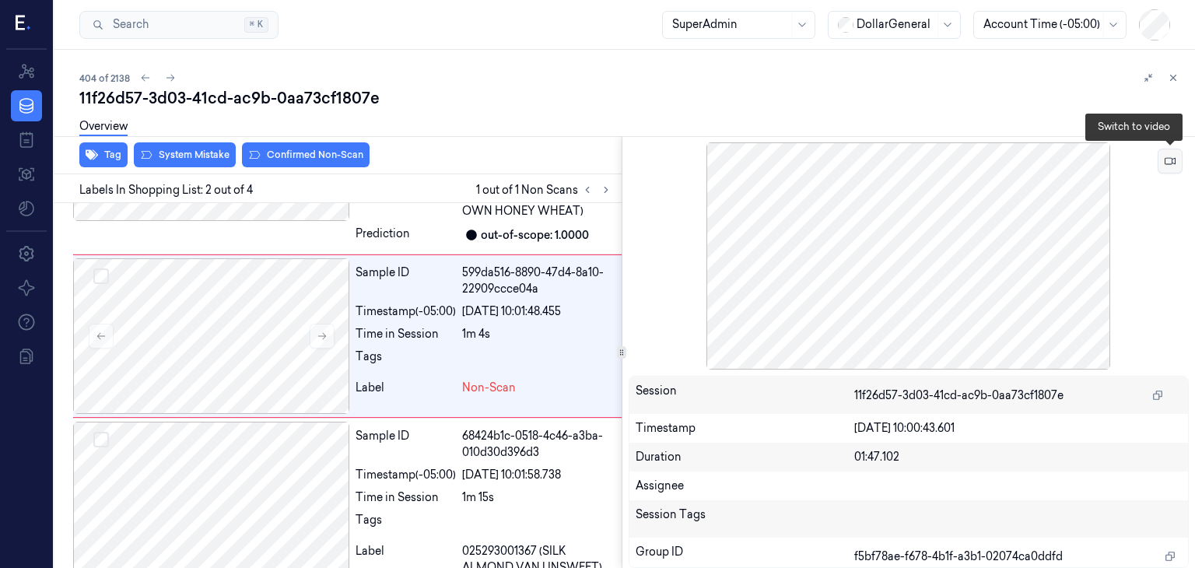
click at [1166, 159] on icon at bounding box center [1170, 161] width 11 height 11
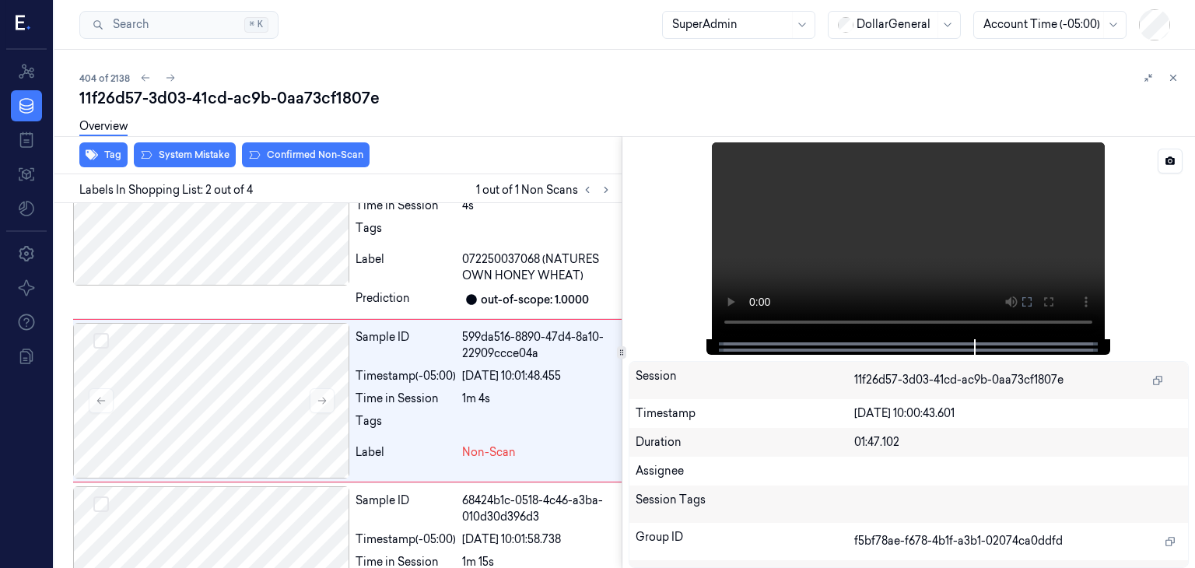
scroll to position [90, 0]
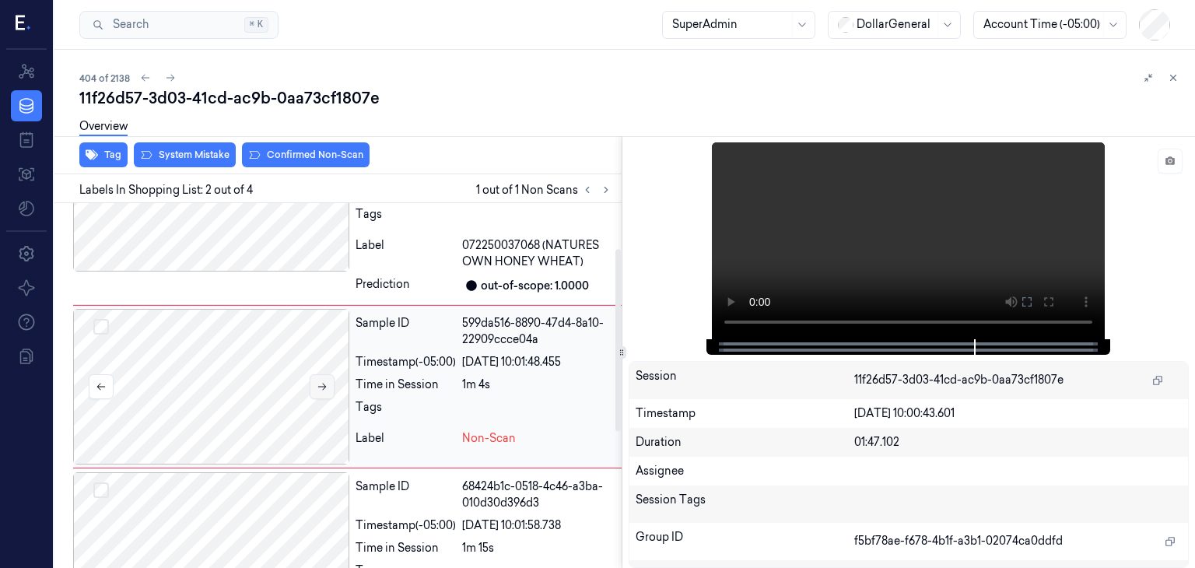
click at [322, 388] on icon at bounding box center [322, 386] width 11 height 11
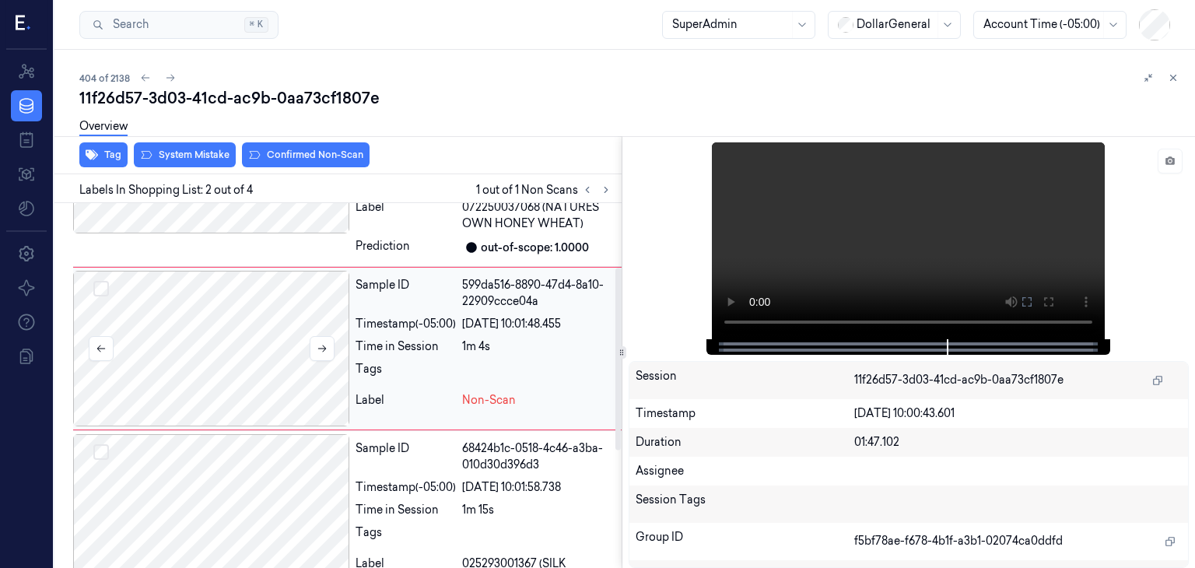
click at [272, 358] on div at bounding box center [211, 349] width 276 height 156
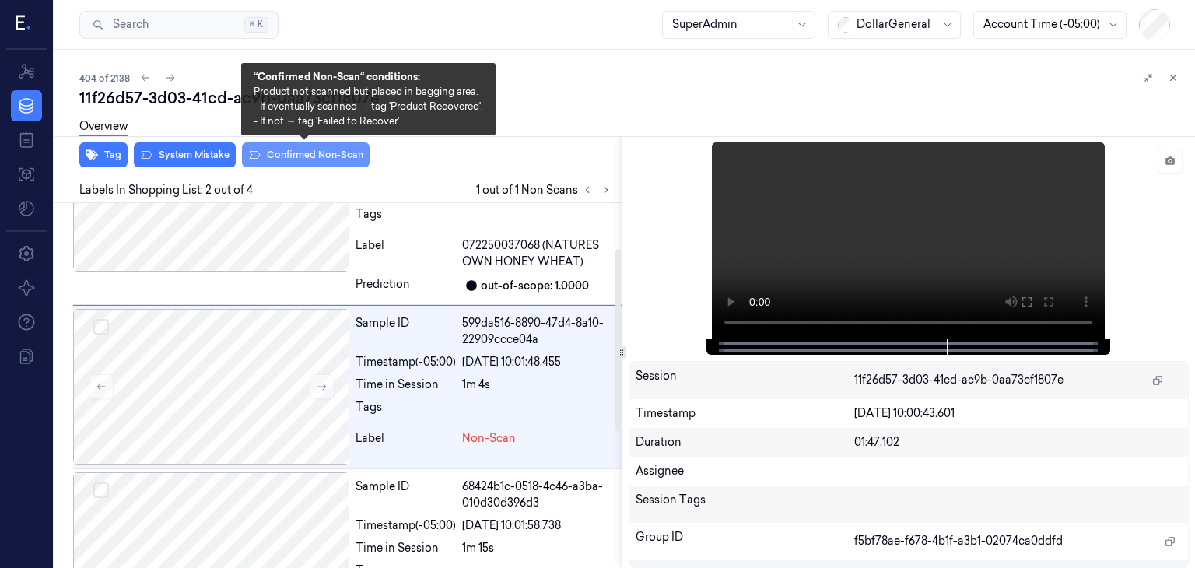
click at [308, 149] on button "Confirmed Non-Scan" at bounding box center [306, 154] width 128 height 25
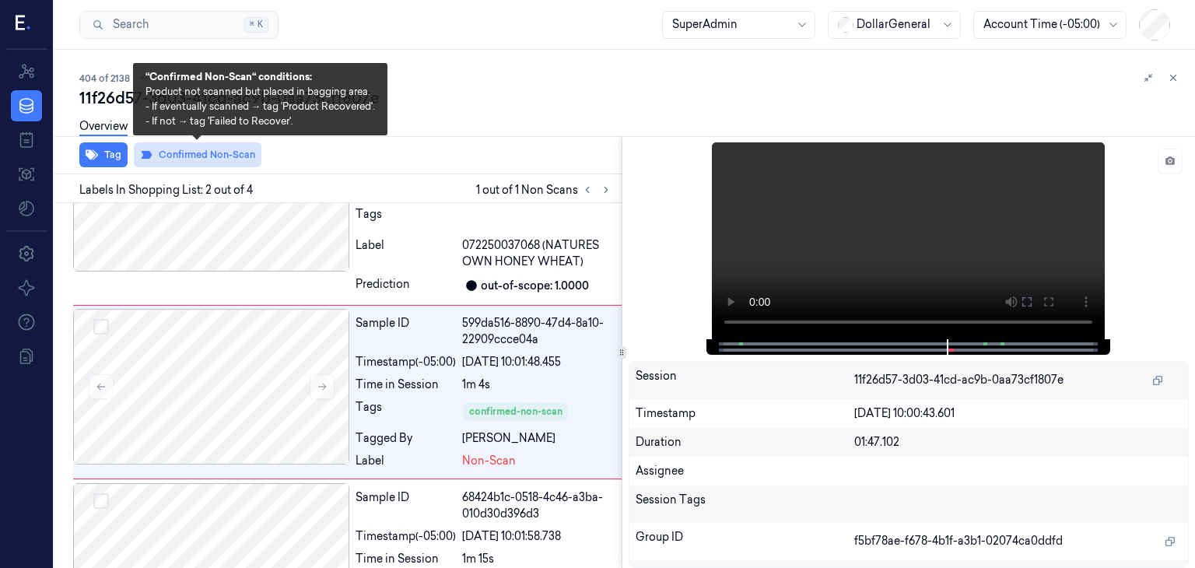
scroll to position [96, 0]
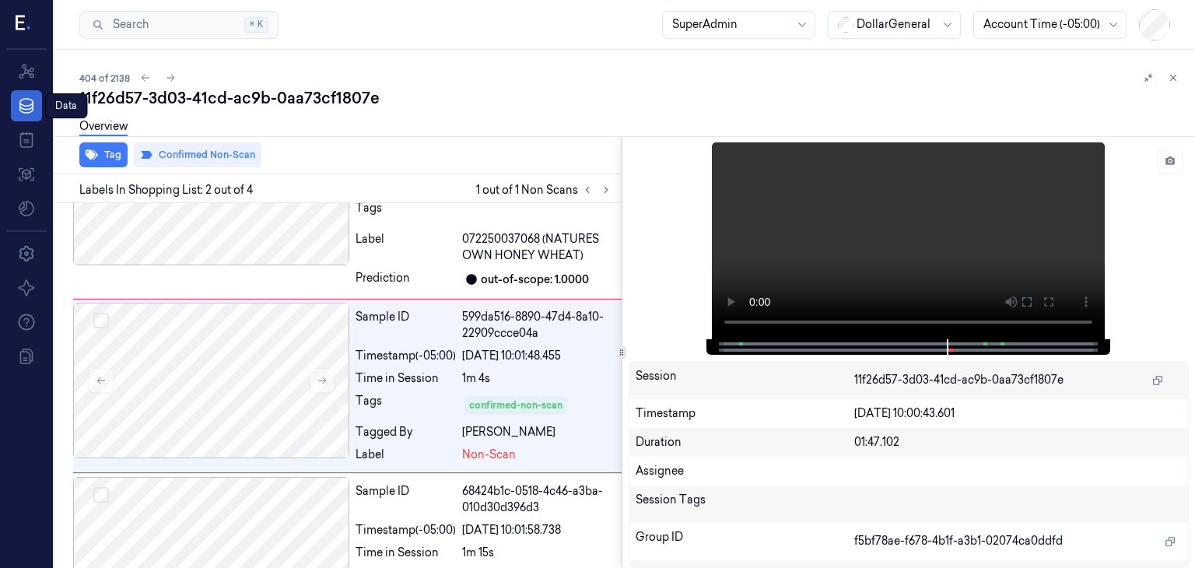
click at [35, 103] on icon at bounding box center [26, 105] width 19 height 19
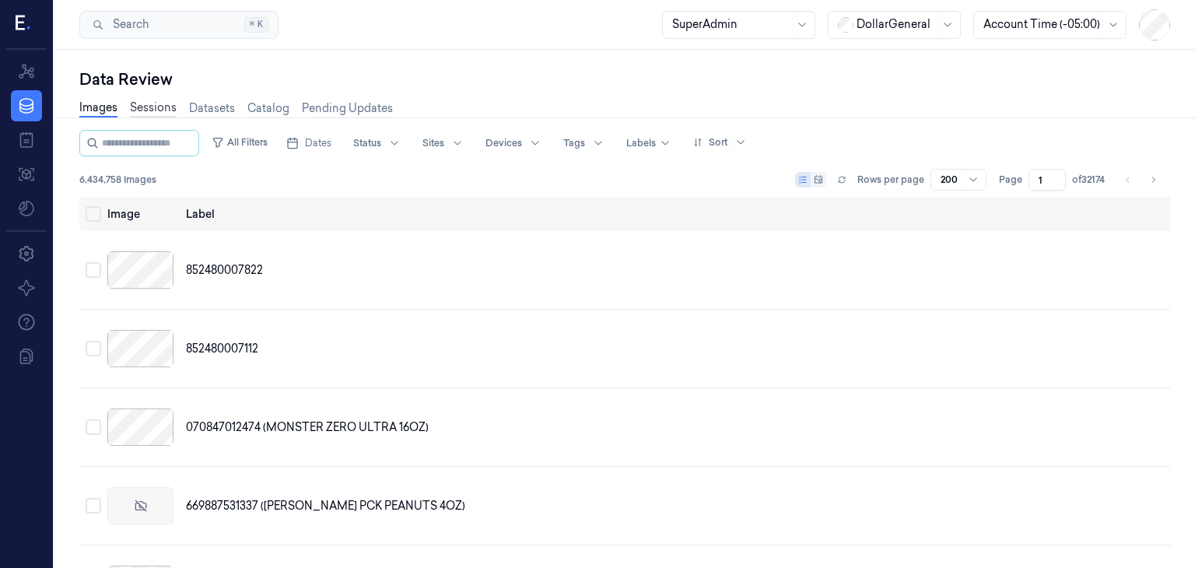
click at [157, 107] on link "Sessions" at bounding box center [153, 109] width 47 height 18
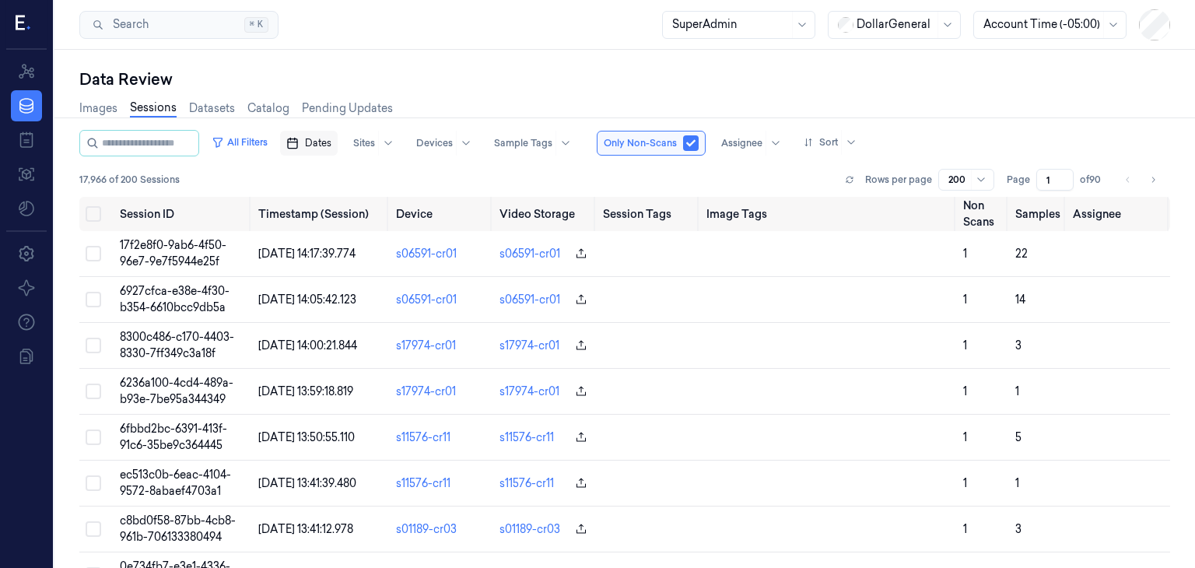
click at [297, 144] on rect "button" at bounding box center [292, 143] width 9 height 9
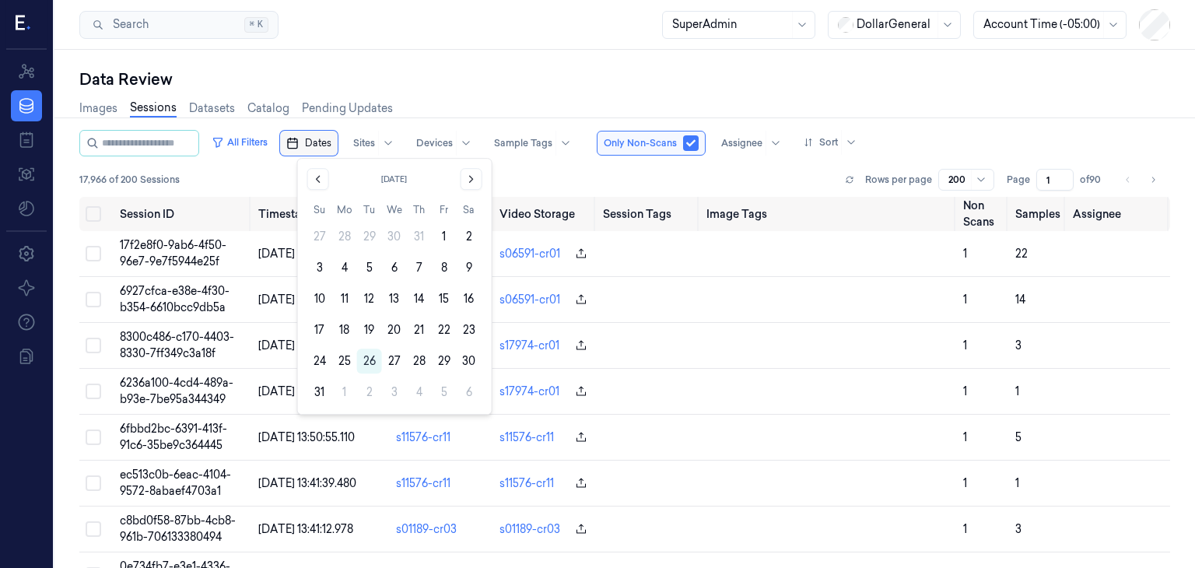
click at [328, 142] on span "Dates" at bounding box center [318, 143] width 26 height 14
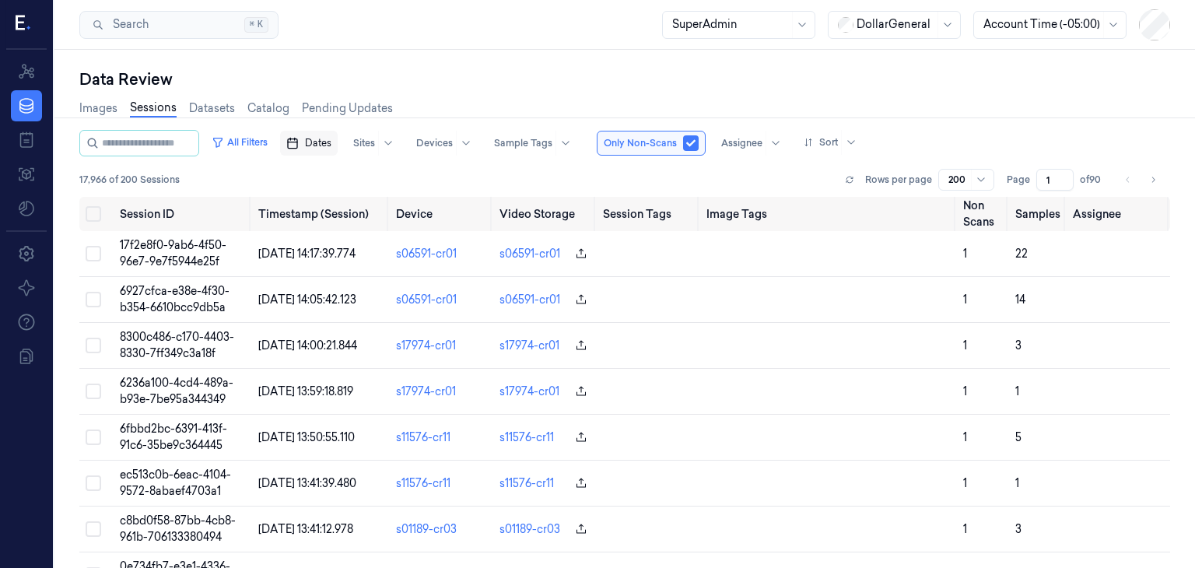
click at [328, 143] on span "Dates" at bounding box center [318, 143] width 26 height 14
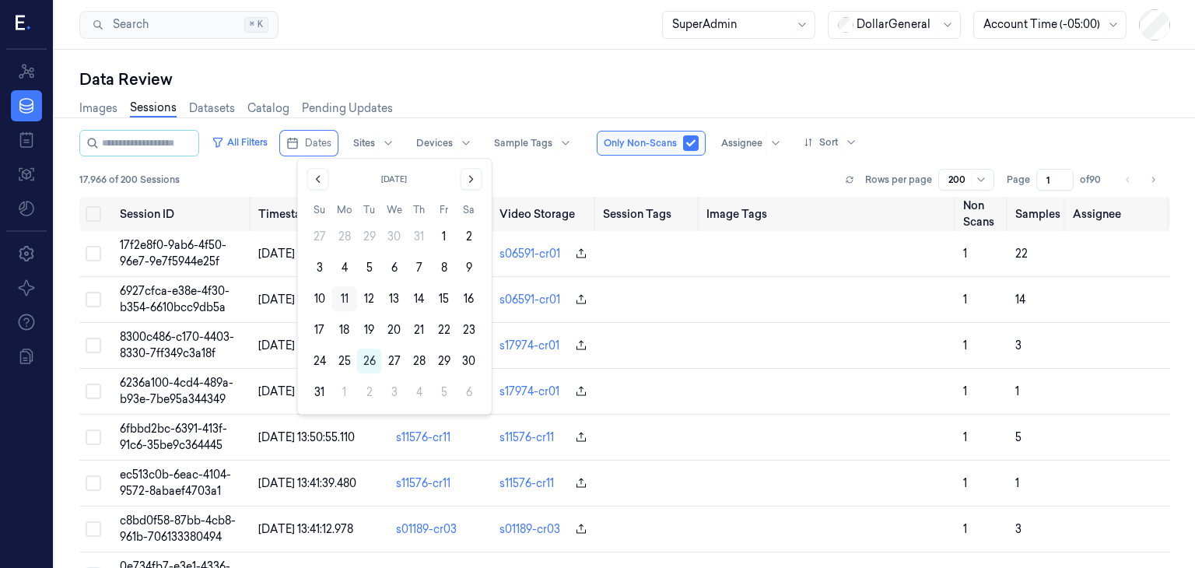
click at [346, 293] on button "11" at bounding box center [344, 298] width 25 height 25
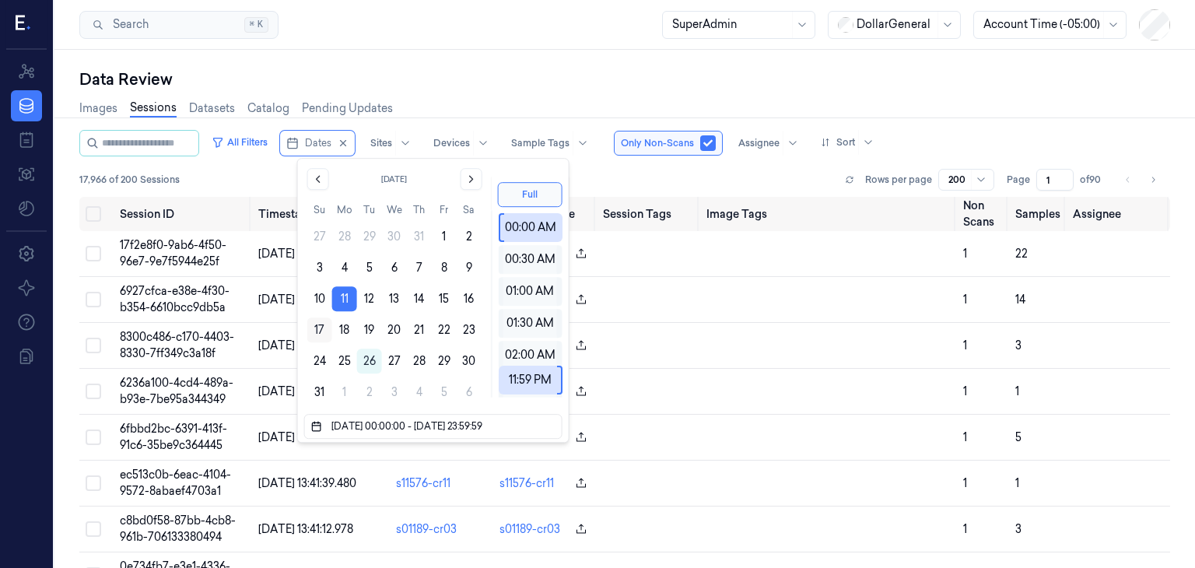
click at [321, 330] on button "17" at bounding box center [319, 329] width 25 height 25
type input "[DATE] 00:00:00 - [DATE] 23:59:59"
click at [806, 174] on div "17,966 of 200 Sessions Rows per page 200 Page 1 of 90" at bounding box center [624, 180] width 1091 height 22
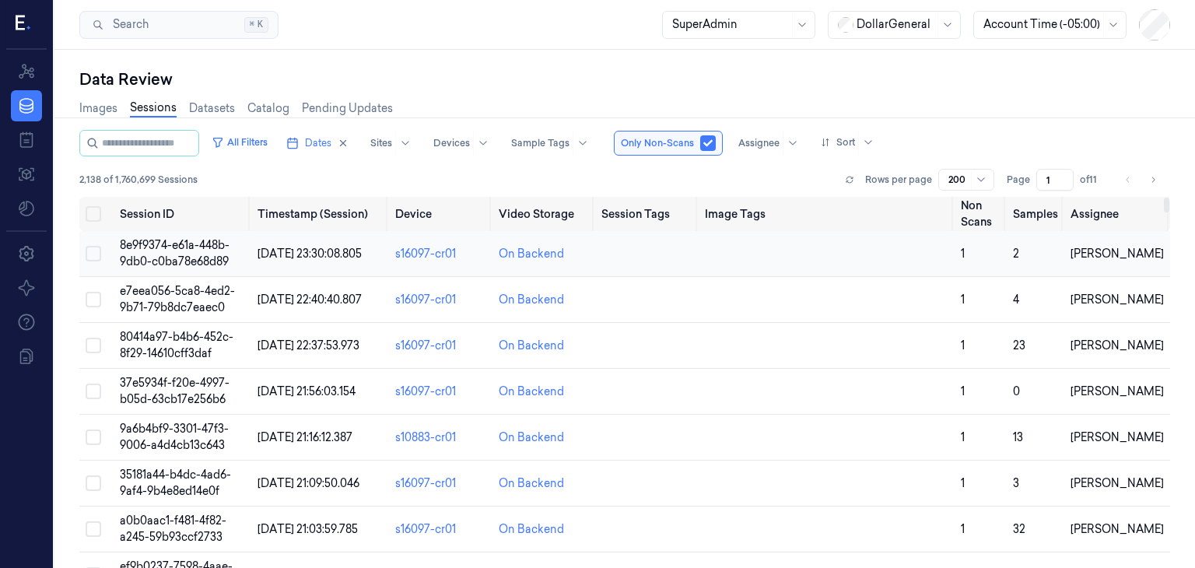
click at [221, 251] on span "8e9f9374-e61a-448b-9db0-c0ba78e68d89" at bounding box center [175, 253] width 110 height 30
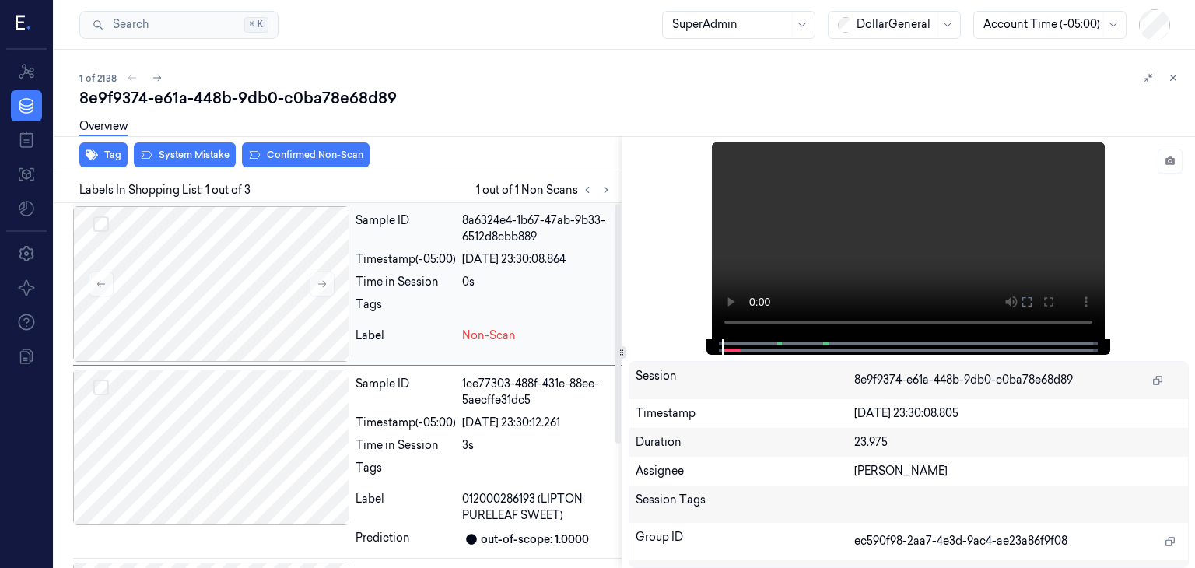
click at [531, 284] on div "0s" at bounding box center [538, 282] width 153 height 16
click at [323, 292] on button at bounding box center [322, 284] width 25 height 25
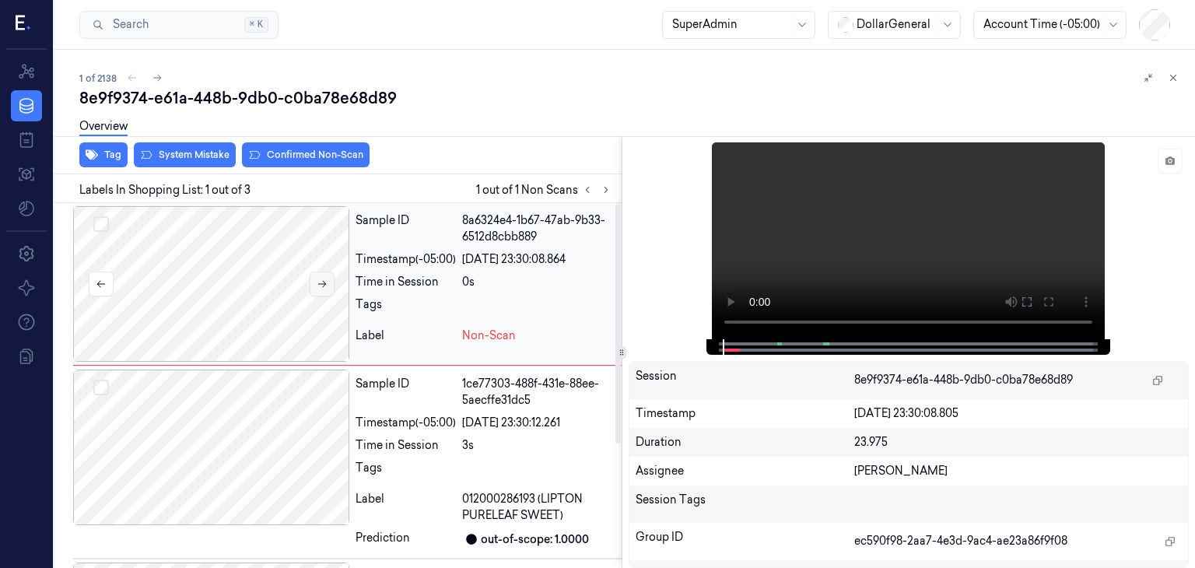
click at [323, 292] on button at bounding box center [322, 284] width 25 height 25
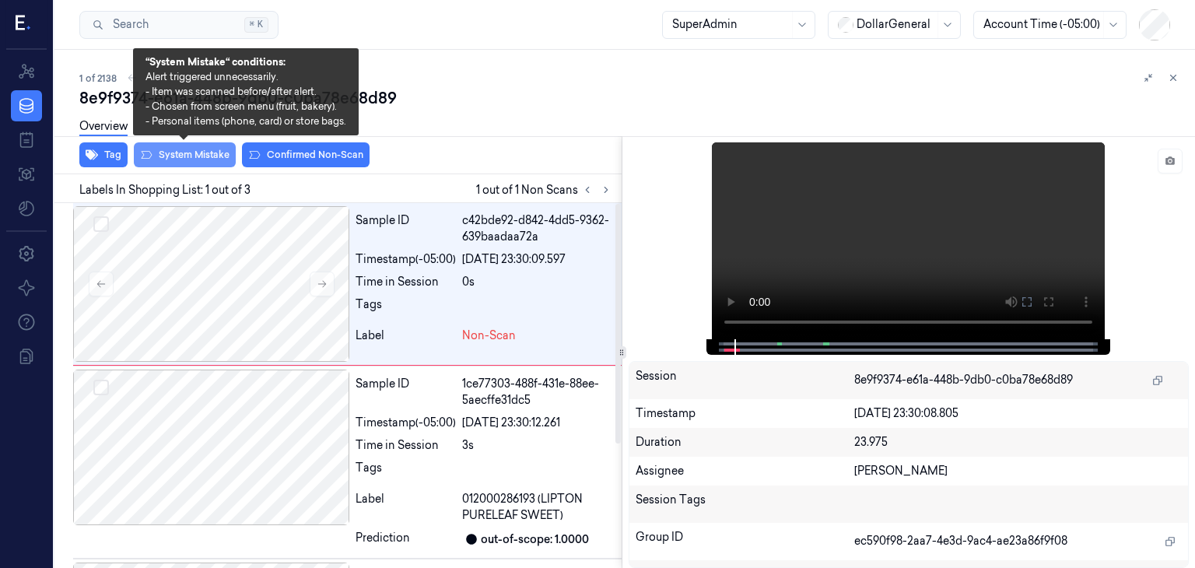
click at [191, 160] on button "System Mistake" at bounding box center [185, 154] width 102 height 25
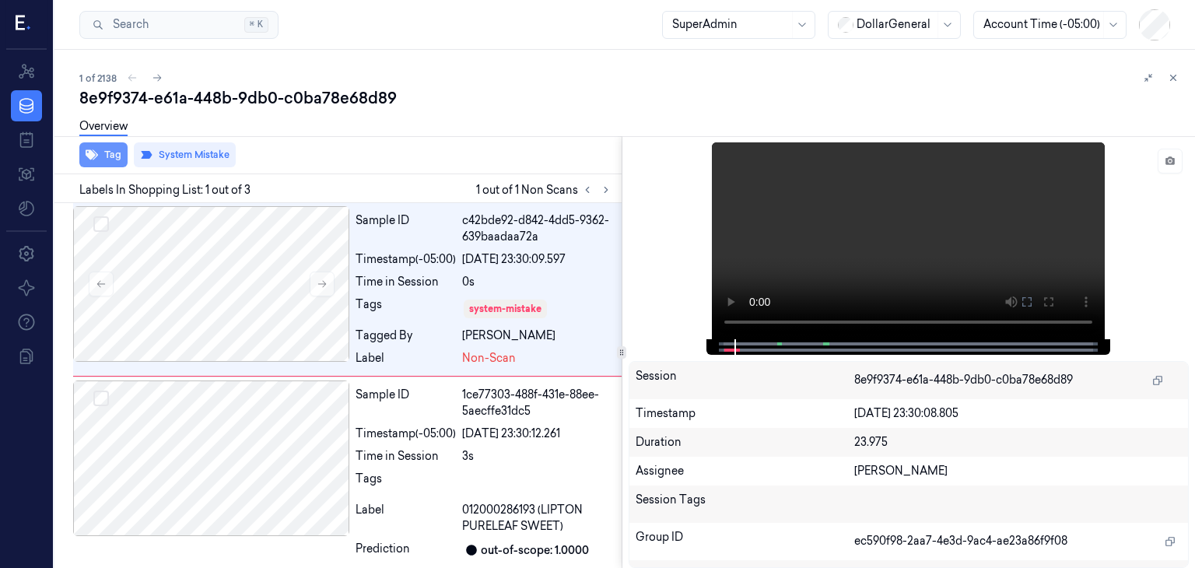
click at [117, 162] on button "Tag" at bounding box center [103, 154] width 48 height 25
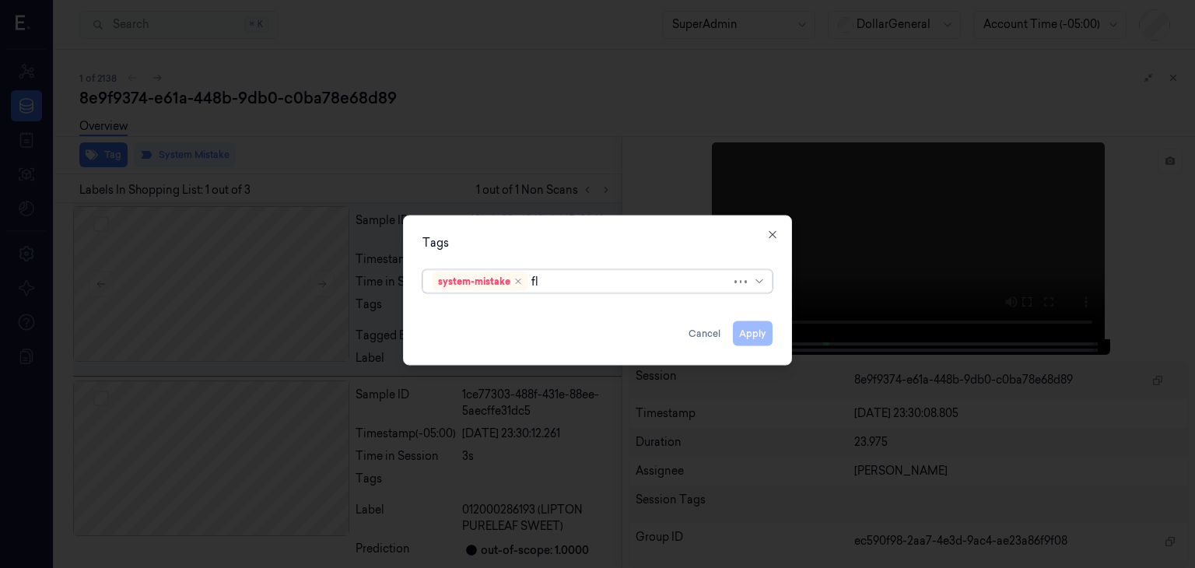
type input "flo"
click at [579, 308] on div "flooid bug" at bounding box center [598, 312] width 330 height 16
click at [663, 240] on div "Tags" at bounding box center [598, 243] width 350 height 16
click at [755, 333] on button "Apply" at bounding box center [753, 333] width 40 height 25
